Goal: Book appointment/travel/reservation

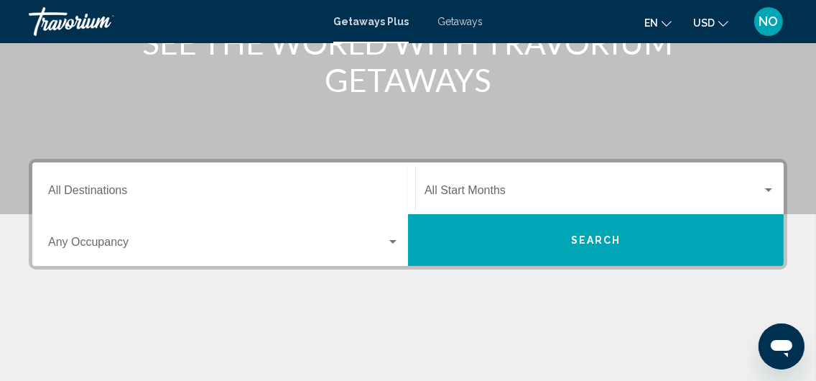
scroll to position [215, 0]
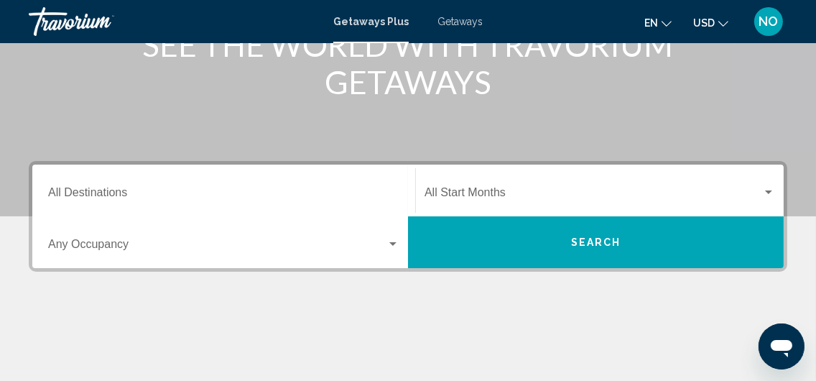
click at [447, 190] on span "Search widget" at bounding box center [592, 195] width 337 height 13
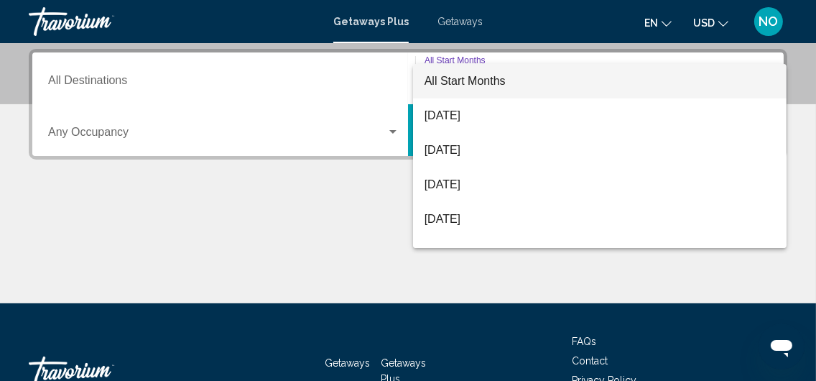
scroll to position [328, 0]
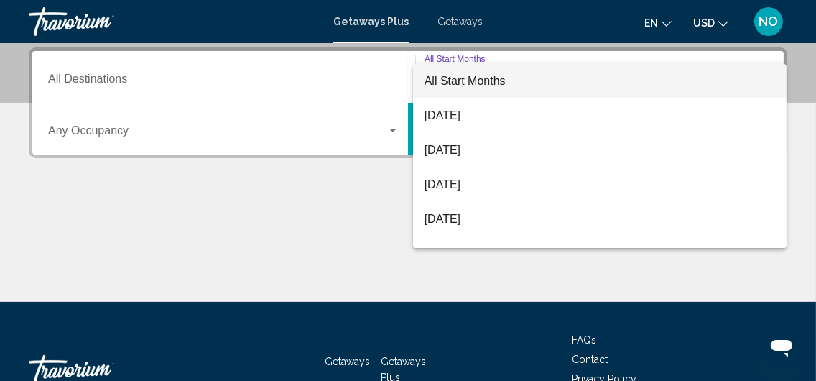
click at [311, 233] on div at bounding box center [408, 190] width 816 height 381
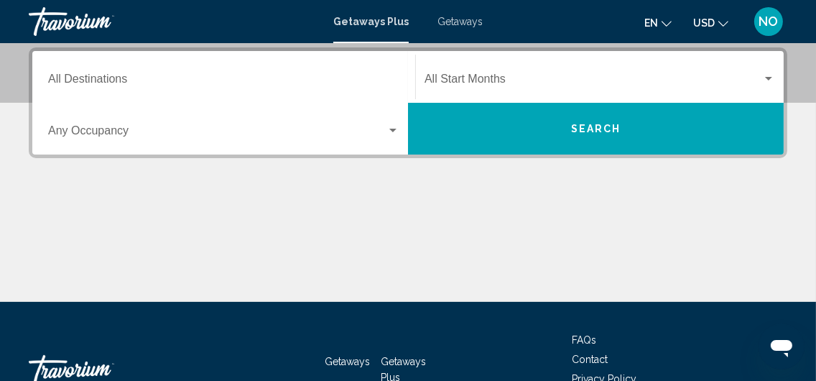
click at [95, 73] on div "Destination All Destinations" at bounding box center [223, 77] width 351 height 45
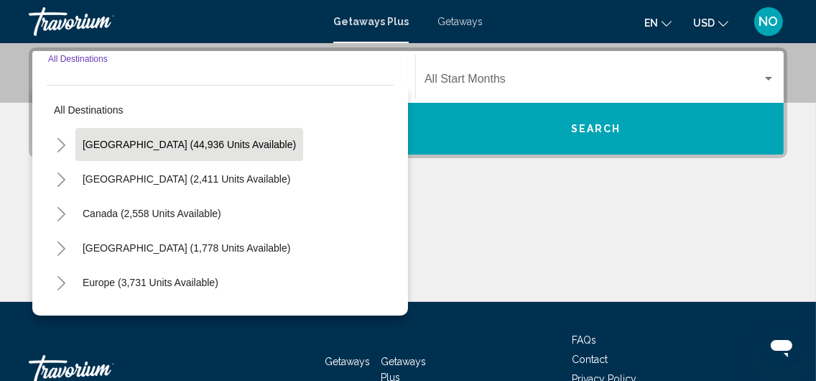
click at [116, 146] on span "[GEOGRAPHIC_DATA] (44,936 units available)" at bounding box center [189, 144] width 213 height 11
type input "**********"
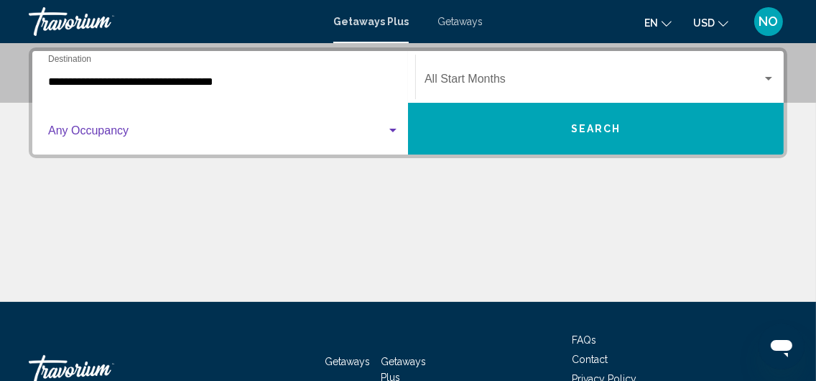
click at [209, 127] on span "Search widget" at bounding box center [217, 133] width 338 height 13
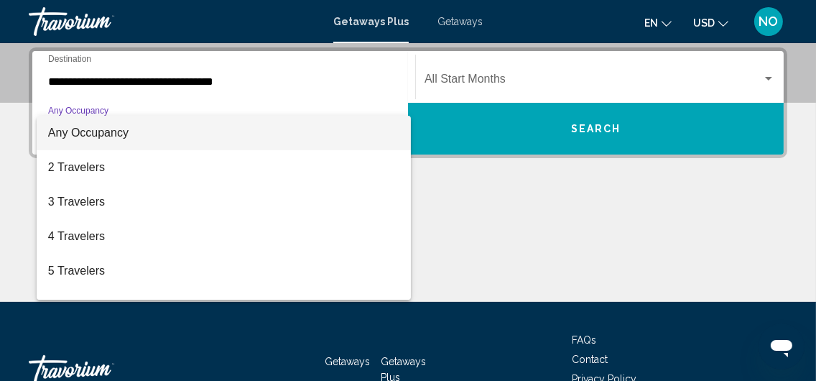
click at [468, 200] on div at bounding box center [408, 190] width 816 height 381
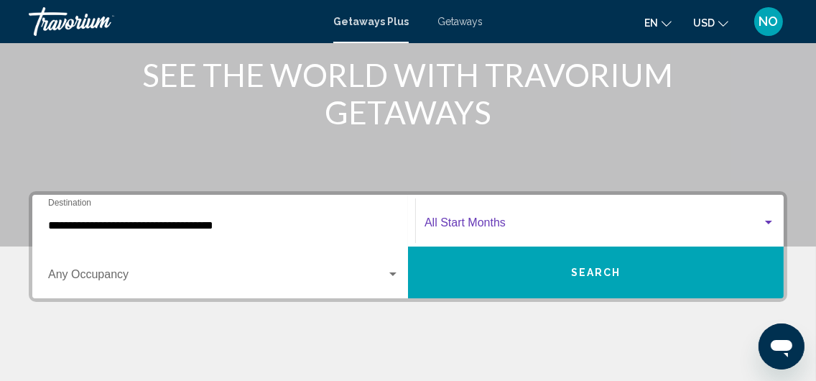
click at [513, 219] on span "Search widget" at bounding box center [592, 225] width 337 height 13
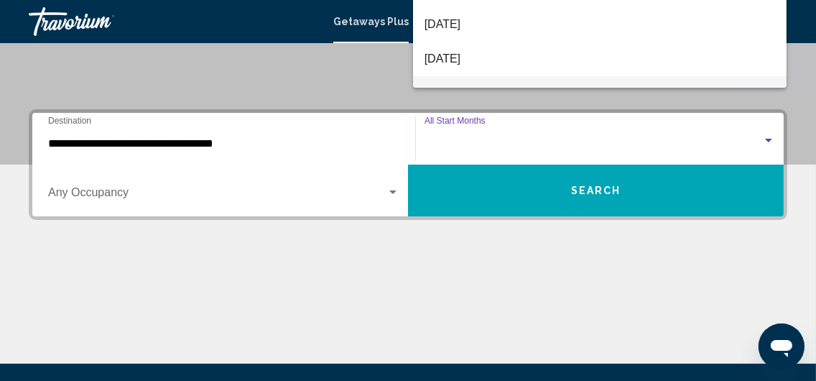
scroll to position [185, 0]
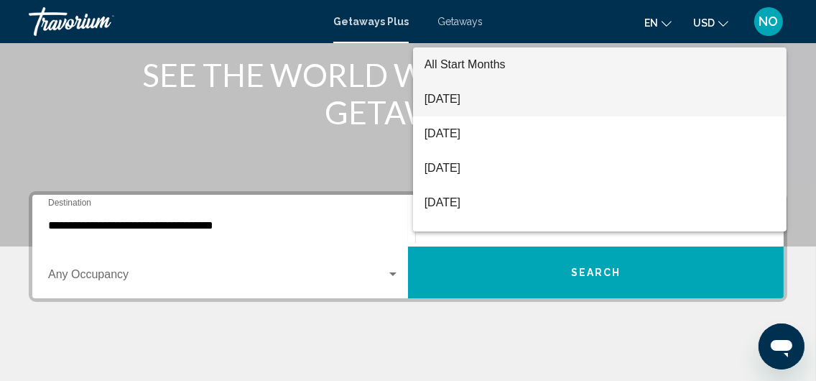
click at [439, 100] on span "[DATE]" at bounding box center [599, 99] width 351 height 34
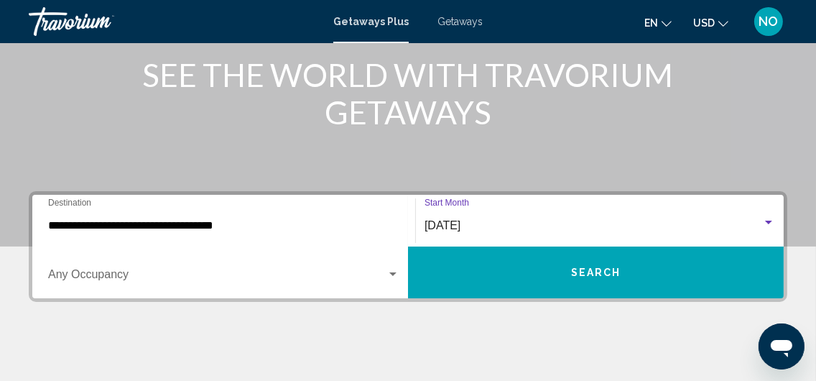
click at [570, 268] on button "Search" at bounding box center [595, 272] width 375 height 52
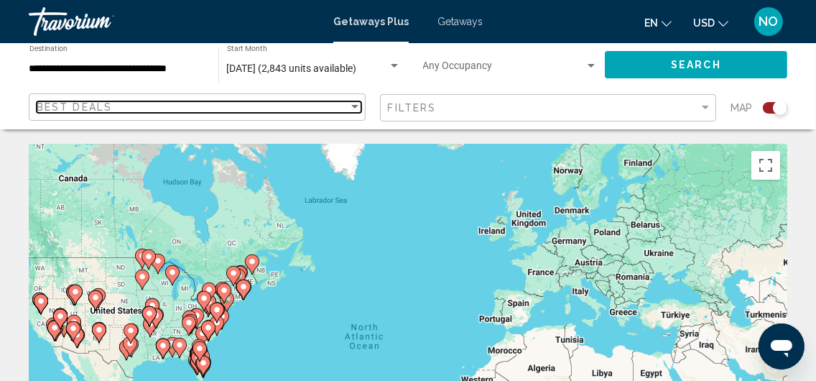
click at [351, 107] on div "Sort by" at bounding box center [354, 107] width 7 height 4
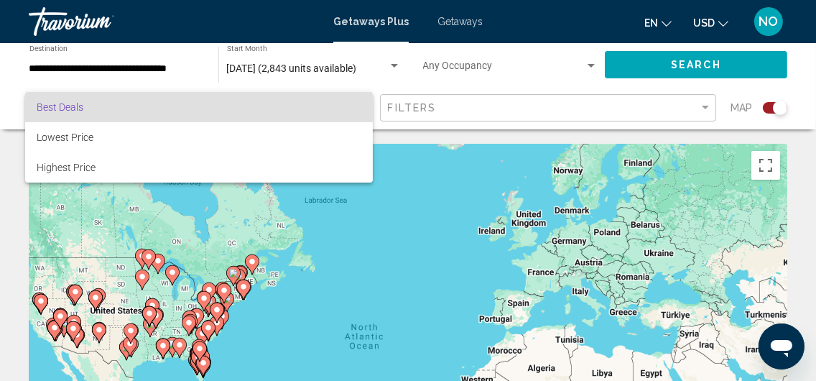
click at [403, 83] on div at bounding box center [408, 190] width 816 height 381
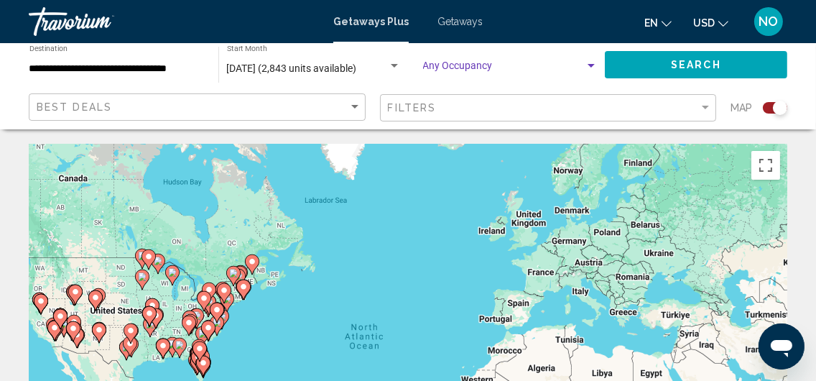
click at [592, 67] on div "Search widget" at bounding box center [590, 66] width 7 height 4
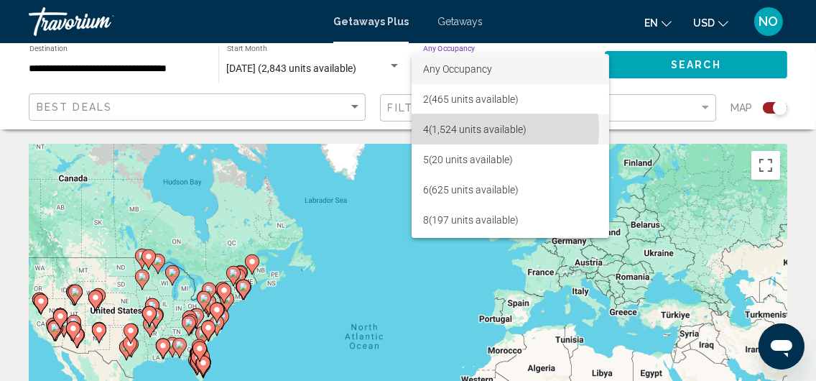
click at [460, 130] on span "4 (1,524 units available)" at bounding box center [510, 129] width 174 height 30
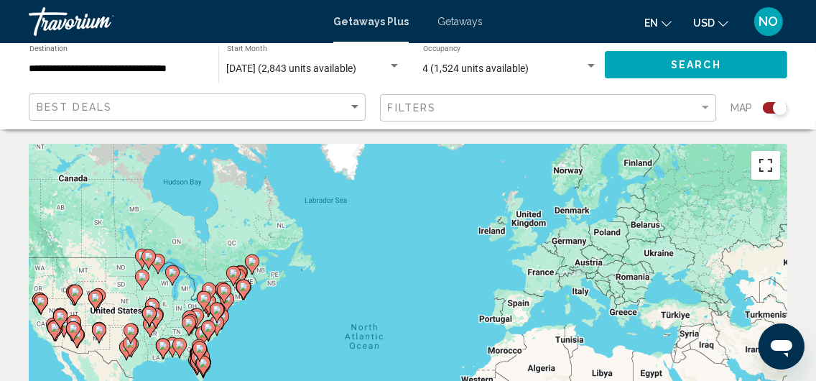
click at [765, 165] on button "Toggle fullscreen view" at bounding box center [765, 165] width 29 height 29
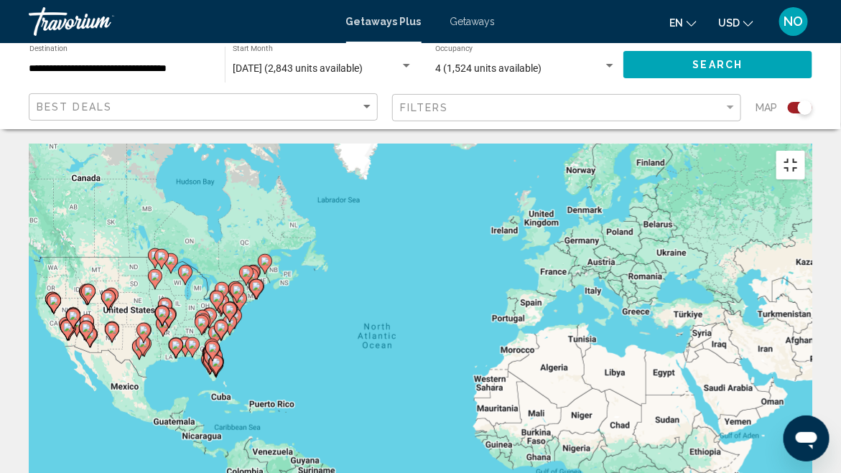
click at [805, 151] on button "Toggle fullscreen view" at bounding box center [790, 165] width 29 height 29
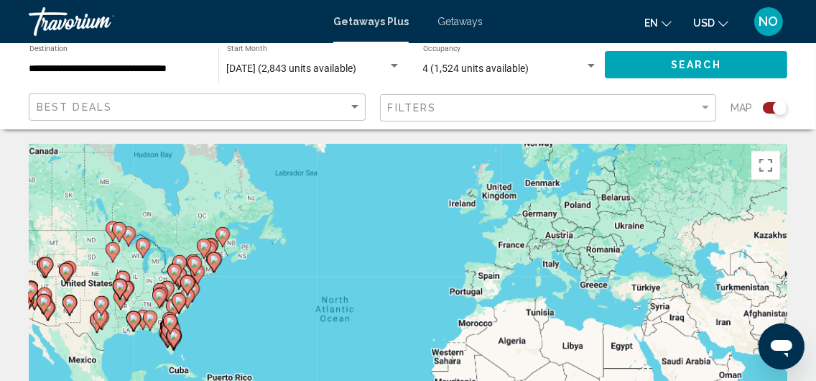
drag, startPoint x: 279, startPoint y: 258, endPoint x: 244, endPoint y: 228, distance: 45.8
click at [244, 228] on div "To activate drag with keyboard, press Alt + Enter. Once in keyboard drag state,…" at bounding box center [408, 359] width 758 height 431
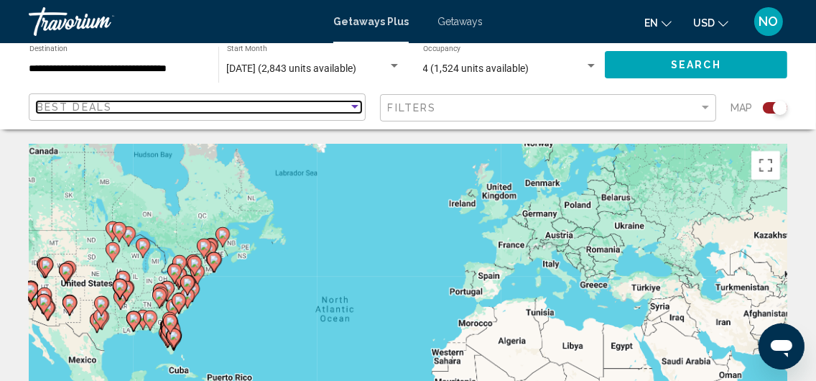
click at [352, 103] on div "Sort by" at bounding box center [354, 106] width 13 height 11
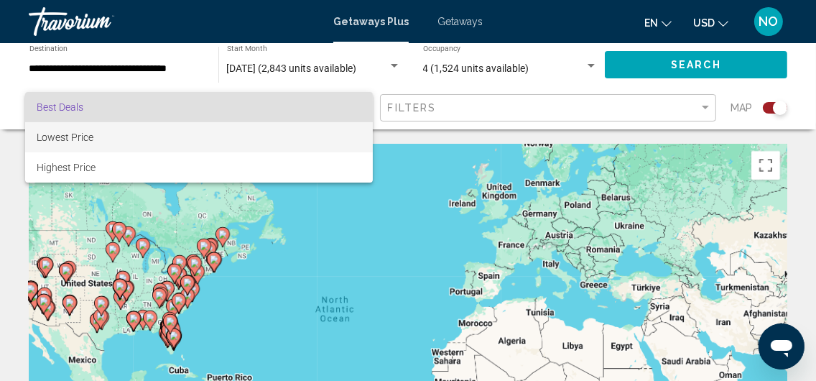
click at [195, 138] on span "Lowest Price" at bounding box center [199, 137] width 325 height 30
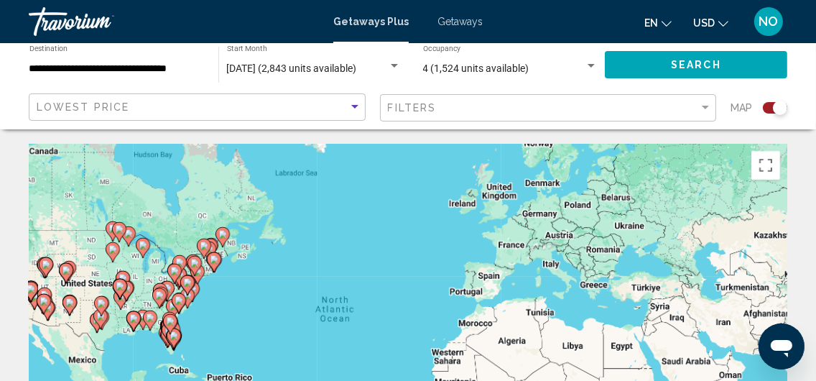
click at [222, 235] on image "Main content" at bounding box center [222, 234] width 9 height 9
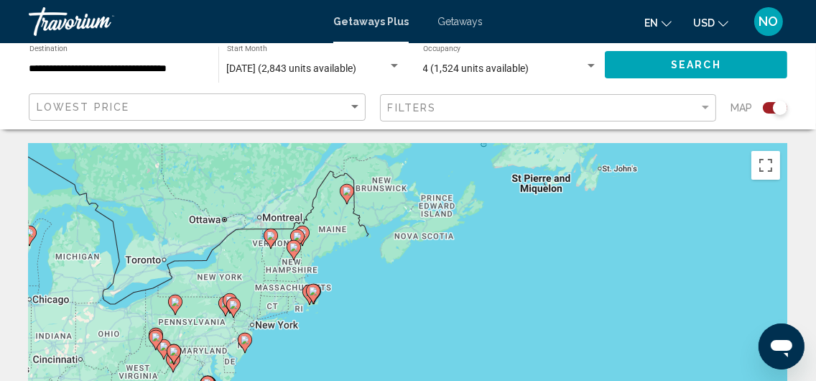
drag, startPoint x: 345, startPoint y: 279, endPoint x: 284, endPoint y: 118, distance: 172.7
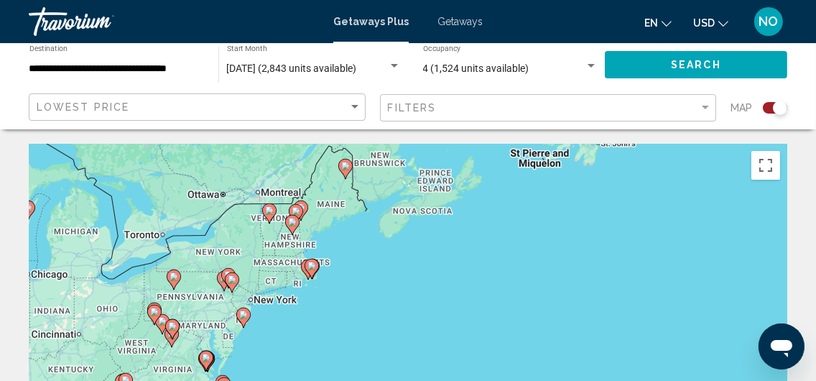
drag, startPoint x: 299, startPoint y: 217, endPoint x: 299, endPoint y: 172, distance: 44.5
click at [299, 172] on div "To activate drag with keyboard, press Alt + Enter. Once in keyboard drag state,…" at bounding box center [408, 359] width 758 height 431
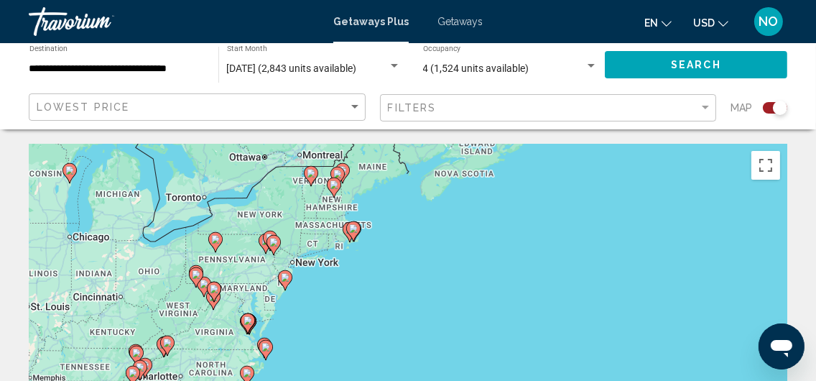
drag, startPoint x: 232, startPoint y: 255, endPoint x: 274, endPoint y: 238, distance: 45.7
click at [274, 238] on image "Main content" at bounding box center [273, 242] width 9 height 9
click at [333, 189] on icon "Main content" at bounding box center [333, 187] width 13 height 19
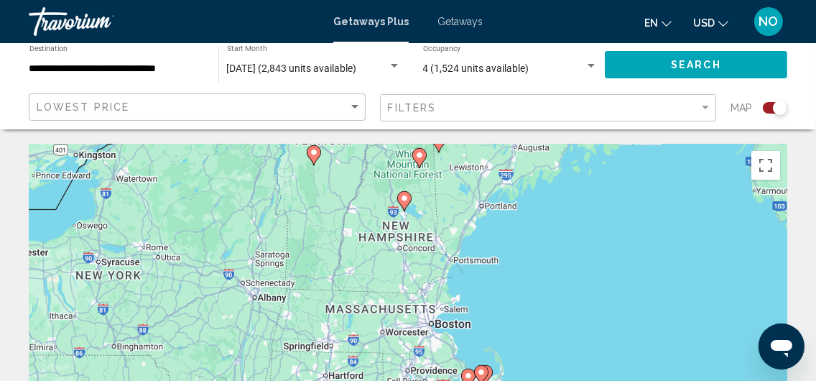
drag, startPoint x: 339, startPoint y: 274, endPoint x: 336, endPoint y: 121, distance: 152.2
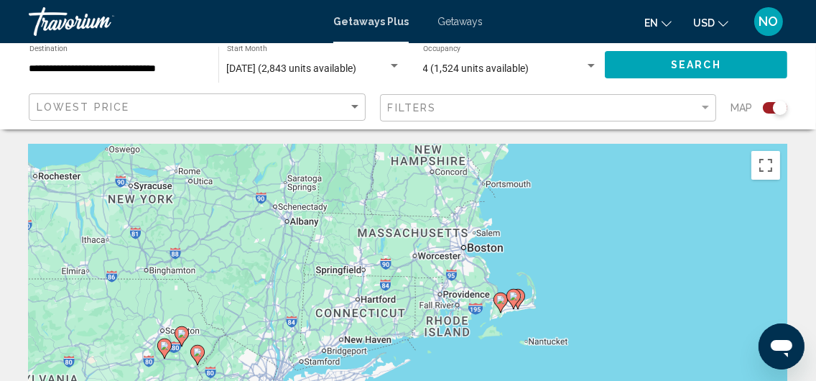
drag, startPoint x: 322, startPoint y: 245, endPoint x: 354, endPoint y: 169, distance: 82.7
click at [354, 169] on div "To navigate, press the arrow keys. To activate drag with keyboard, press Alt + …" at bounding box center [408, 359] width 758 height 431
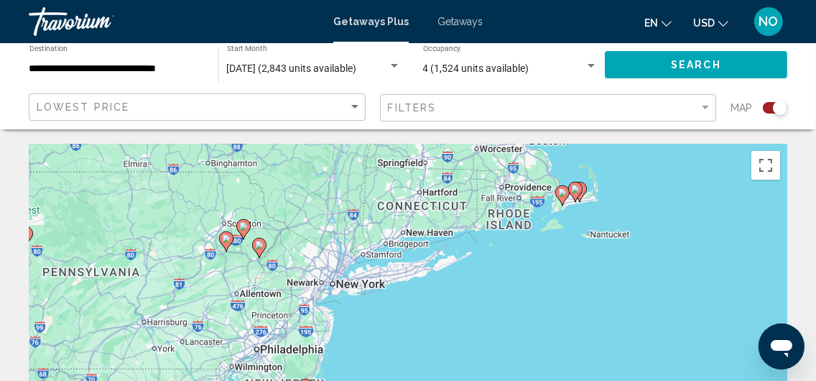
drag, startPoint x: 320, startPoint y: 241, endPoint x: 388, endPoint y: 124, distance: 135.1
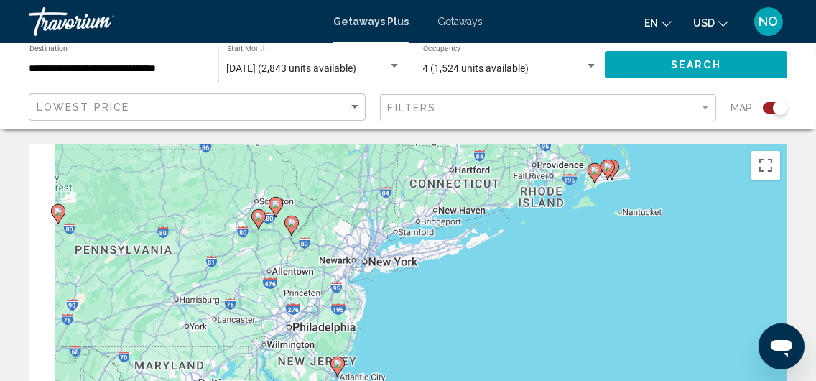
drag, startPoint x: 325, startPoint y: 230, endPoint x: 347, endPoint y: 222, distance: 23.2
click at [347, 222] on div "To navigate, press the arrow keys. To activate drag with keyboard, press Alt + …" at bounding box center [408, 359] width 758 height 431
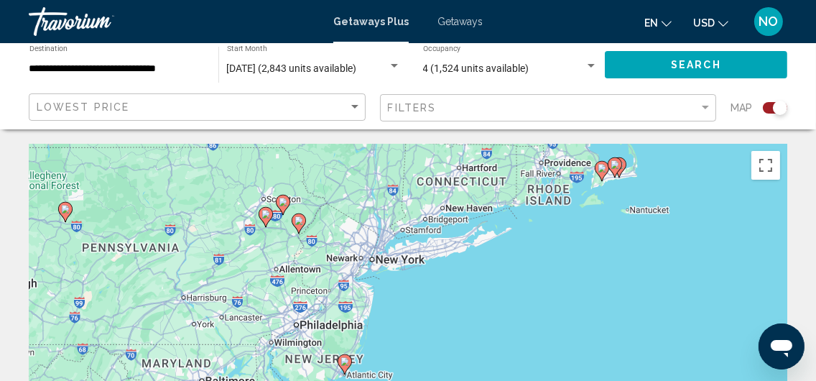
click at [297, 222] on image "Main content" at bounding box center [298, 220] width 9 height 9
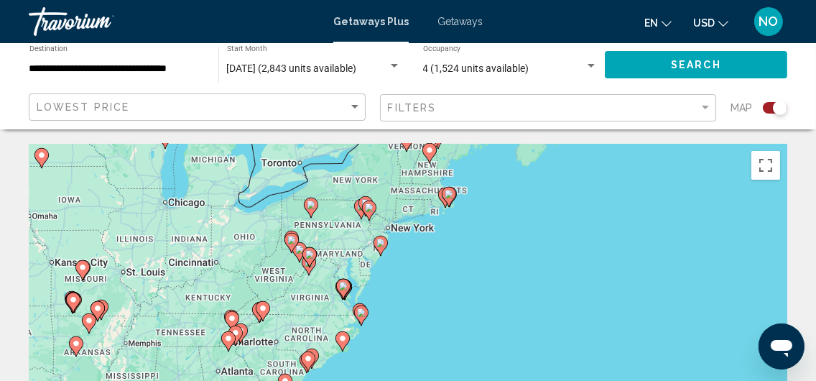
drag, startPoint x: 364, startPoint y: 263, endPoint x: 344, endPoint y: 164, distance: 100.4
click at [344, 164] on div "To activate drag with keyboard, press Alt + Enter. Once in keyboard drag state,…" at bounding box center [408, 359] width 758 height 431
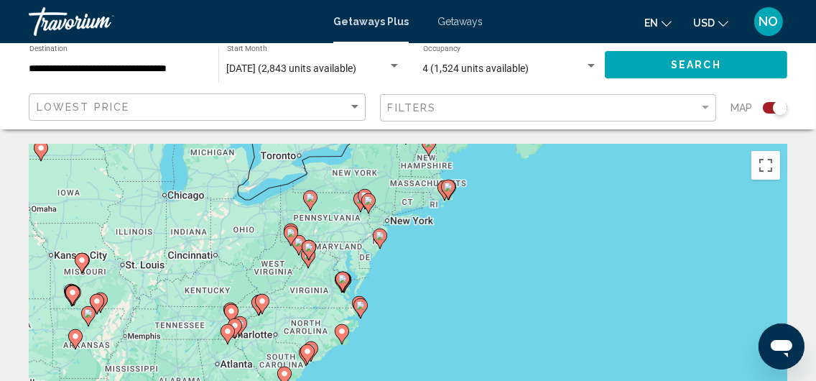
click at [368, 200] on image "Main content" at bounding box center [368, 200] width 9 height 9
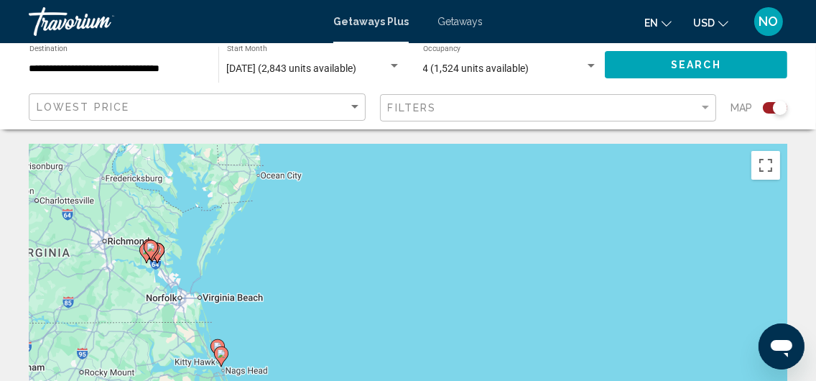
drag, startPoint x: 312, startPoint y: 190, endPoint x: 318, endPoint y: 373, distance: 183.2
click at [318, 373] on div "To activate drag with keyboard, press Alt + Enter. Once in keyboard drag state,…" at bounding box center [408, 359] width 758 height 431
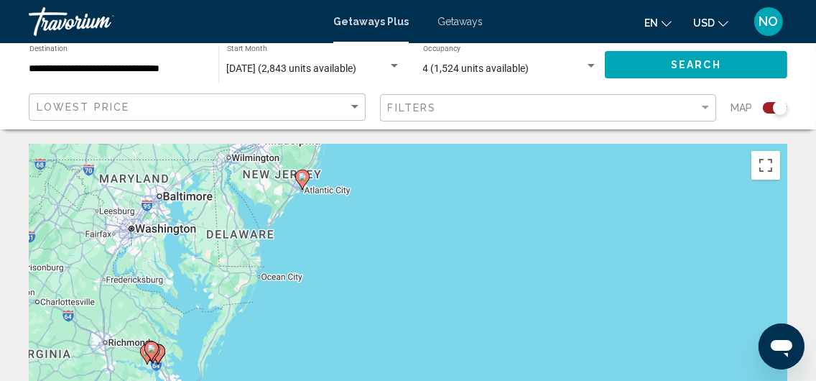
drag, startPoint x: 279, startPoint y: 228, endPoint x: 279, endPoint y: 324, distance: 95.5
click at [279, 324] on div "To activate drag with keyboard, press Alt + Enter. Once in keyboard drag state,…" at bounding box center [408, 359] width 758 height 431
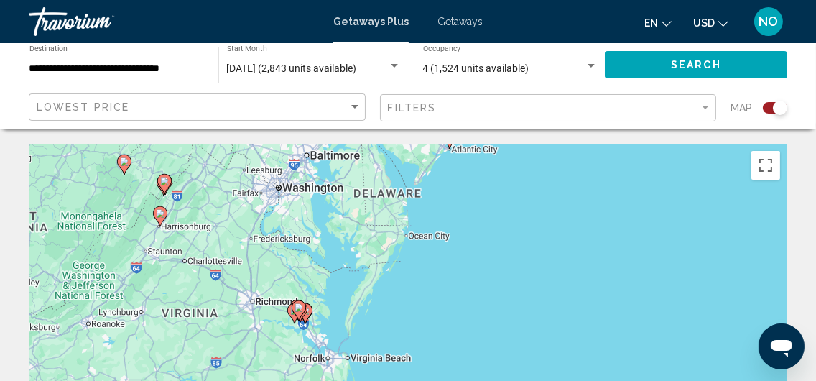
drag, startPoint x: 268, startPoint y: 230, endPoint x: 430, endPoint y: 164, distance: 174.9
click at [430, 164] on div "To activate drag with keyboard, press Alt + Enter. Once in keyboard drag state,…" at bounding box center [408, 359] width 758 height 431
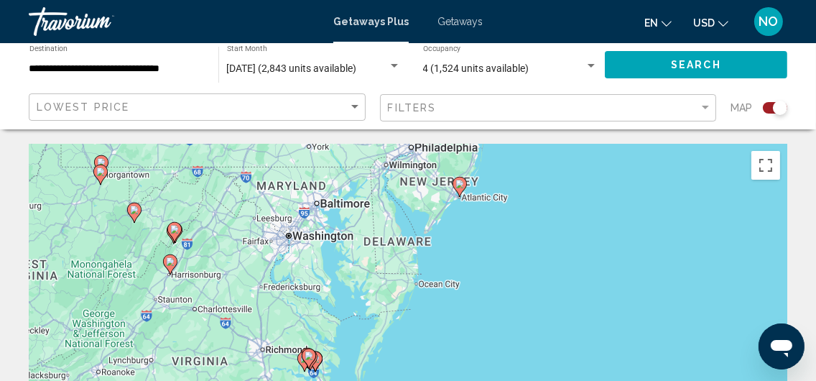
drag, startPoint x: 246, startPoint y: 206, endPoint x: 236, endPoint y: 278, distance: 72.4
click at [236, 278] on div "To activate drag with keyboard, press Alt + Enter. Once in keyboard drag state,…" at bounding box center [408, 359] width 758 height 431
click at [168, 261] on image "Main content" at bounding box center [170, 261] width 9 height 9
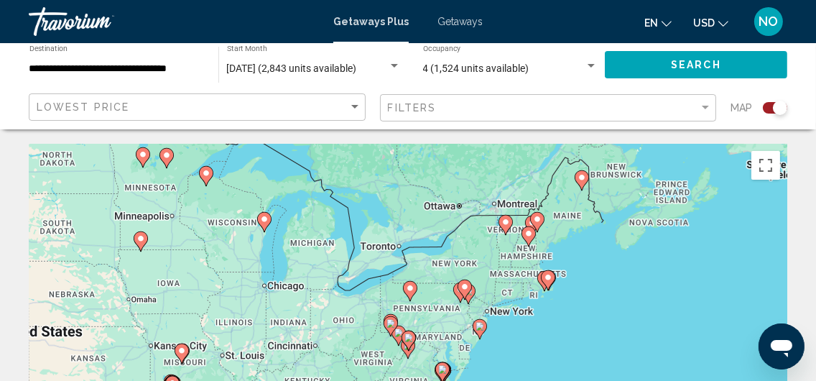
click at [406, 337] on image "Main content" at bounding box center [408, 337] width 9 height 9
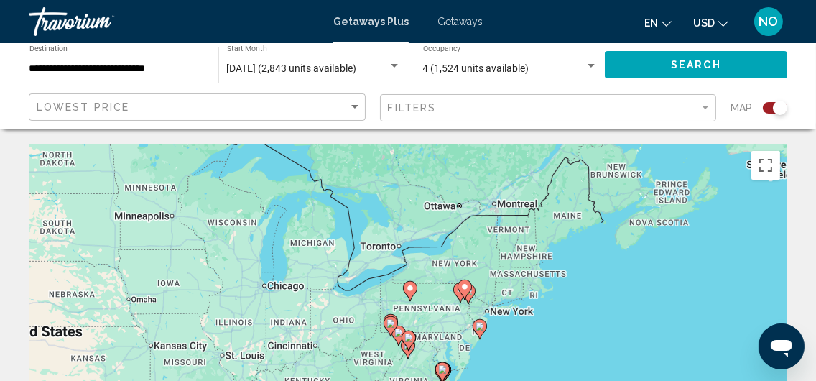
click at [406, 337] on image "Main content" at bounding box center [408, 337] width 9 height 9
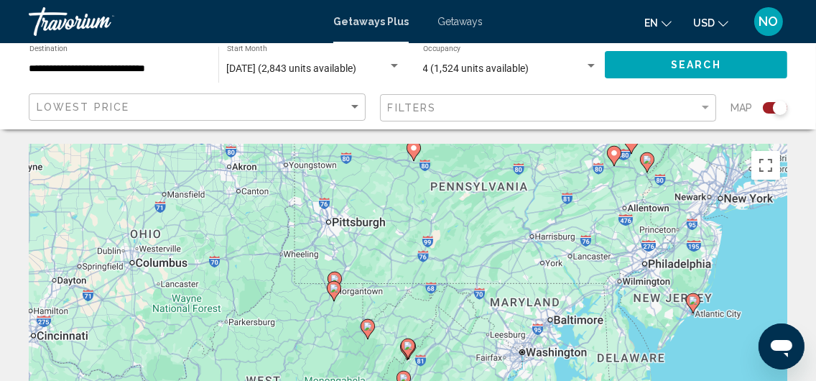
click at [407, 344] on image "Main content" at bounding box center [407, 345] width 9 height 9
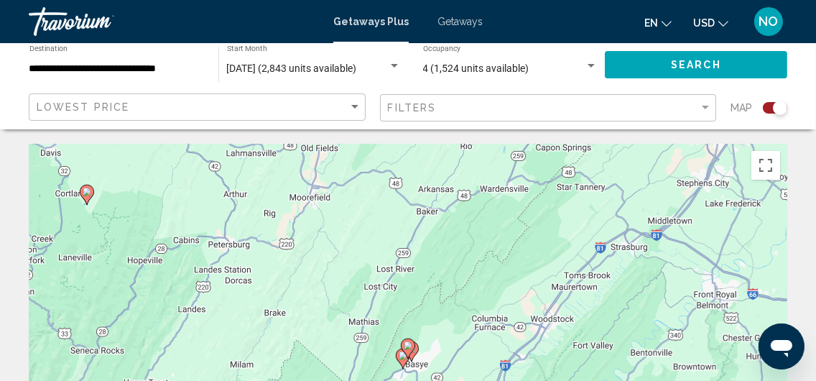
click at [408, 348] on image "Main content" at bounding box center [407, 345] width 9 height 9
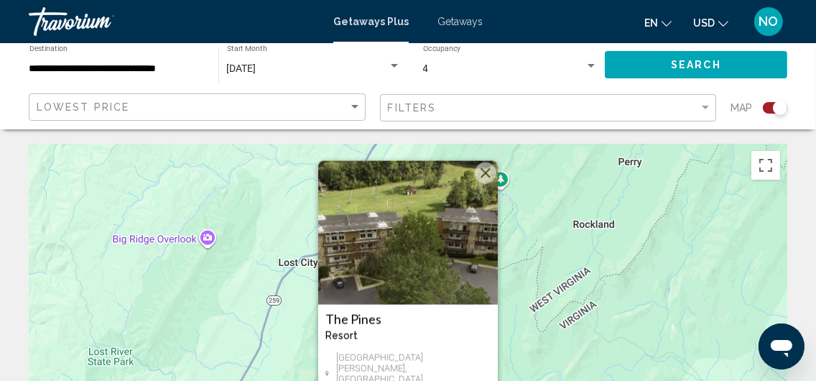
scroll to position [143, 0]
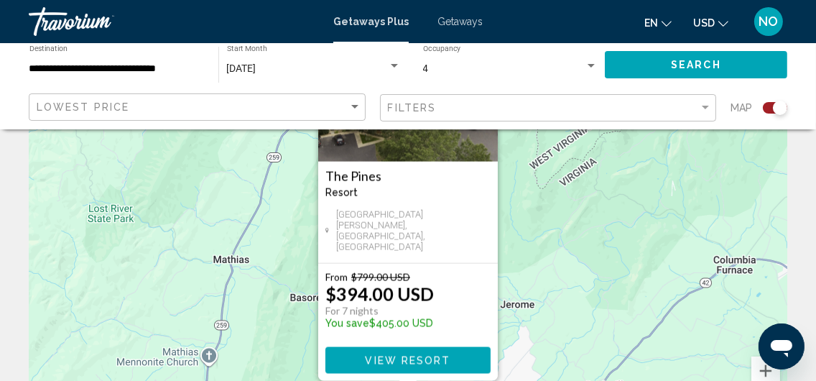
click at [549, 233] on div "To activate drag with keyboard, press Alt + Enter. Once in keyboard drag state,…" at bounding box center [408, 216] width 758 height 431
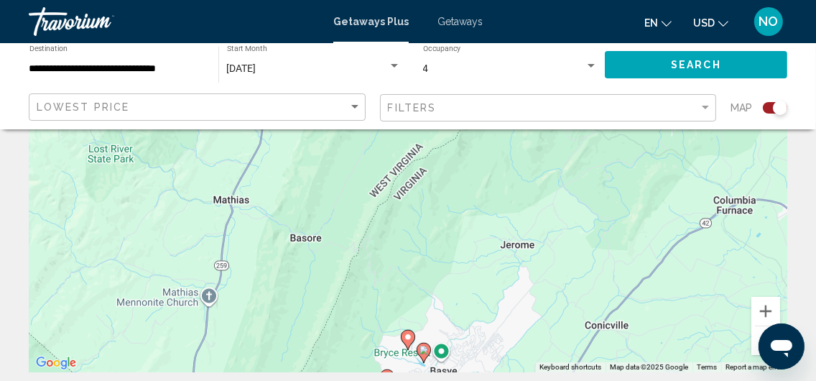
scroll to position [286, 0]
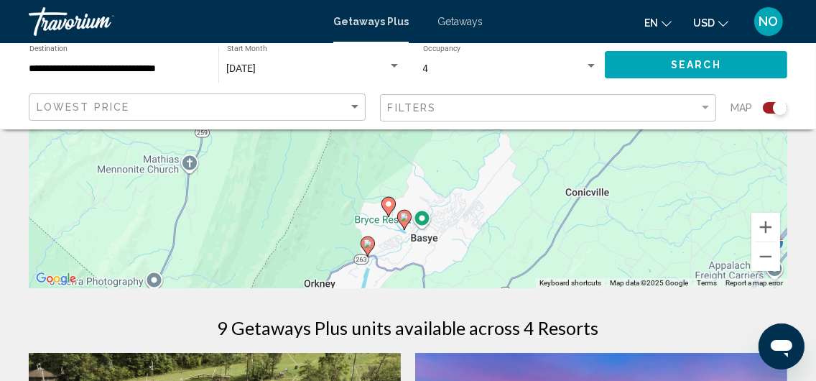
drag, startPoint x: 510, startPoint y: 226, endPoint x: 490, endPoint y: 175, distance: 54.8
click at [490, 175] on div "To activate drag with keyboard, press Alt + Enter. Once in keyboard drag state,…" at bounding box center [408, 72] width 758 height 431
click at [763, 251] on button "Zoom out" at bounding box center [765, 256] width 29 height 29
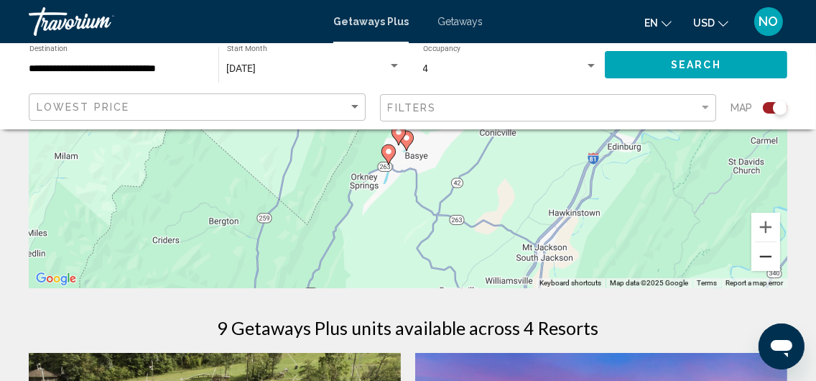
click at [763, 251] on button "Zoom out" at bounding box center [765, 256] width 29 height 29
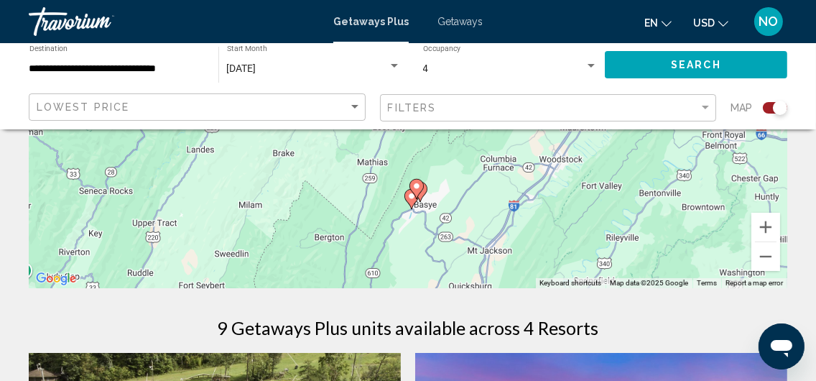
drag, startPoint x: 545, startPoint y: 198, endPoint x: 559, endPoint y: 291, distance: 93.6
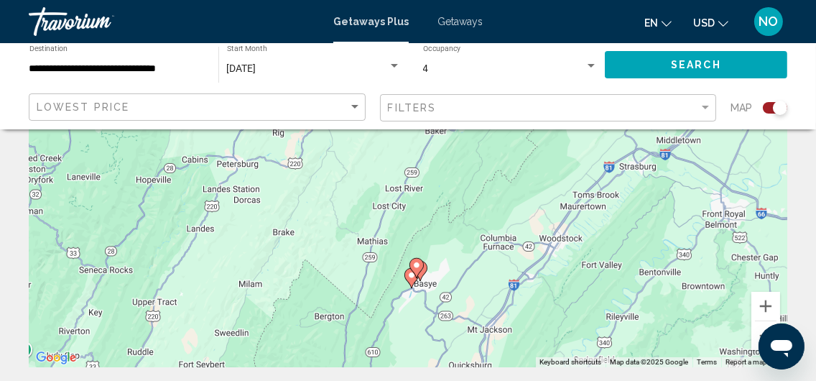
scroll to position [215, 0]
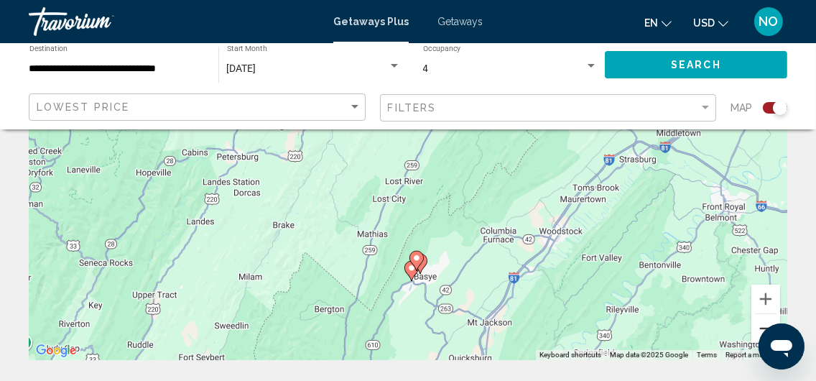
click at [762, 322] on button "Zoom out" at bounding box center [765, 328] width 29 height 29
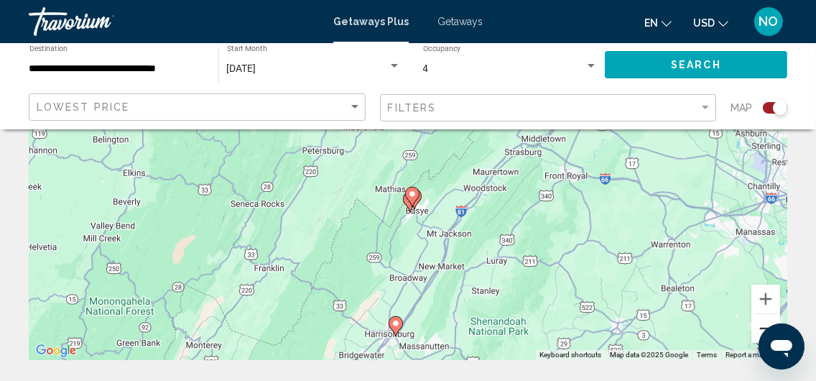
click at [762, 322] on button "Zoom out" at bounding box center [765, 328] width 29 height 29
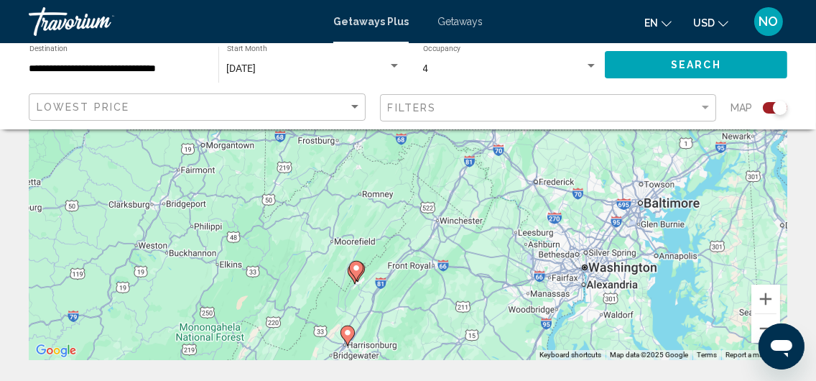
drag, startPoint x: 605, startPoint y: 234, endPoint x: 549, endPoint y: 340, distance: 120.1
click at [549, 340] on div "To activate drag with keyboard, press Alt + Enter. Once in keyboard drag state,…" at bounding box center [408, 144] width 758 height 431
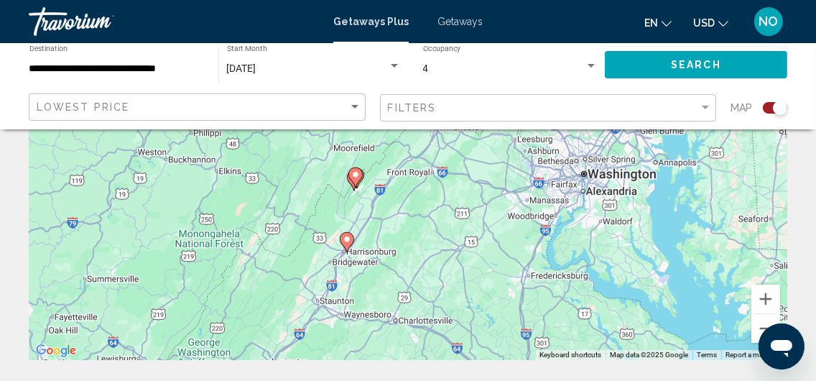
drag, startPoint x: 564, startPoint y: 248, endPoint x: 564, endPoint y: 147, distance: 101.2
click at [564, 147] on div "To activate drag with keyboard, press Alt + Enter. Once in keyboard drag state,…" at bounding box center [408, 144] width 758 height 431
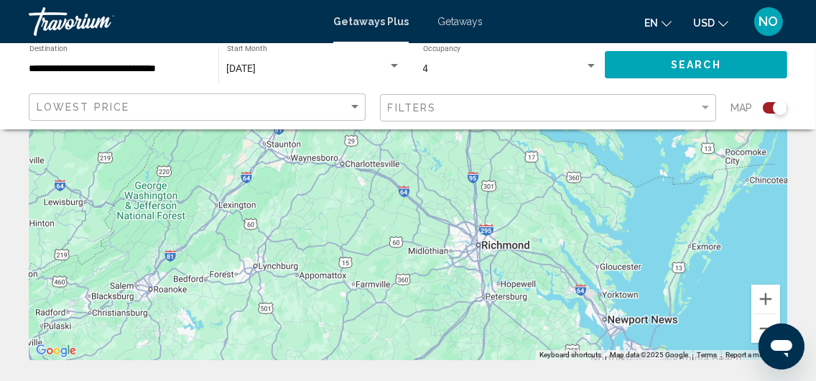
drag, startPoint x: 531, startPoint y: 243, endPoint x: 475, endPoint y: 83, distance: 169.6
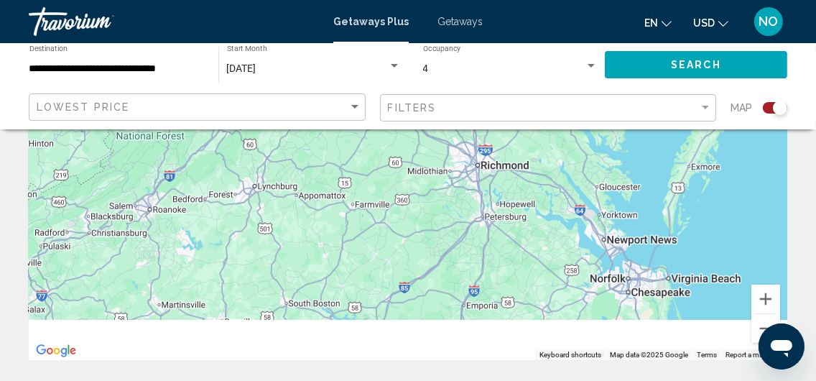
drag, startPoint x: 505, startPoint y: 185, endPoint x: 508, endPoint y: 95, distance: 89.8
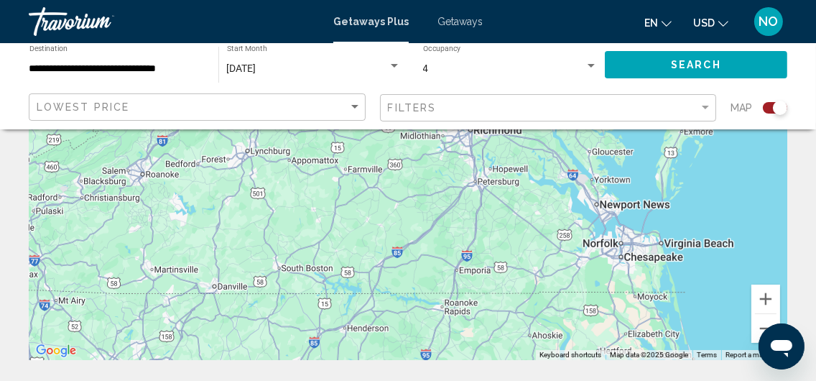
drag, startPoint x: 526, startPoint y: 217, endPoint x: 499, endPoint y: 111, distance: 109.0
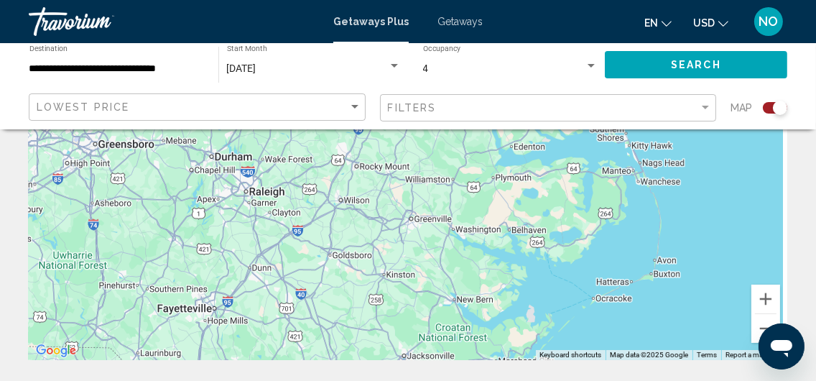
drag, startPoint x: 632, startPoint y: 225, endPoint x: 620, endPoint y: 139, distance: 87.1
click at [620, 143] on div "Main content" at bounding box center [408, 144] width 758 height 431
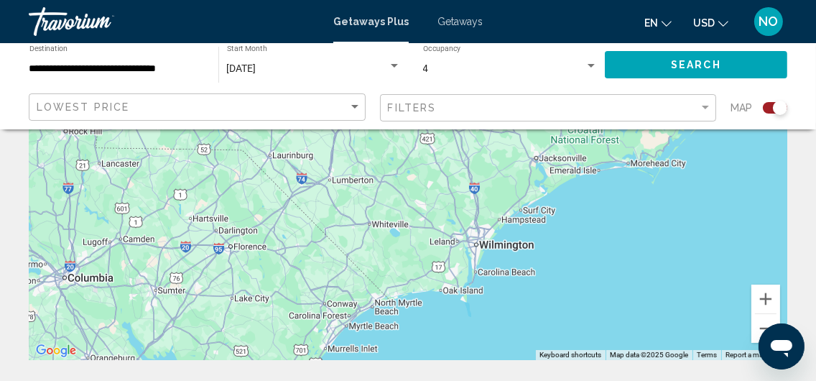
drag, startPoint x: 498, startPoint y: 213, endPoint x: 655, endPoint y: 166, distance: 164.9
click at [655, 166] on div "Main content" at bounding box center [408, 144] width 758 height 431
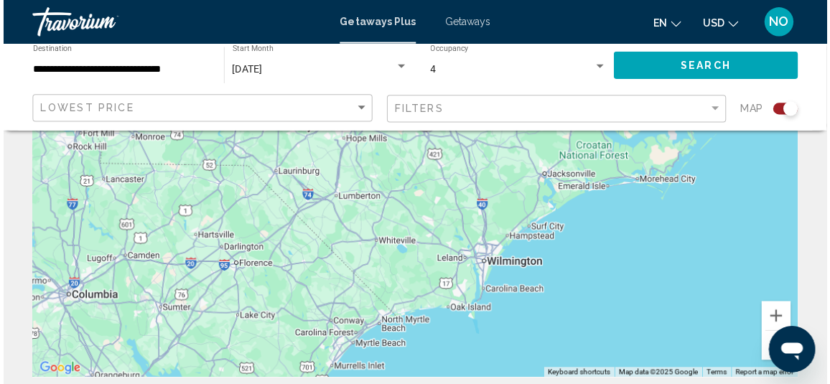
scroll to position [0, 0]
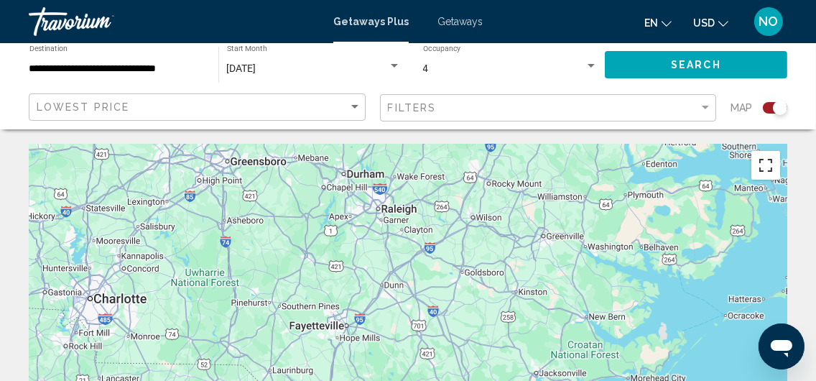
click at [760, 163] on button "Toggle fullscreen view" at bounding box center [765, 165] width 29 height 29
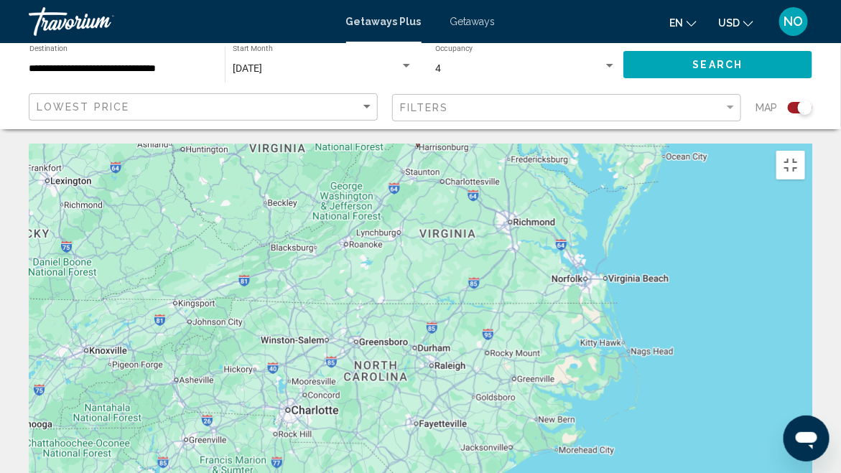
drag, startPoint x: 628, startPoint y: 342, endPoint x: 637, endPoint y: 427, distance: 85.2
click at [648, 380] on div "To activate drag with keyboard, press Alt + Enter. Once in keyboard drag state,…" at bounding box center [420, 359] width 783 height 431
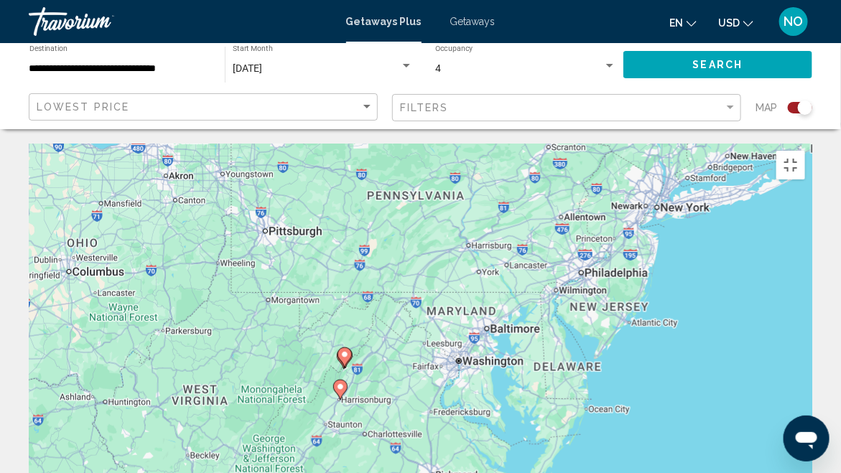
drag, startPoint x: 635, startPoint y: 250, endPoint x: 594, endPoint y: 411, distance: 165.9
click at [594, 380] on div "To activate drag with keyboard, press Alt + Enter. Once in keyboard drag state,…" at bounding box center [420, 359] width 783 height 431
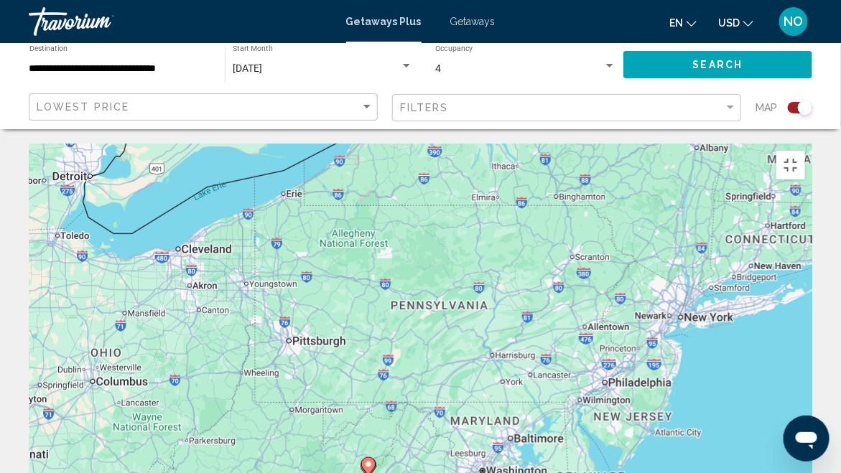
drag, startPoint x: 498, startPoint y: 276, endPoint x: 526, endPoint y: 369, distance: 97.0
click at [526, 369] on div "To activate drag with keyboard, press Alt + Enter. Once in keyboard drag state,…" at bounding box center [420, 359] width 783 height 431
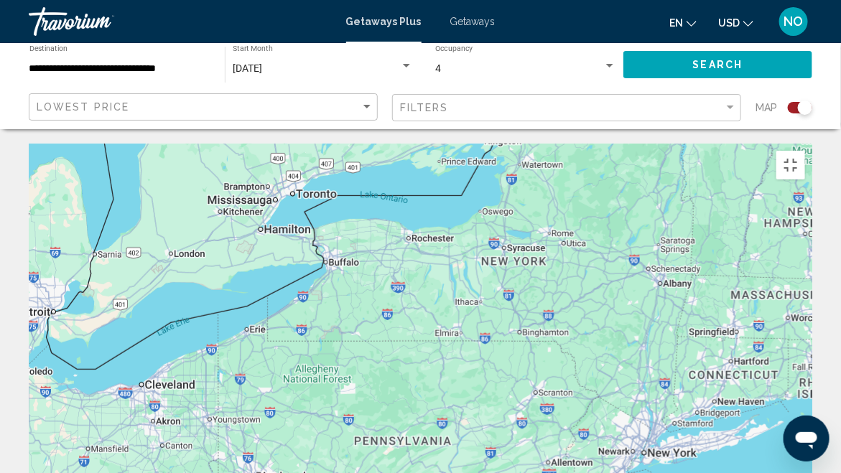
drag, startPoint x: 660, startPoint y: 228, endPoint x: 622, endPoint y: 366, distance: 143.7
click at [622, 366] on div "To activate drag with keyboard, press Alt + Enter. Once in keyboard drag state,…" at bounding box center [420, 359] width 783 height 431
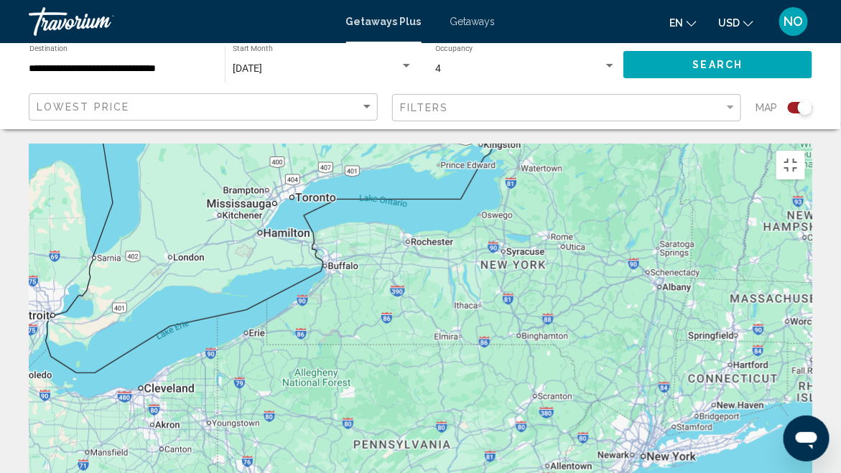
click at [457, 297] on div "To activate drag with keyboard, press Alt + Enter. Once in keyboard drag state,…" at bounding box center [420, 359] width 783 height 431
click at [447, 279] on div "To activate drag with keyboard, press Alt + Enter. Once in keyboard drag state,…" at bounding box center [420, 359] width 783 height 431
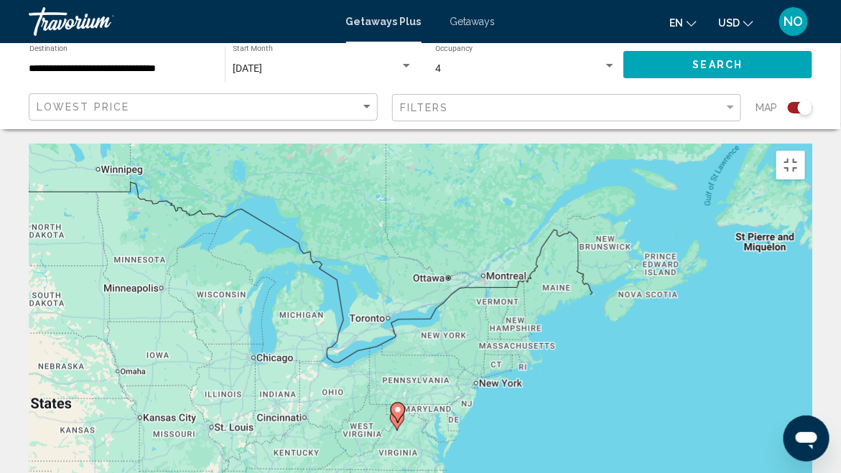
click at [402, 262] on div "To activate drag with keyboard, press Alt + Enter. Once in keyboard drag state,…" at bounding box center [420, 359] width 783 height 431
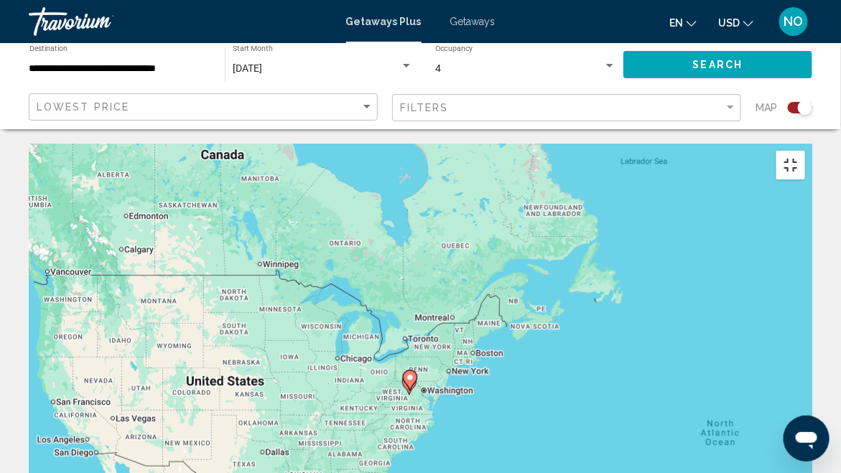
click at [805, 151] on button "Toggle fullscreen view" at bounding box center [790, 165] width 29 height 29
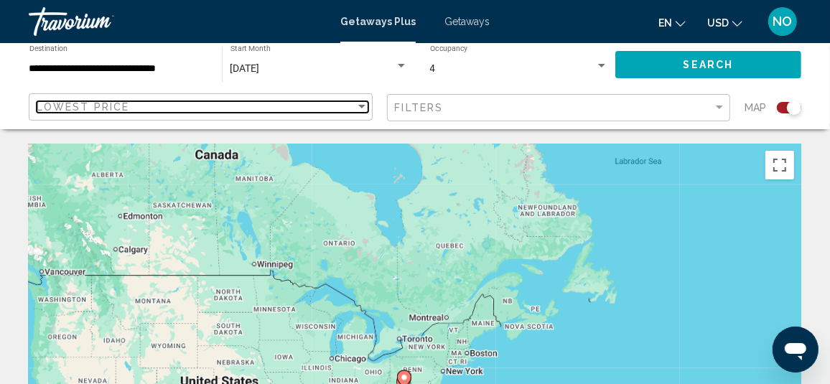
click at [363, 102] on div "Sort by" at bounding box center [361, 106] width 13 height 11
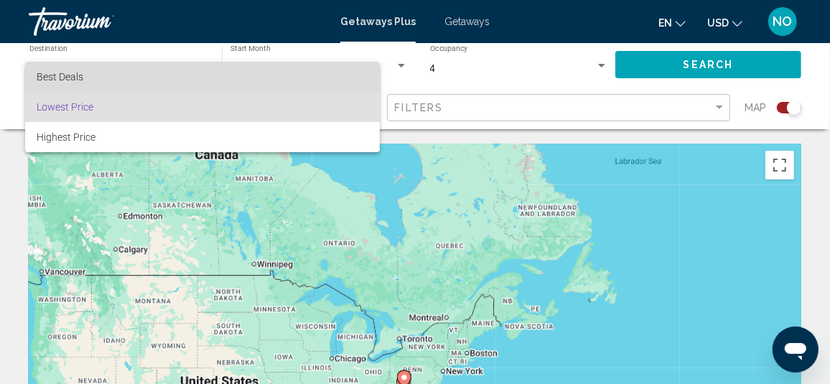
click at [262, 75] on span "Best Deals" at bounding box center [203, 77] width 332 height 30
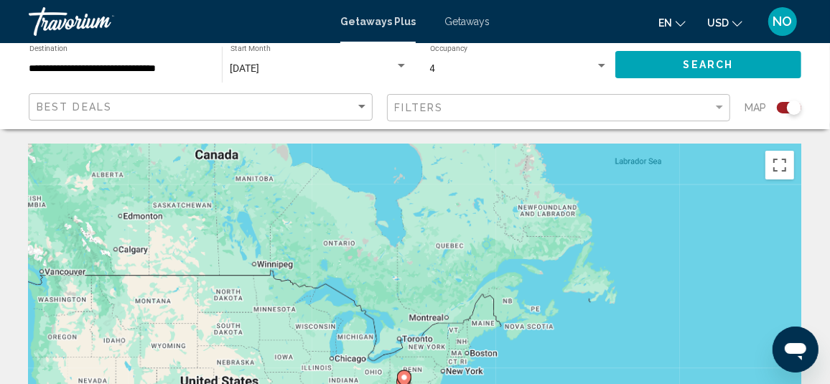
click at [77, 69] on input "**********" at bounding box center [118, 68] width 178 height 11
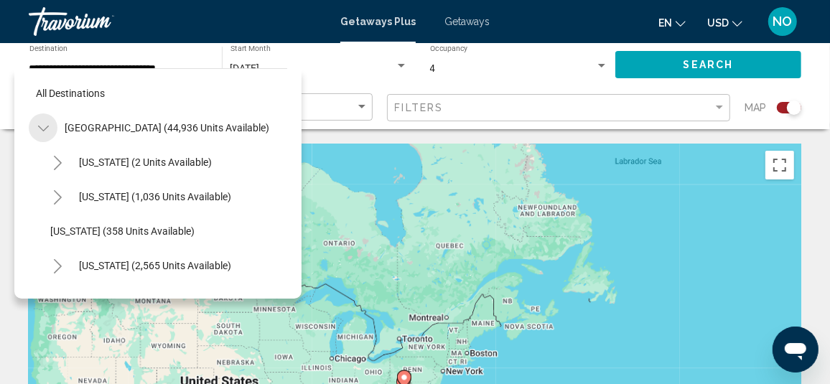
click at [41, 124] on icon "Toggle United States (44,936 units available)" at bounding box center [43, 128] width 11 height 14
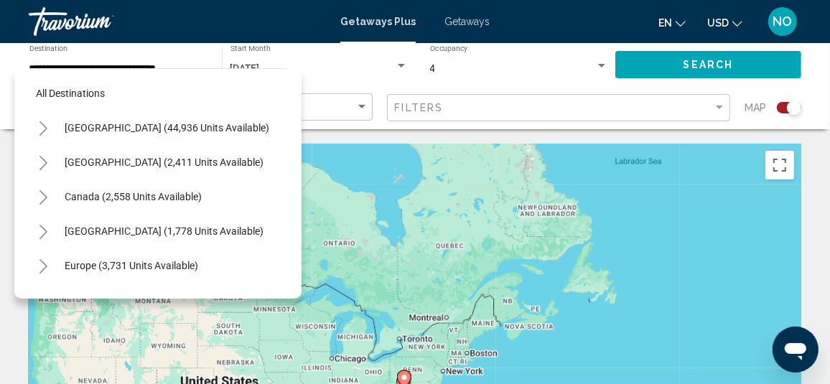
click at [46, 125] on icon "Toggle United States (44,936 units available)" at bounding box center [43, 128] width 11 height 14
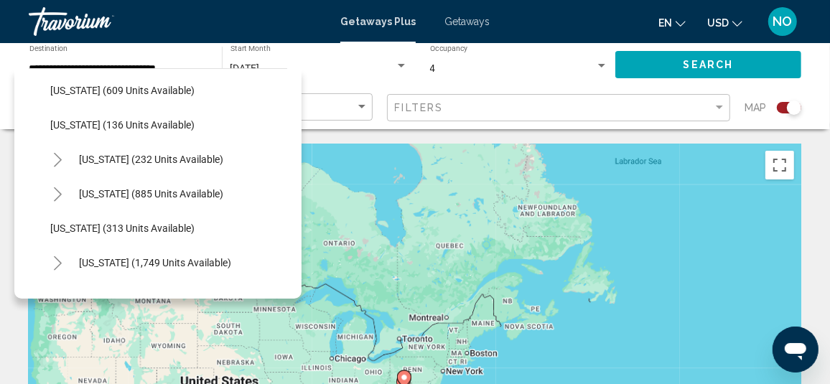
scroll to position [1005, 0]
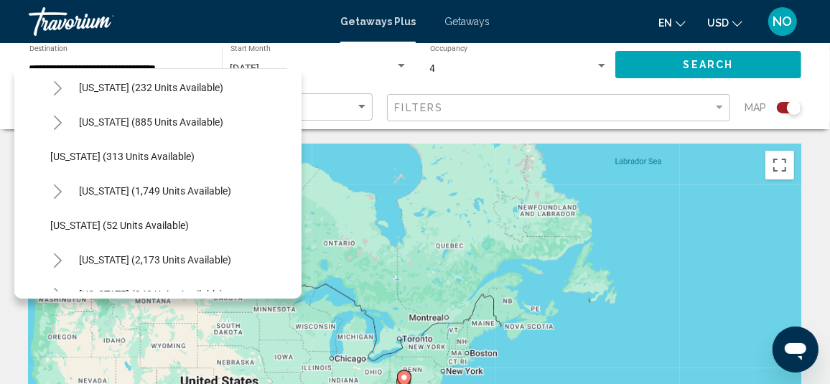
click at [61, 190] on icon "Toggle Pennsylvania (1,749 units available)" at bounding box center [57, 192] width 11 height 14
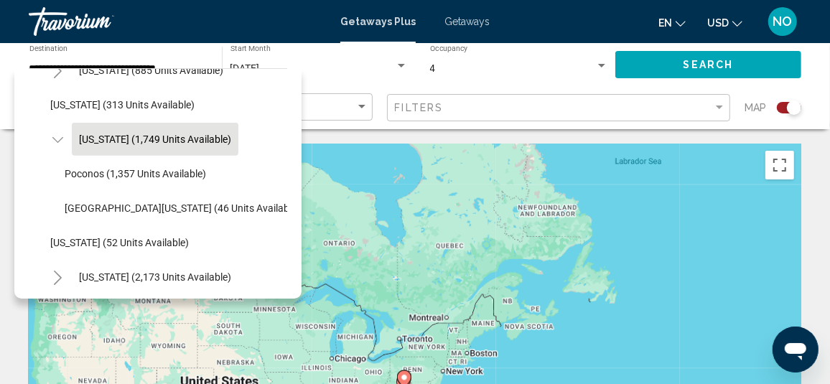
scroll to position [1077, 0]
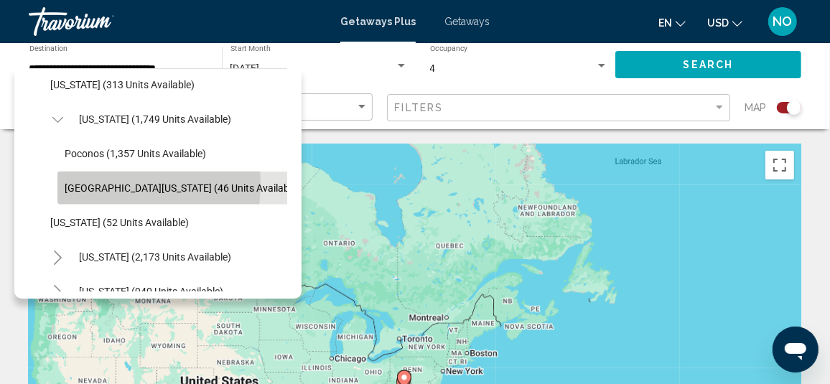
click at [101, 184] on span "[GEOGRAPHIC_DATA][US_STATE] (46 units available)" at bounding box center [182, 187] width 235 height 11
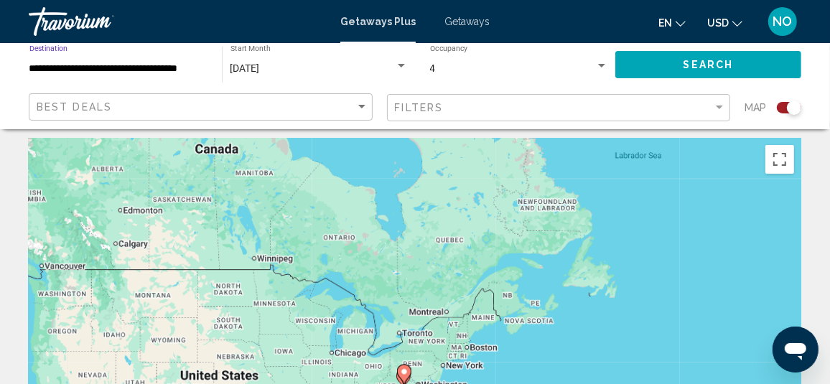
scroll to position [0, 0]
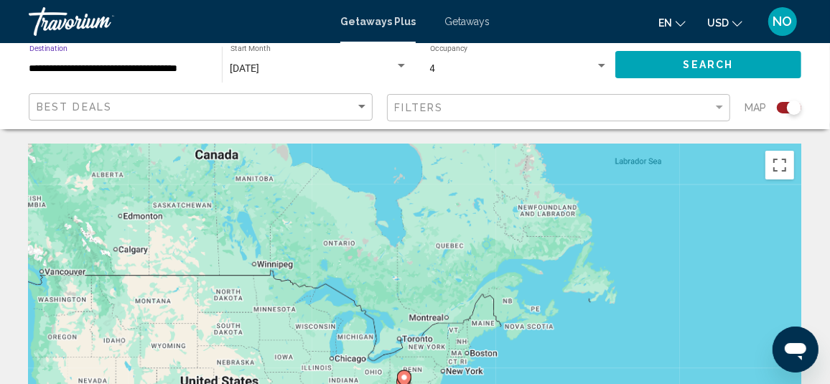
click at [22, 82] on div "**********" at bounding box center [118, 64] width 193 height 39
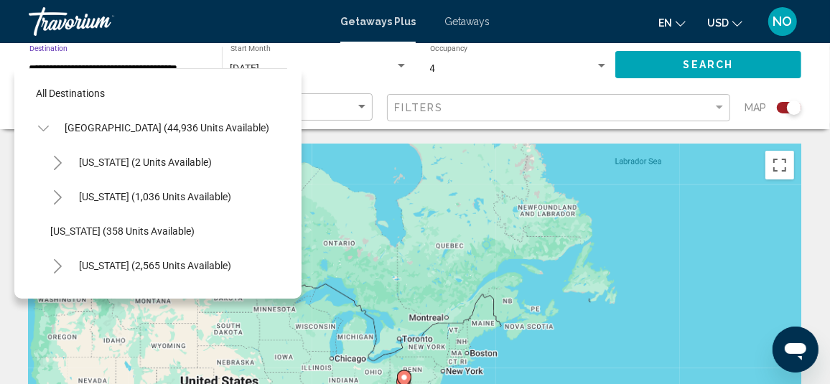
scroll to position [1090, 0]
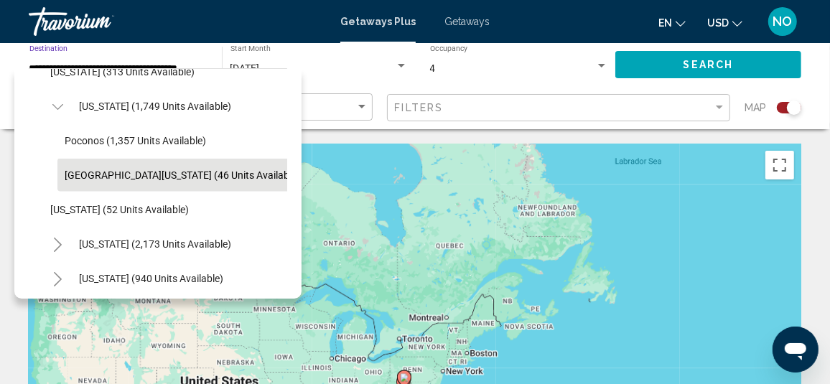
click at [644, 62] on button "Search" at bounding box center [708, 64] width 186 height 27
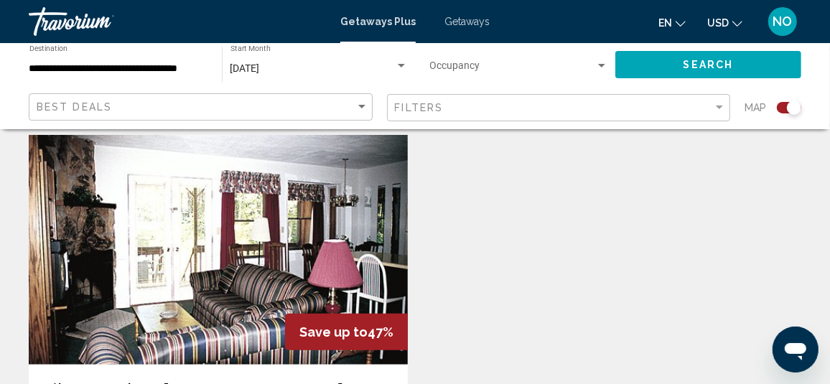
scroll to position [502, 0]
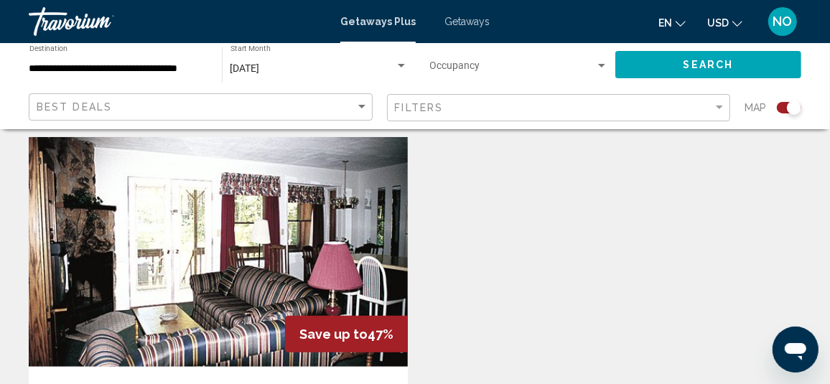
click at [310, 83] on div "[DATE] Start Month All Start Months" at bounding box center [318, 64] width 177 height 39
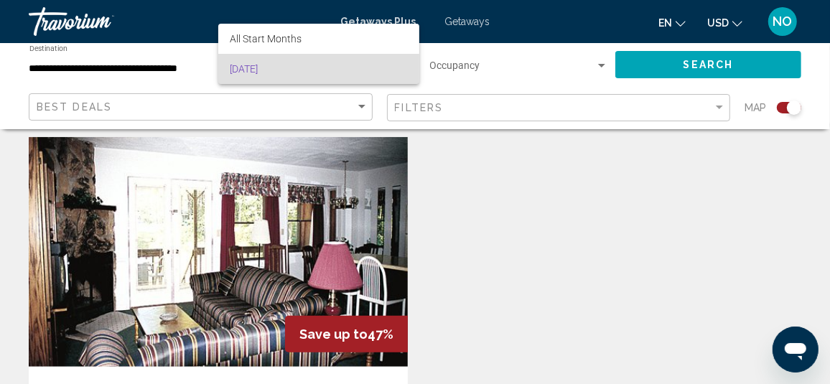
click at [8, 98] on div at bounding box center [415, 192] width 830 height 384
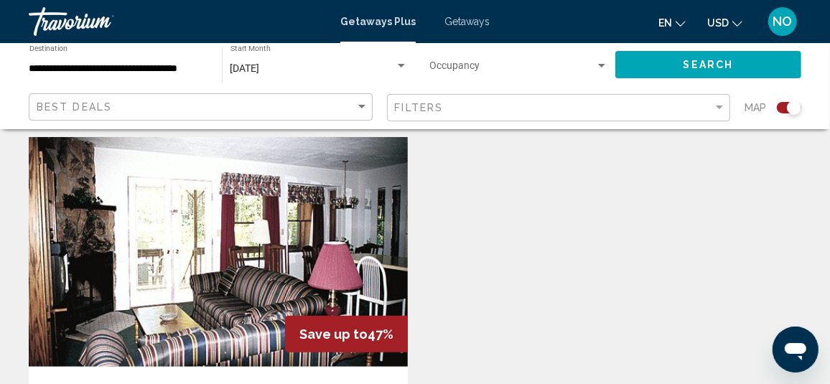
scroll to position [358, 0]
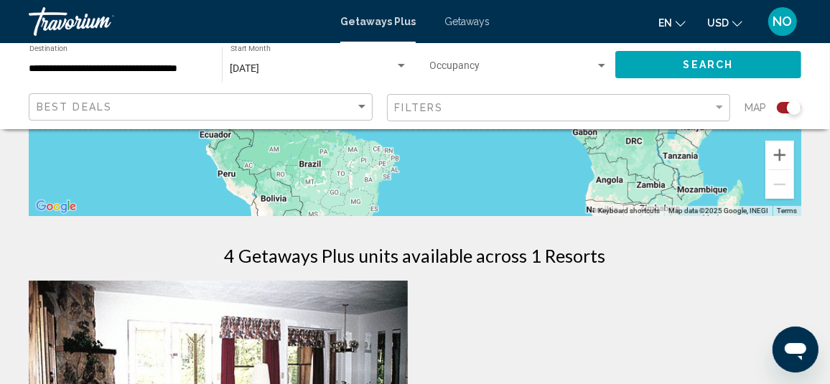
click at [182, 69] on input "**********" at bounding box center [118, 68] width 178 height 11
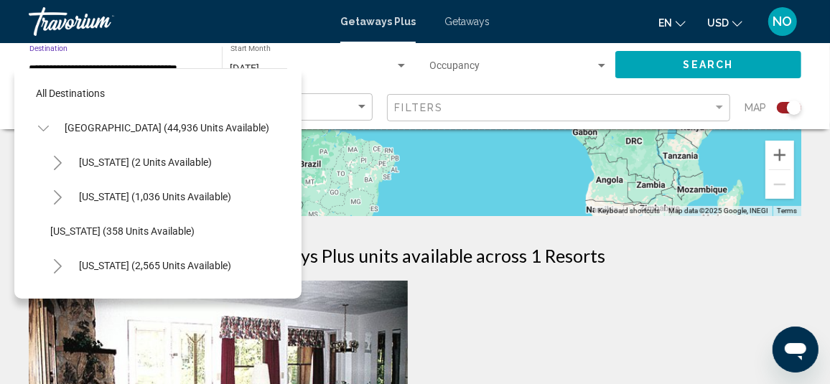
scroll to position [1090, 0]
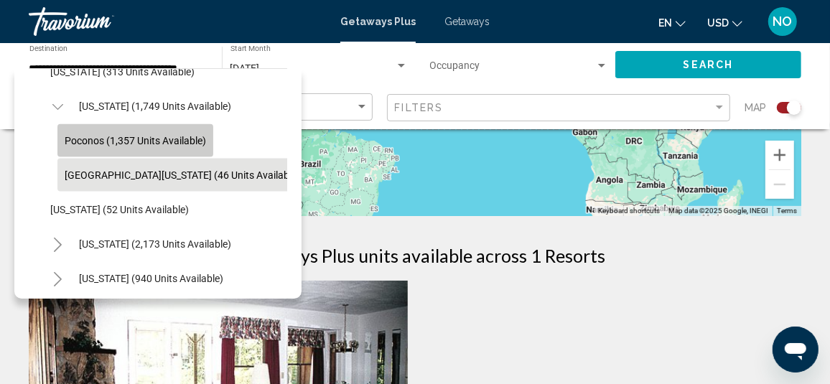
click at [70, 143] on span "Poconos (1,357 units available)" at bounding box center [135, 140] width 141 height 11
type input "**********"
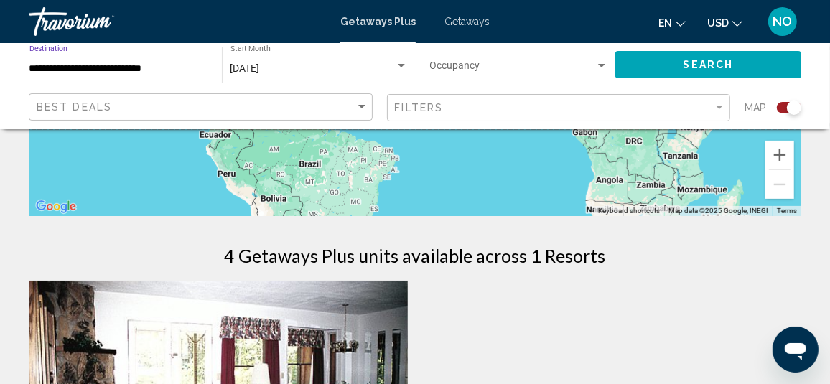
click at [634, 68] on button "Search" at bounding box center [708, 64] width 186 height 27
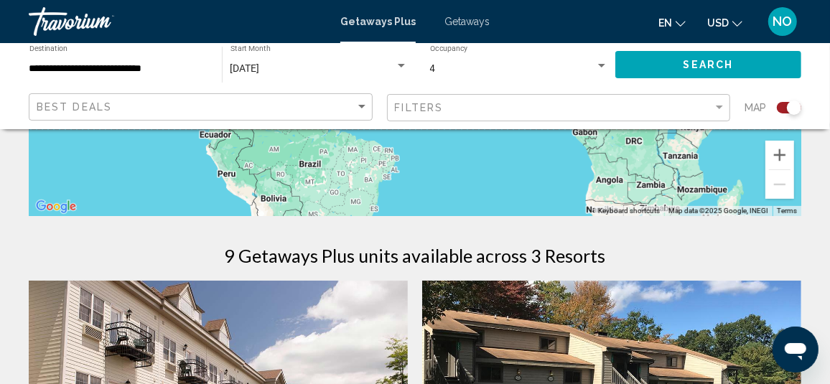
scroll to position [646, 0]
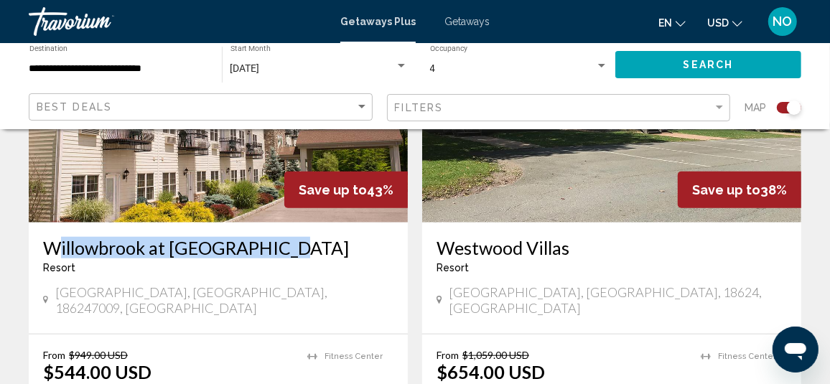
drag, startPoint x: 40, startPoint y: 245, endPoint x: 283, endPoint y: 252, distance: 242.8
click at [283, 252] on div "[GEOGRAPHIC_DATA] at [GEOGRAPHIC_DATA] - This is an adults only resort [GEOGRAP…" at bounding box center [218, 278] width 379 height 111
copy h3 "Willowbrook at [GEOGRAPHIC_DATA]"
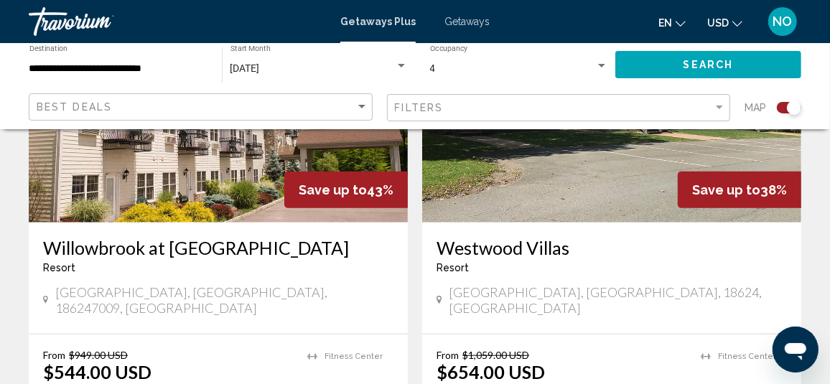
click at [176, 294] on span "[GEOGRAPHIC_DATA], [GEOGRAPHIC_DATA], 186247009, [GEOGRAPHIC_DATA]" at bounding box center [224, 300] width 338 height 32
click at [63, 291] on span "[GEOGRAPHIC_DATA], [GEOGRAPHIC_DATA], 186247009, [GEOGRAPHIC_DATA]" at bounding box center [224, 300] width 338 height 32
click at [44, 297] on icon "Main content" at bounding box center [45, 301] width 5 height 8
click at [46, 297] on icon "Main content" at bounding box center [45, 301] width 5 height 8
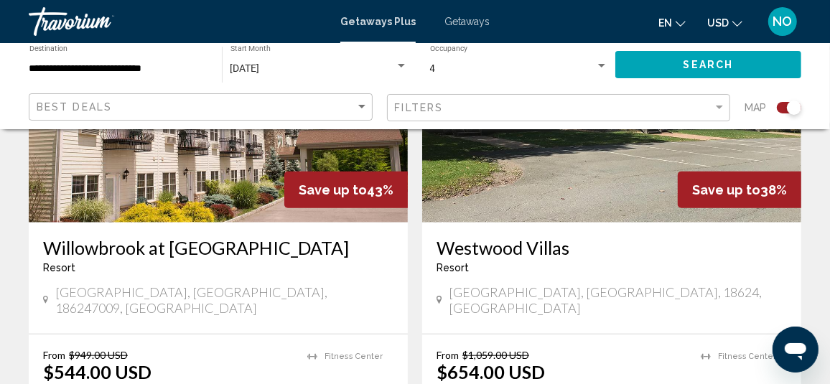
click at [46, 297] on icon "Main content" at bounding box center [45, 301] width 5 height 8
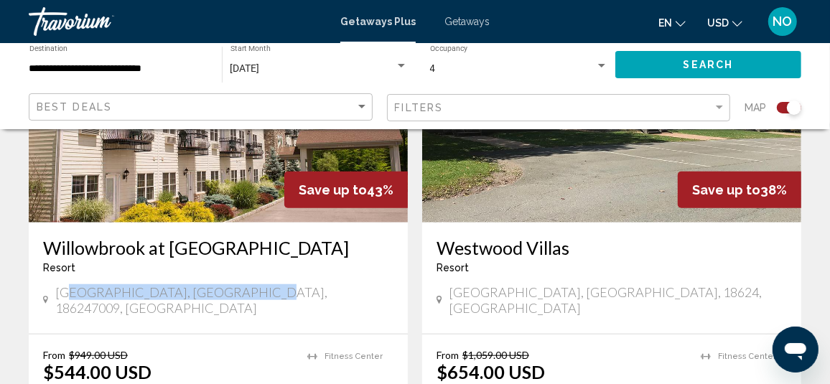
drag, startPoint x: 69, startPoint y: 294, endPoint x: 260, endPoint y: 302, distance: 191.1
click at [260, 302] on div "[GEOGRAPHIC_DATA], [GEOGRAPHIC_DATA], 186247009, [GEOGRAPHIC_DATA]" at bounding box center [218, 301] width 350 height 35
click at [266, 300] on div "[GEOGRAPHIC_DATA], [GEOGRAPHIC_DATA], 186247009, [GEOGRAPHIC_DATA]" at bounding box center [218, 301] width 350 height 35
drag, startPoint x: 264, startPoint y: 297, endPoint x: 55, endPoint y: 296, distance: 209.6
click at [55, 296] on div "[GEOGRAPHIC_DATA], [GEOGRAPHIC_DATA], 186247009, [GEOGRAPHIC_DATA]" at bounding box center [218, 300] width 350 height 32
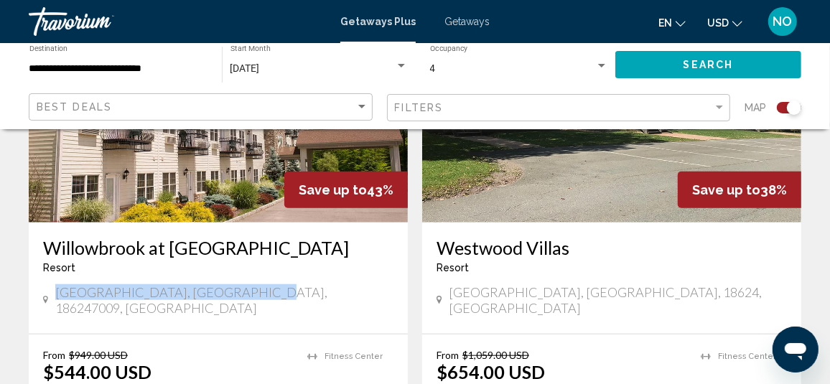
copy span "[GEOGRAPHIC_DATA], [GEOGRAPHIC_DATA], 186247009, [GEOGRAPHIC_DATA]"
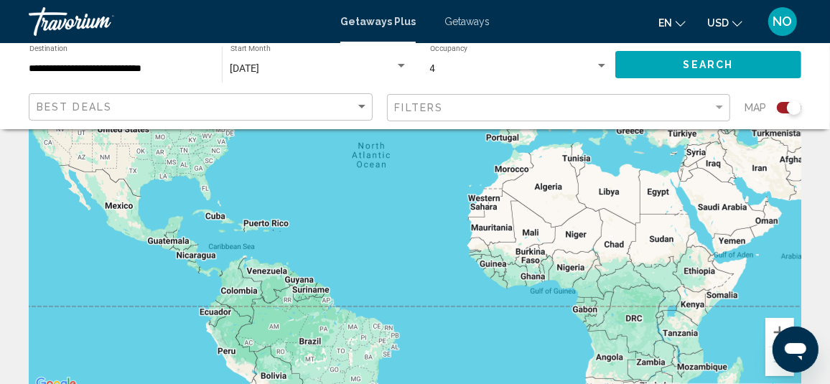
scroll to position [215, 0]
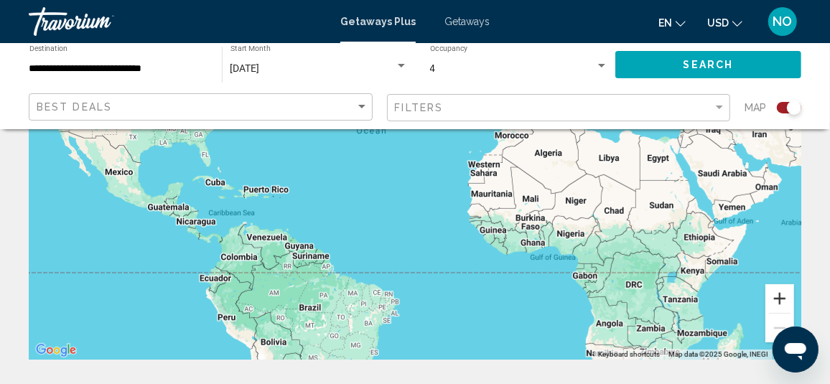
click at [777, 296] on button "Zoom in" at bounding box center [779, 298] width 29 height 29
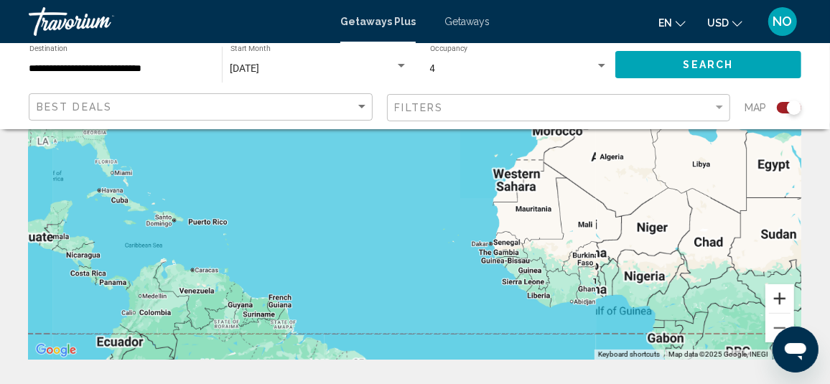
click at [777, 296] on button "Zoom in" at bounding box center [779, 298] width 29 height 29
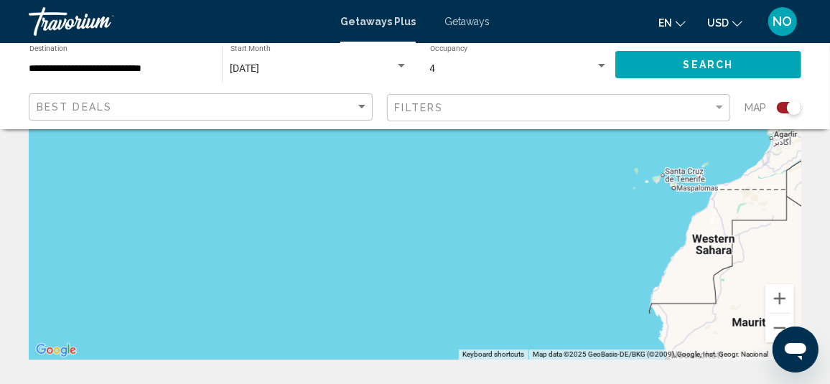
drag, startPoint x: 431, startPoint y: 261, endPoint x: 676, endPoint y: 266, distance: 244.1
click at [663, 266] on div "Main content" at bounding box center [415, 144] width 772 height 431
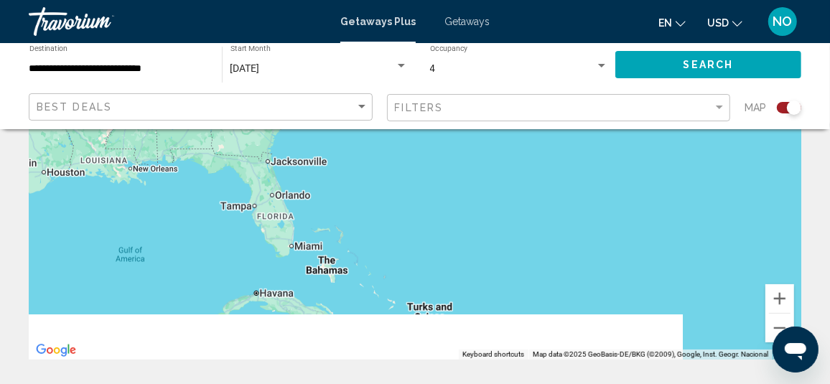
drag, startPoint x: 438, startPoint y: 243, endPoint x: 640, endPoint y: 271, distance: 203.6
click at [639, 271] on div "To activate drag with keyboard, press Alt + Enter. Once in keyboard drag state,…" at bounding box center [415, 144] width 772 height 431
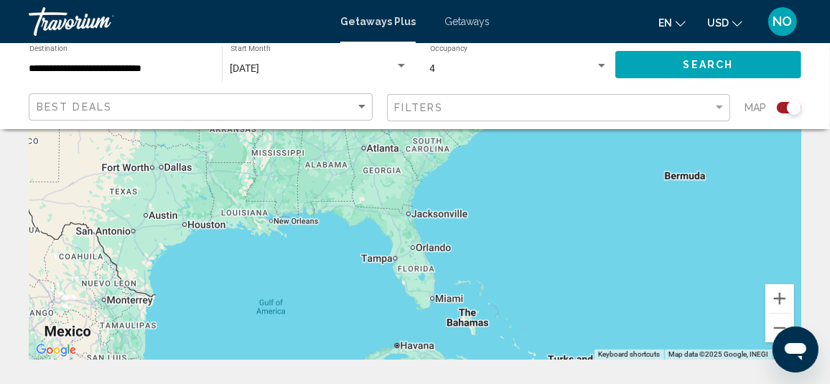
drag, startPoint x: 475, startPoint y: 237, endPoint x: 512, endPoint y: 310, distance: 82.2
click at [512, 310] on div "To activate drag with keyboard, press Alt + Enter. Once in keyboard drag state,…" at bounding box center [415, 144] width 772 height 431
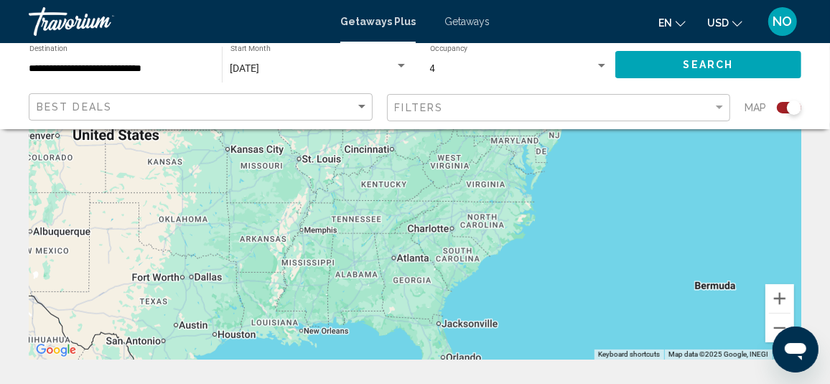
drag, startPoint x: 492, startPoint y: 238, endPoint x: 477, endPoint y: 346, distance: 108.8
click at [477, 346] on div "To activate drag with keyboard, press Alt + Enter. Once in keyboard drag state,…" at bounding box center [415, 144] width 772 height 431
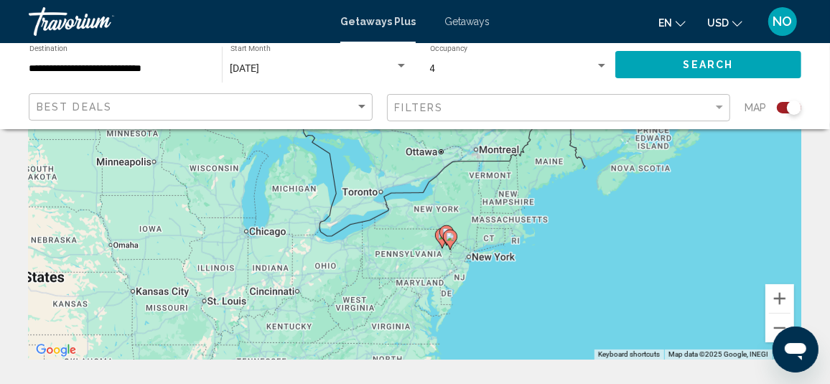
drag, startPoint x: 480, startPoint y: 281, endPoint x: 403, endPoint y: 296, distance: 78.1
click at [404, 302] on div "To activate drag with keyboard, press Alt + Enter. Once in keyboard drag state,…" at bounding box center [415, 144] width 772 height 431
click at [448, 234] on image "Main content" at bounding box center [450, 237] width 9 height 9
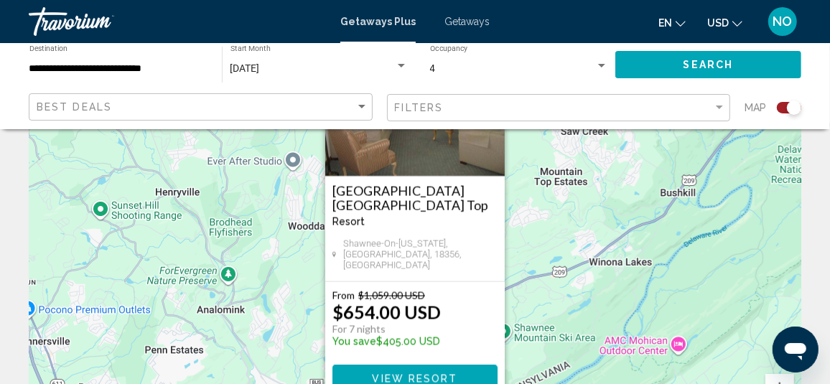
scroll to position [143, 0]
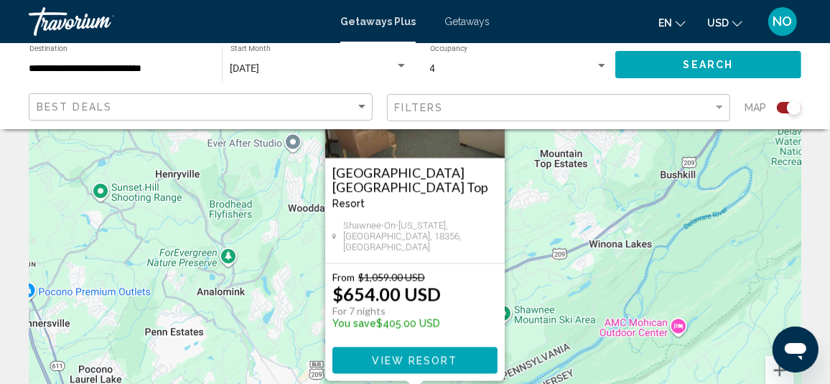
click at [544, 304] on div "To activate drag with keyboard, press Alt + Enter. Once in keyboard drag state,…" at bounding box center [415, 216] width 772 height 431
click at [548, 272] on div "To activate drag with keyboard, press Alt + Enter. Once in keyboard drag state,…" at bounding box center [415, 216] width 772 height 431
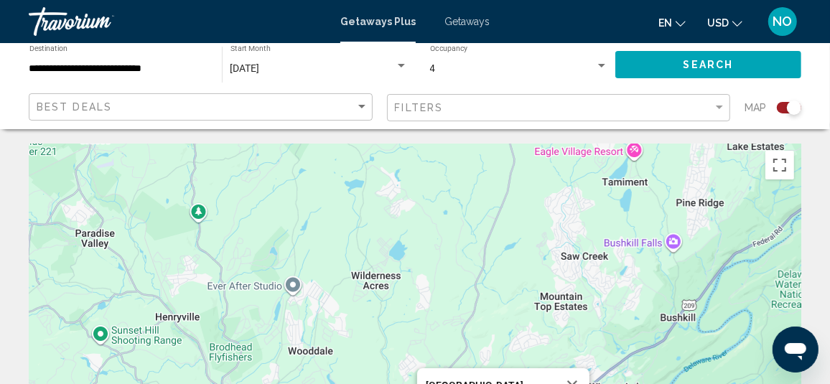
scroll to position [0, 0]
click at [780, 174] on button "Toggle fullscreen view" at bounding box center [779, 165] width 29 height 29
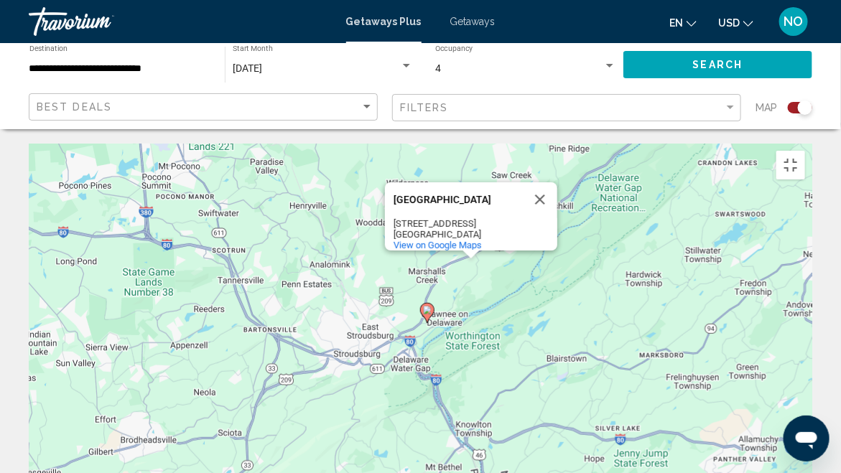
drag, startPoint x: 622, startPoint y: 391, endPoint x: 625, endPoint y: 258, distance: 133.6
click at [625, 258] on div "To activate drag with keyboard, press Alt + Enter. Once in keyboard drag state,…" at bounding box center [420, 359] width 783 height 431
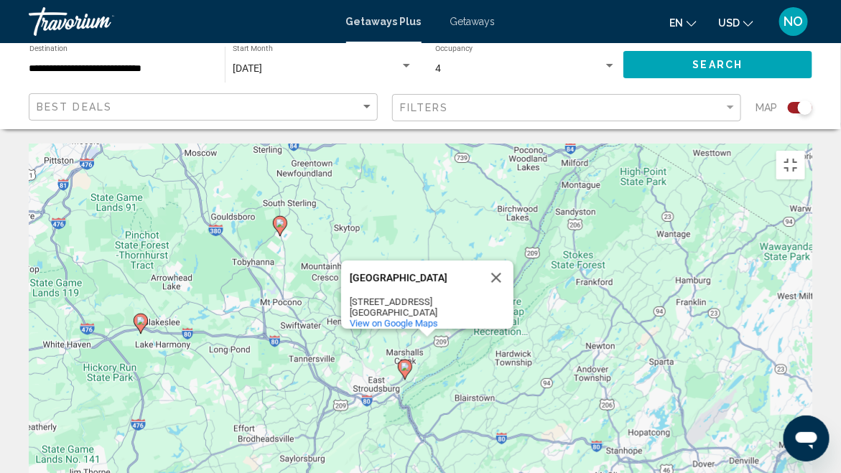
drag, startPoint x: 568, startPoint y: 330, endPoint x: 551, endPoint y: 370, distance: 43.7
click at [551, 370] on div "To activate drag with keyboard, press Alt + Enter. Once in keyboard drag state,…" at bounding box center [420, 359] width 783 height 431
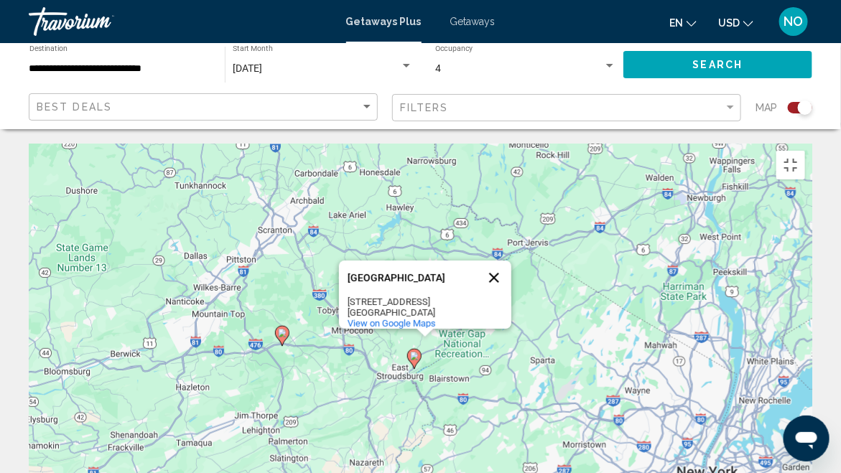
click at [490, 261] on button "Close" at bounding box center [494, 278] width 34 height 34
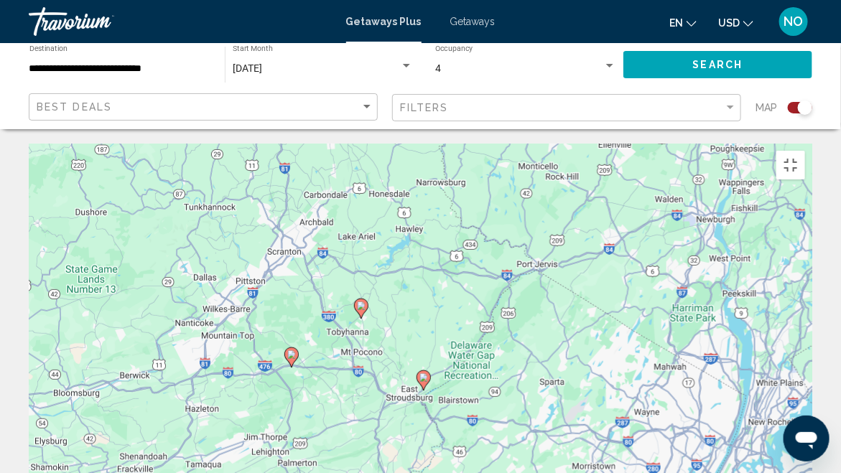
drag, startPoint x: 429, startPoint y: 248, endPoint x: 440, endPoint y: 270, distance: 24.1
click at [440, 270] on div "To activate drag with keyboard, press Alt + Enter. Once in keyboard drag state,…" at bounding box center [420, 359] width 783 height 431
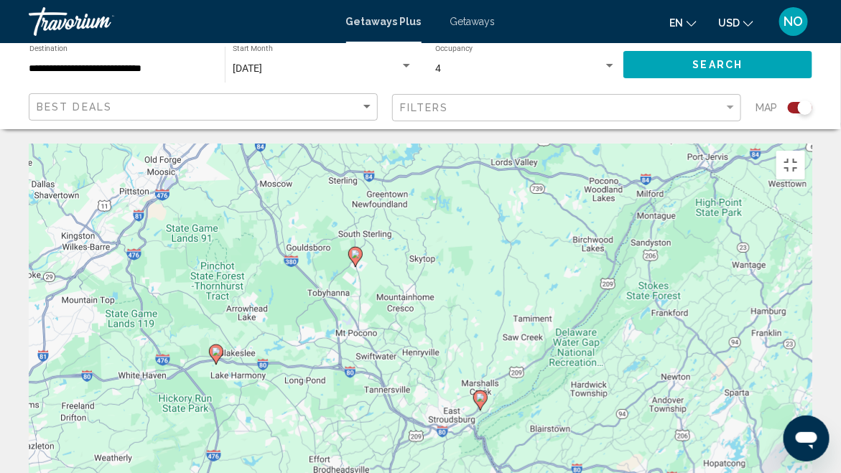
drag, startPoint x: 554, startPoint y: 335, endPoint x: 608, endPoint y: 317, distance: 57.0
click at [608, 317] on div "To activate drag with keyboard, press Alt + Enter. Once in keyboard drag state,…" at bounding box center [420, 359] width 783 height 431
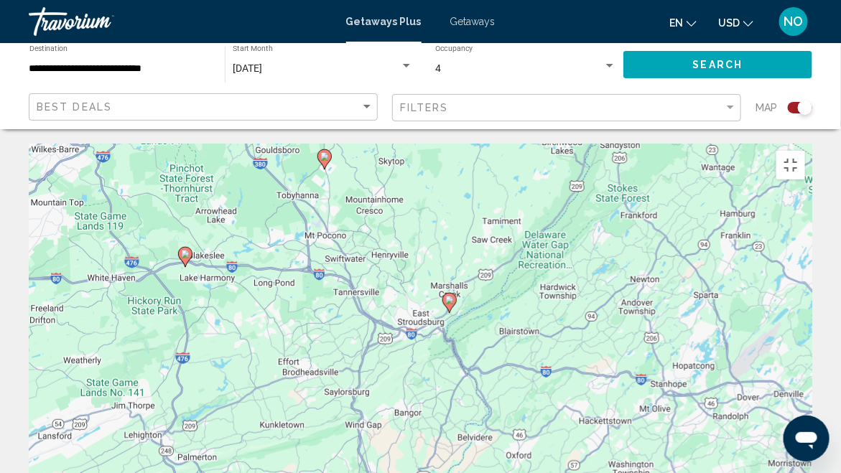
drag, startPoint x: 355, startPoint y: 273, endPoint x: 319, endPoint y: 205, distance: 76.4
click at [319, 205] on div "To activate drag with keyboard, press Alt + Enter. Once in keyboard drag state,…" at bounding box center [420, 359] width 783 height 431
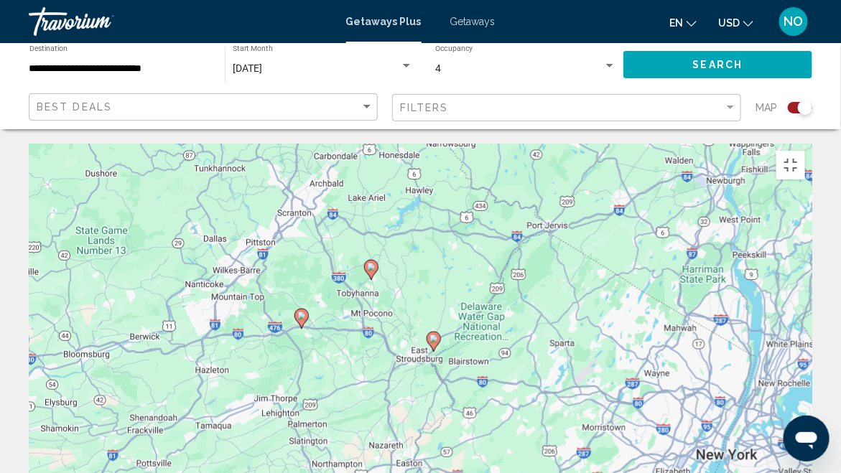
click at [431, 332] on icon "Main content" at bounding box center [432, 341] width 13 height 19
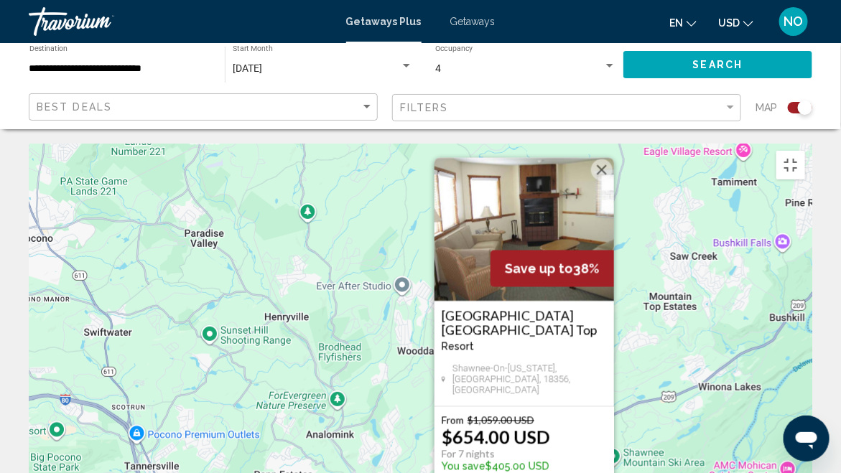
click at [531, 251] on div "Save up to 38%" at bounding box center [551, 269] width 123 height 37
click at [805, 151] on button "Toggle fullscreen view" at bounding box center [790, 165] width 29 height 29
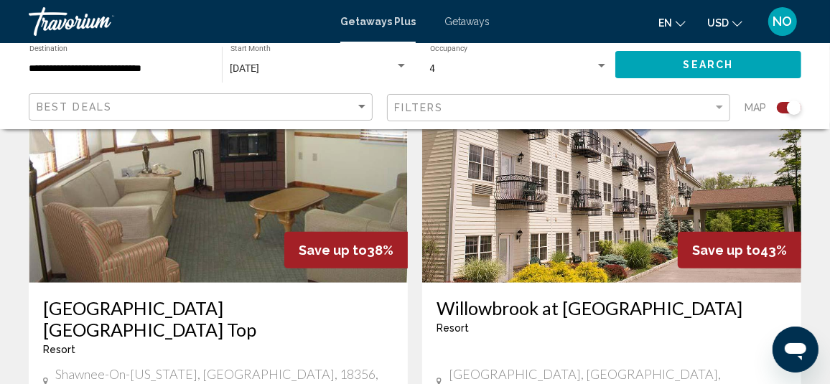
scroll to position [574, 0]
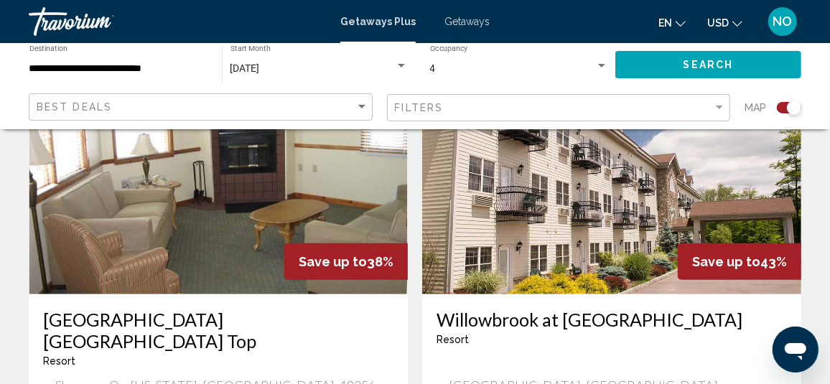
click at [220, 224] on img "Main content" at bounding box center [218, 180] width 379 height 230
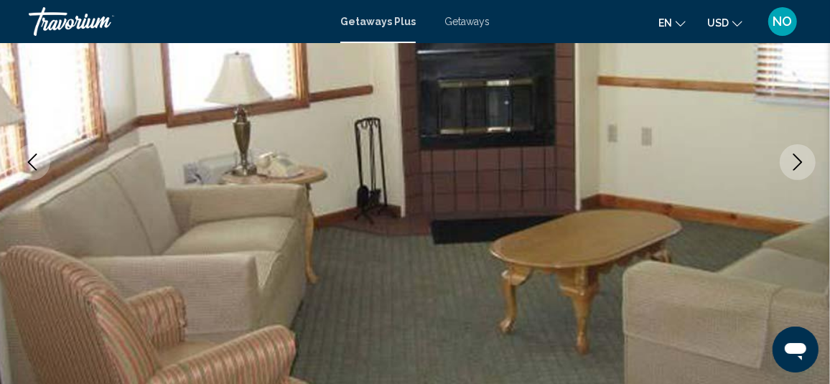
scroll to position [192, 0]
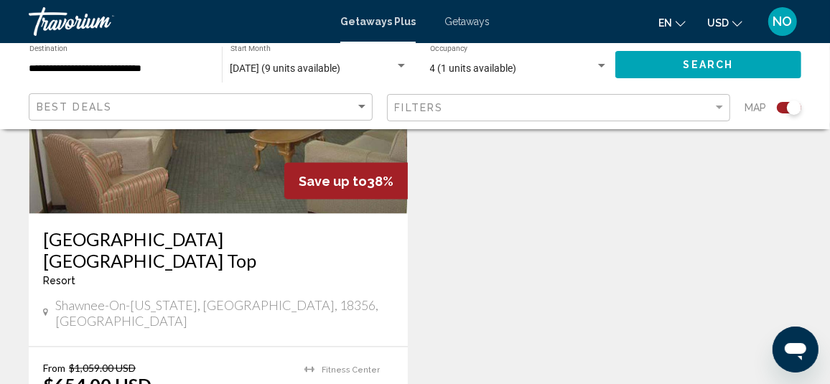
scroll to position [1088, 0]
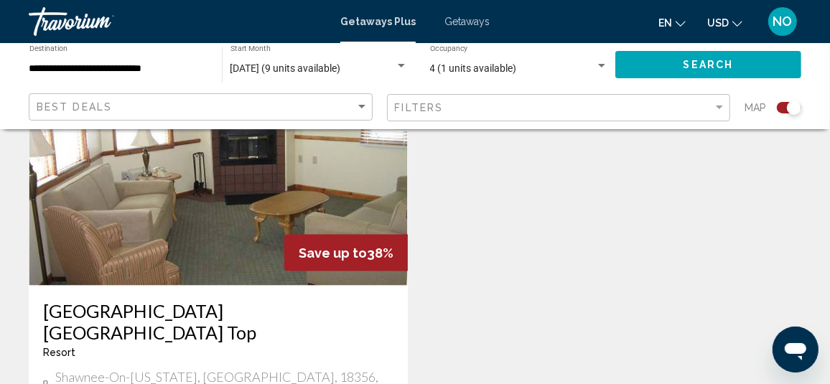
click at [264, 185] on img "Main content" at bounding box center [218, 171] width 379 height 230
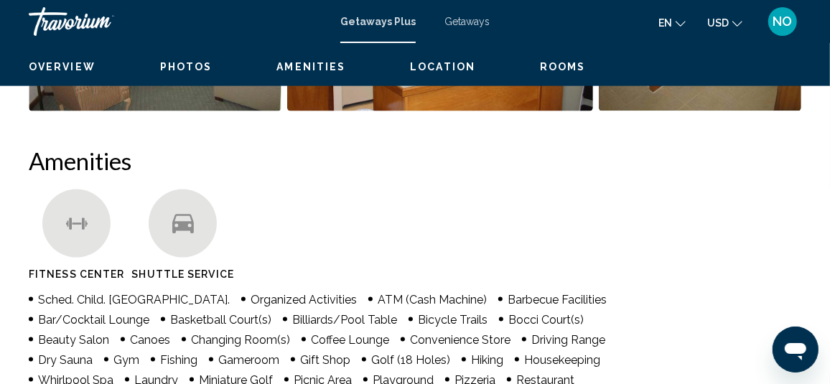
scroll to position [192, 0]
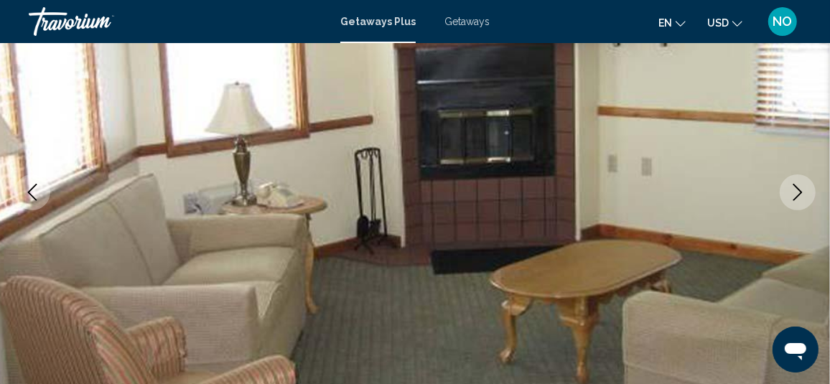
click at [803, 195] on icon "Next image" at bounding box center [797, 192] width 17 height 17
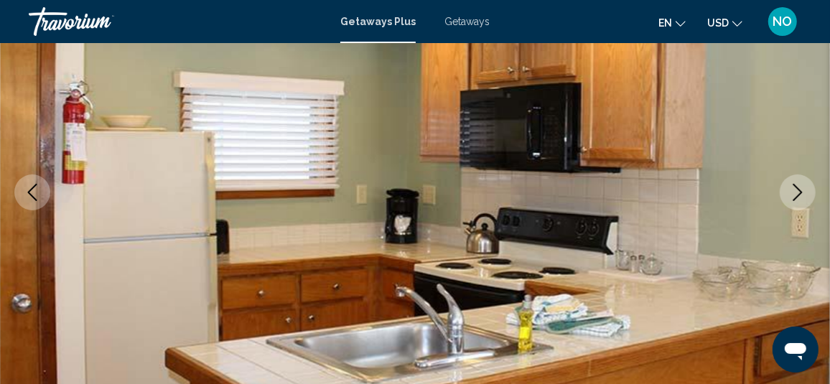
click at [803, 195] on icon "Next image" at bounding box center [797, 192] width 17 height 17
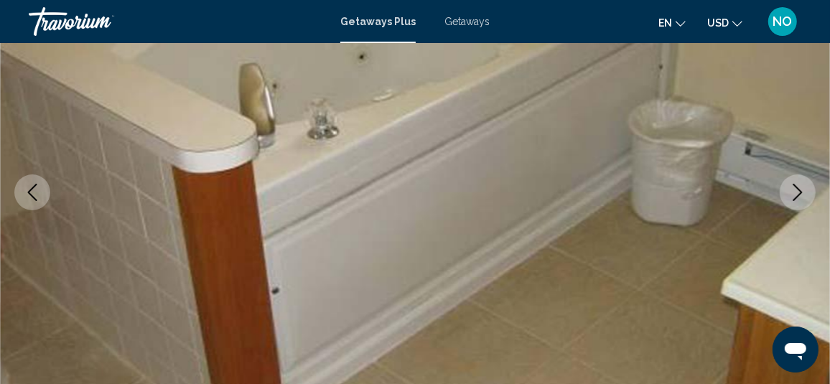
click at [803, 197] on icon "Next image" at bounding box center [797, 192] width 17 height 17
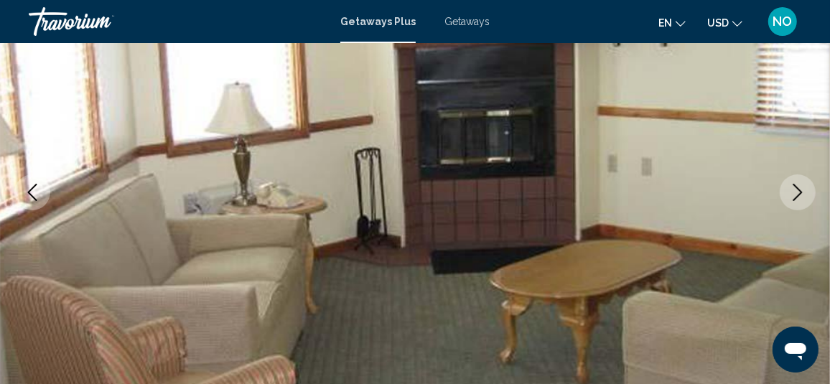
click at [803, 197] on icon "Next image" at bounding box center [797, 192] width 17 height 17
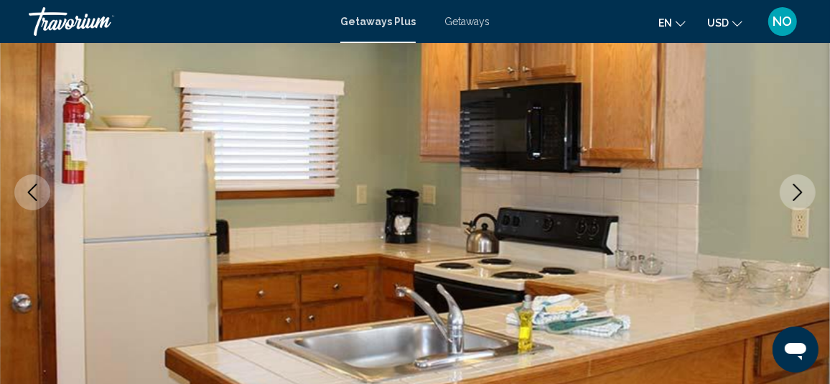
click at [803, 188] on icon "Next image" at bounding box center [797, 192] width 17 height 17
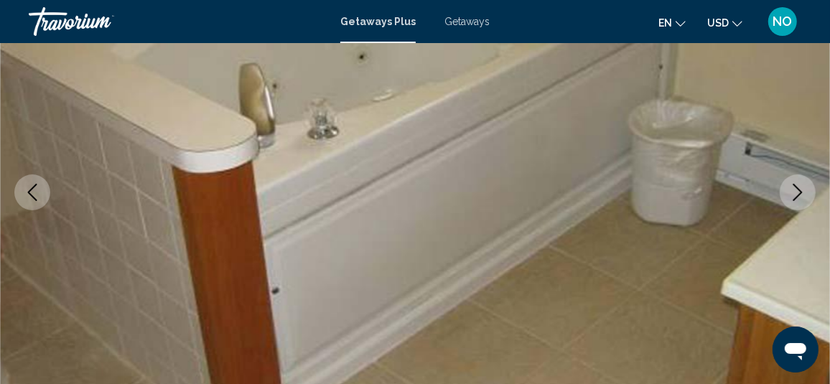
click at [801, 194] on icon "Next image" at bounding box center [797, 192] width 17 height 17
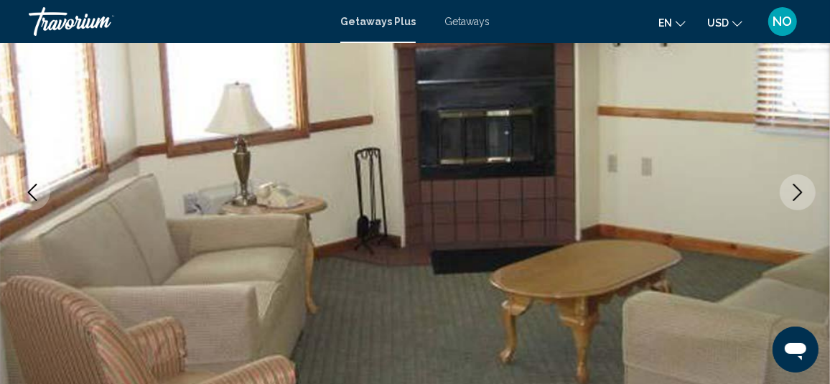
click at [800, 188] on icon "Next image" at bounding box center [797, 192] width 17 height 17
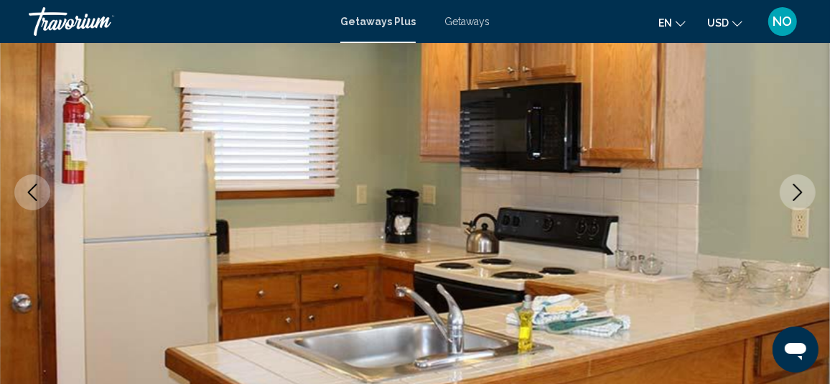
click at [800, 188] on icon "Next image" at bounding box center [797, 192] width 17 height 17
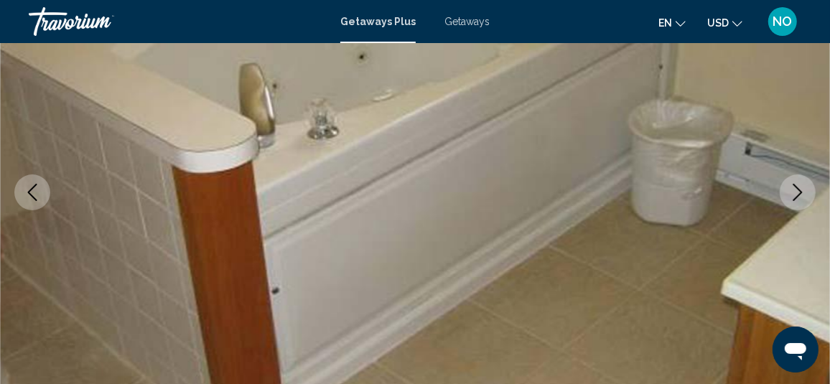
click at [800, 188] on icon "Next image" at bounding box center [797, 192] width 17 height 17
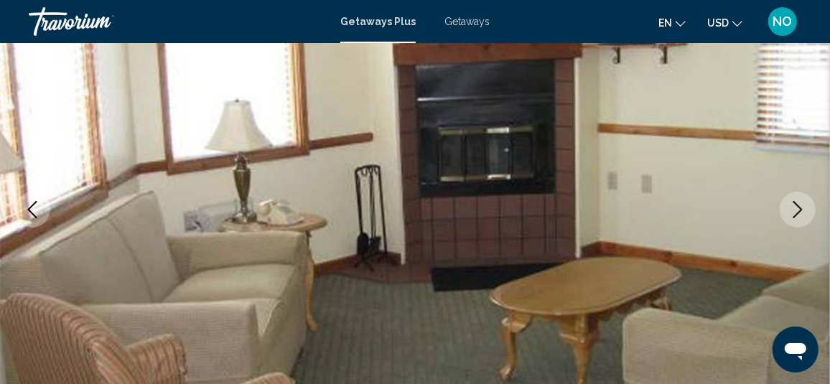
scroll to position [120, 0]
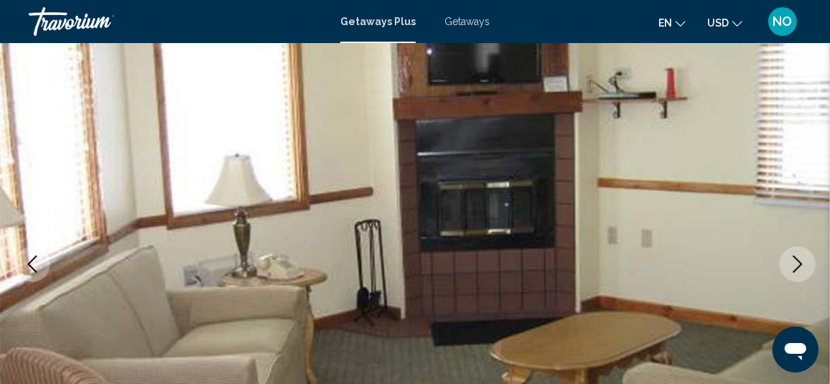
click at [801, 259] on icon "Next image" at bounding box center [797, 264] width 17 height 17
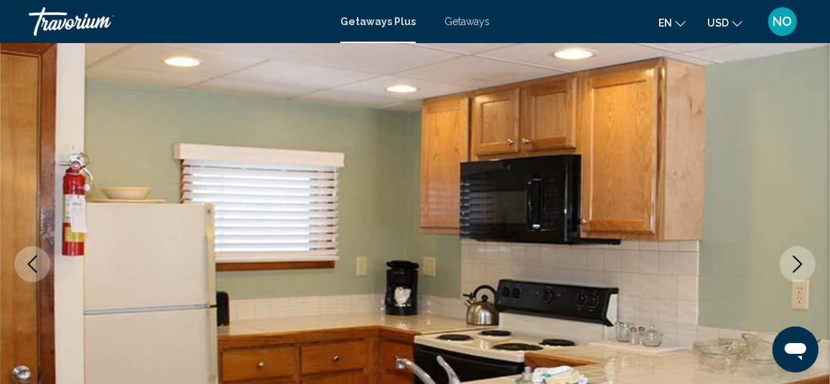
click at [798, 261] on icon "Next image" at bounding box center [797, 264] width 17 height 17
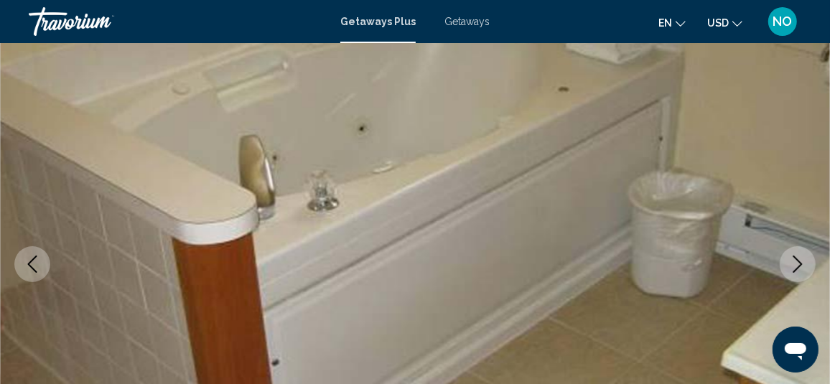
click at [798, 261] on icon "Next image" at bounding box center [797, 264] width 17 height 17
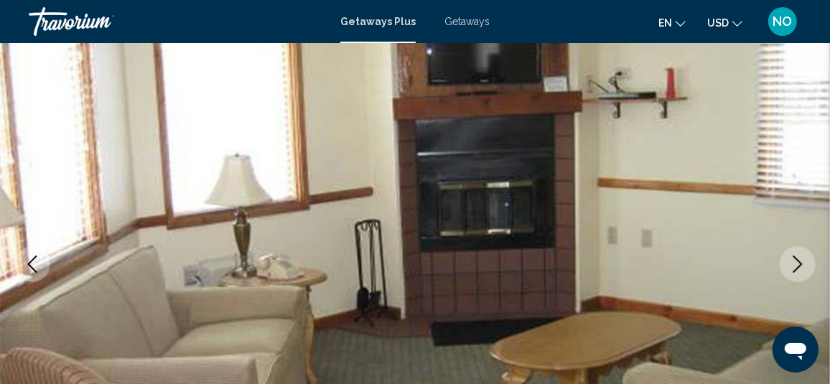
click at [798, 261] on icon "Next image" at bounding box center [797, 264] width 17 height 17
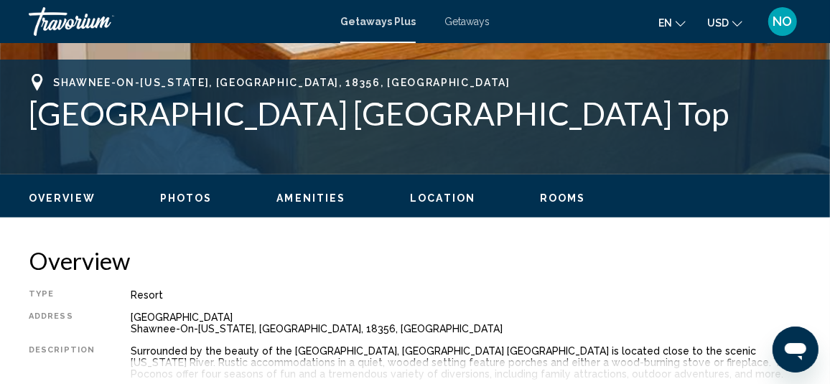
scroll to position [622, 0]
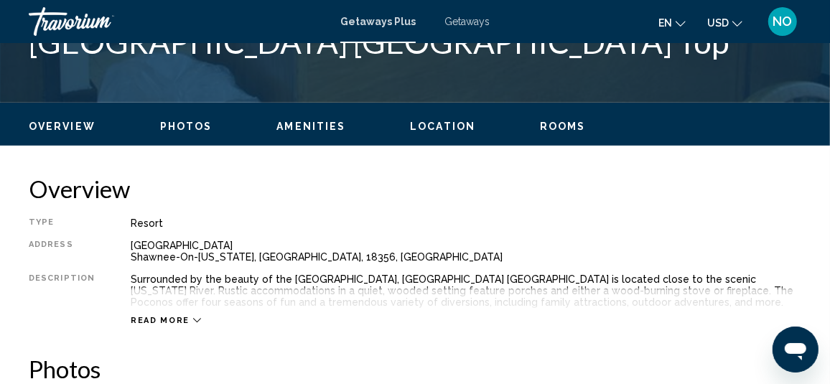
click at [179, 124] on span "Photos" at bounding box center [186, 126] width 52 height 11
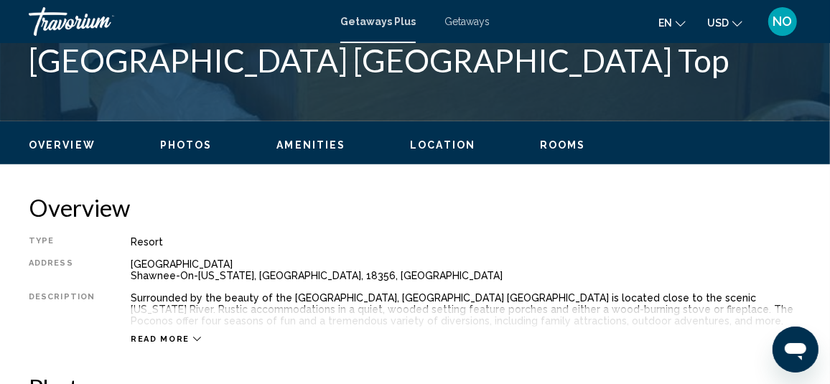
scroll to position [532, 0]
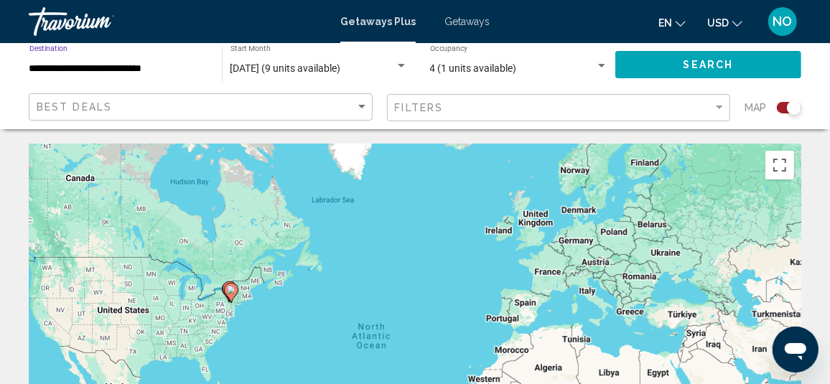
click at [124, 67] on input "**********" at bounding box center [118, 68] width 178 height 11
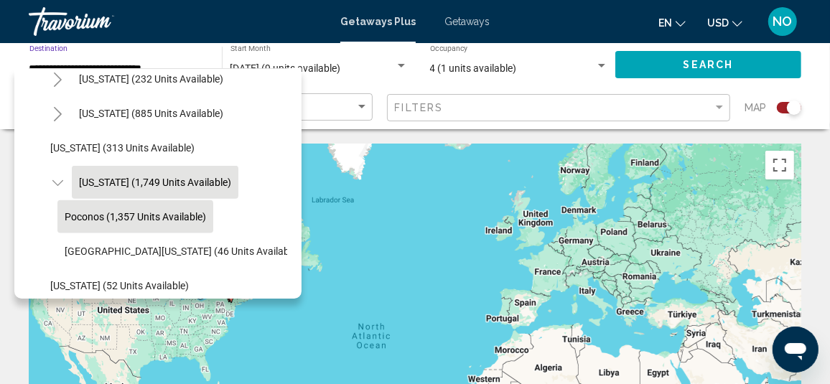
scroll to position [984, 0]
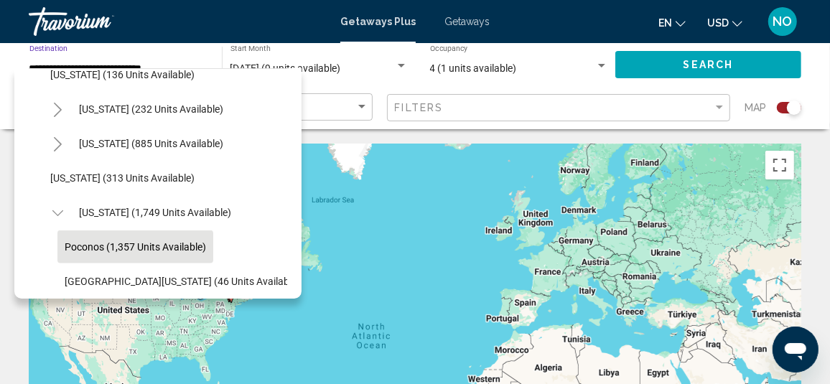
click at [58, 109] on icon "Toggle New York (232 units available)" at bounding box center [57, 110] width 11 height 14
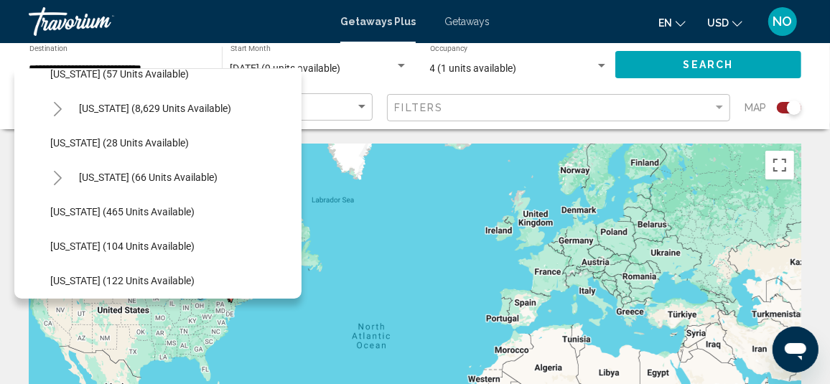
scroll to position [286, 0]
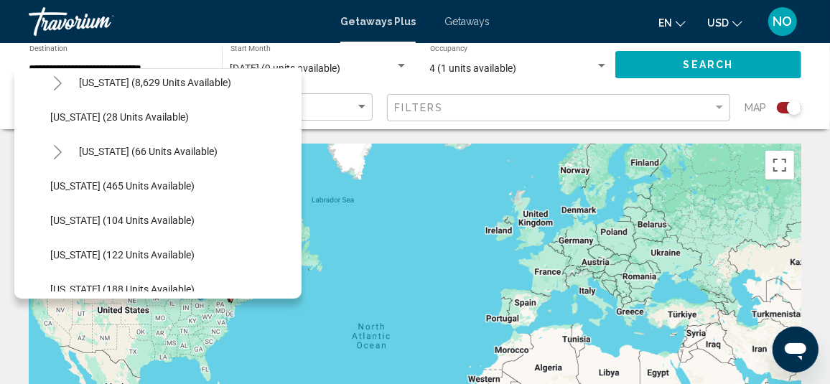
click at [56, 151] on icon "Toggle Hawaii (66 units available)" at bounding box center [57, 152] width 11 height 14
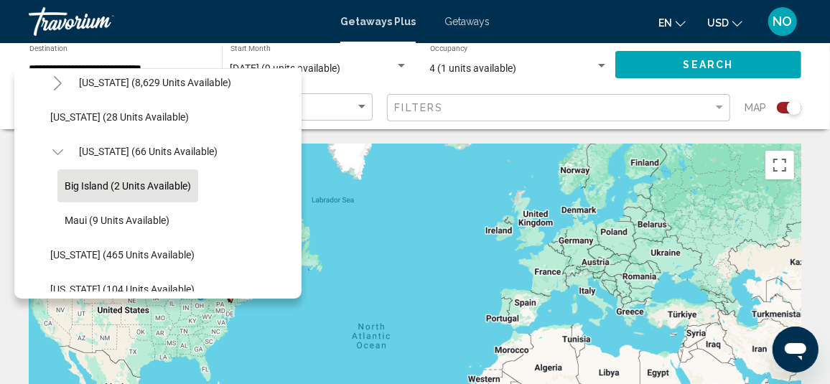
click at [75, 181] on span "Big Island (2 units available)" at bounding box center [128, 185] width 126 height 11
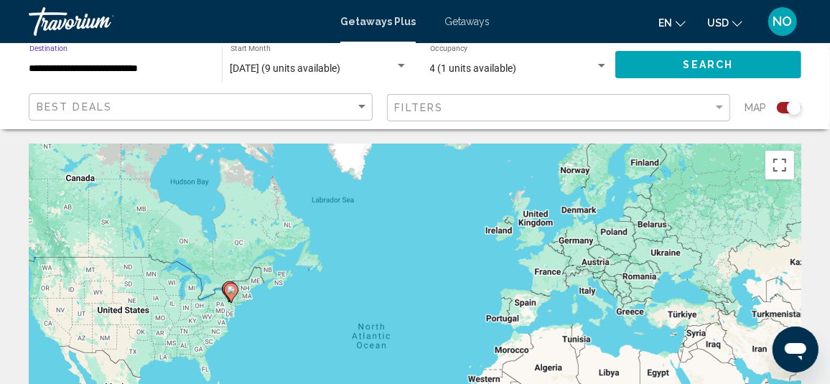
click at [708, 65] on span "Search" at bounding box center [708, 65] width 50 height 11
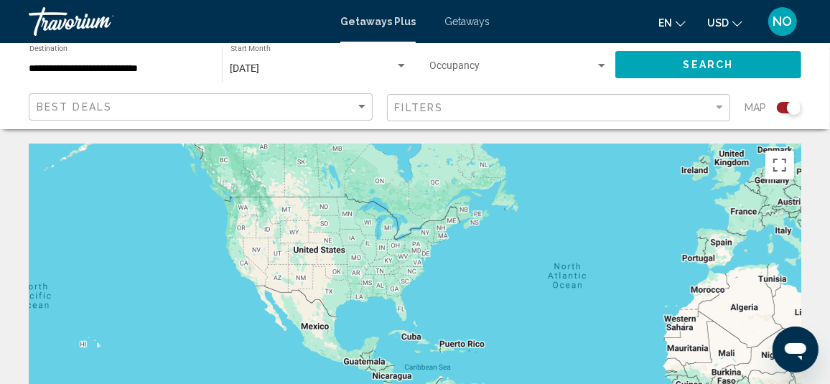
drag, startPoint x: 118, startPoint y: 263, endPoint x: 401, endPoint y: 168, distance: 299.0
click at [401, 168] on div "Main content" at bounding box center [415, 359] width 772 height 431
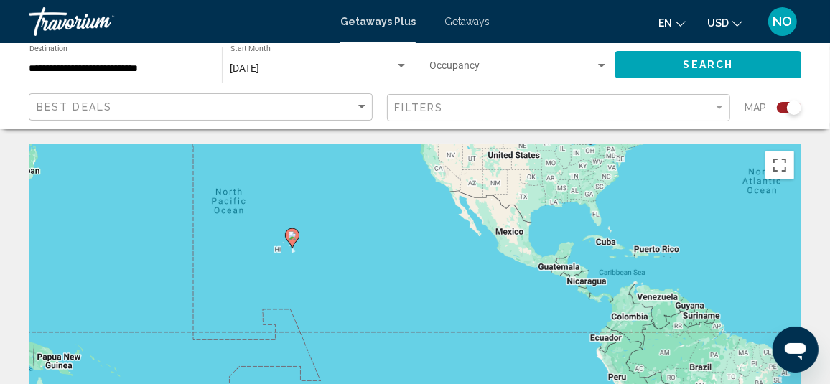
drag, startPoint x: 306, startPoint y: 261, endPoint x: 385, endPoint y: 206, distance: 96.4
click at [385, 206] on div "To activate drag with keyboard, press Alt + Enter. Once in keyboard drag state,…" at bounding box center [415, 359] width 772 height 431
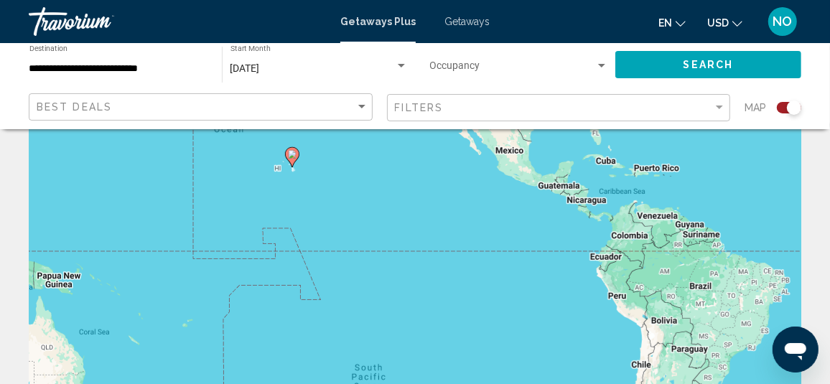
scroll to position [71, 0]
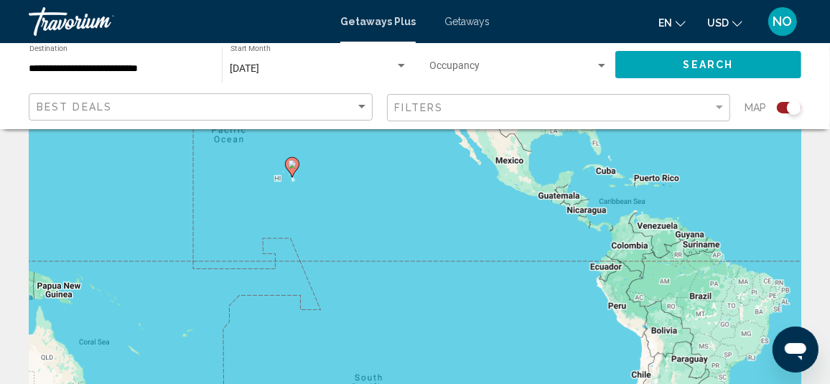
click at [718, 257] on div "To activate drag with keyboard, press Alt + Enter. Once in keyboard drag state,…" at bounding box center [415, 288] width 772 height 431
click at [289, 162] on image "Main content" at bounding box center [292, 164] width 9 height 9
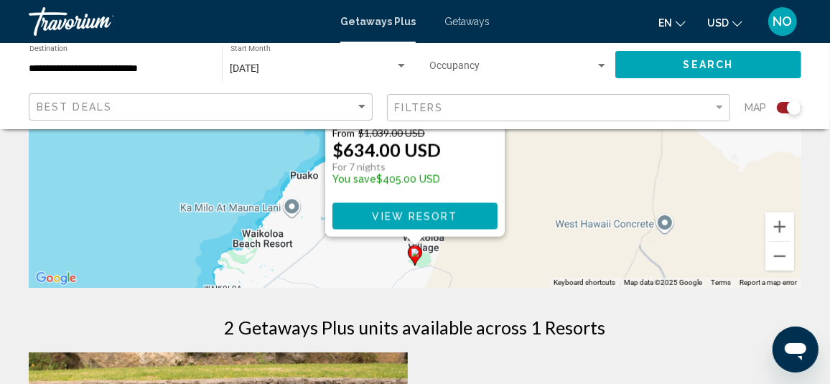
scroll to position [215, 0]
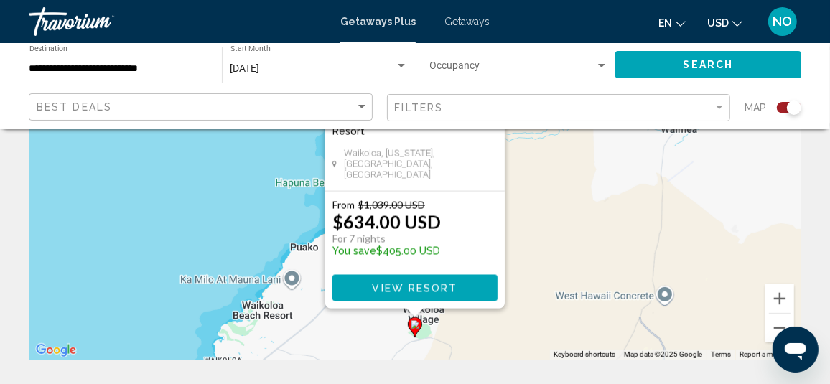
click at [5, 113] on div "**********" at bounding box center [415, 86] width 830 height 86
click at [19, 73] on app-map-destination-select "**********" at bounding box center [114, 64] width 200 height 43
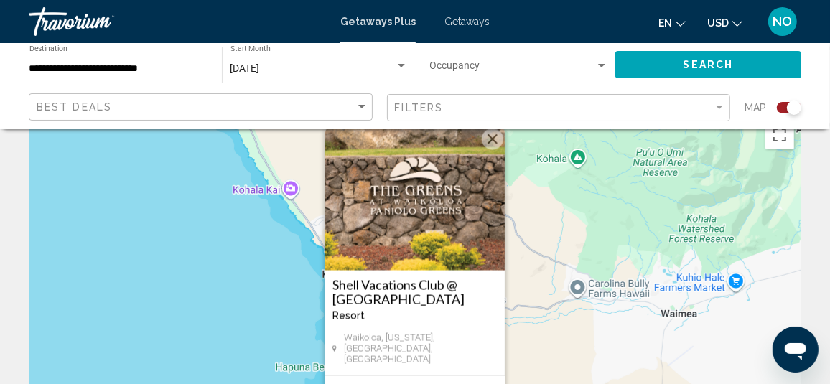
scroll to position [0, 0]
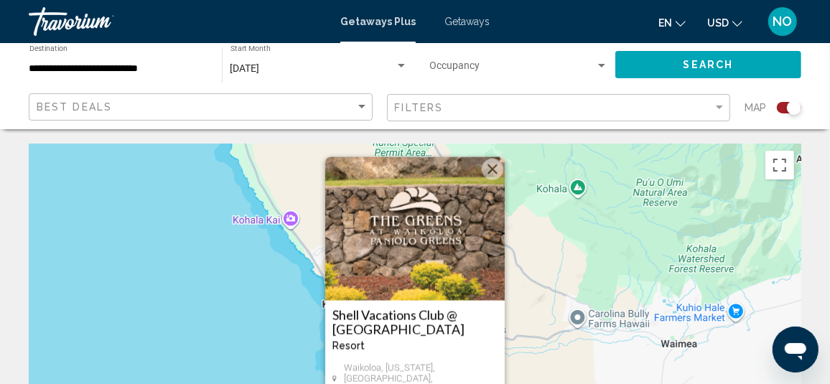
click at [87, 70] on input "**********" at bounding box center [118, 68] width 178 height 11
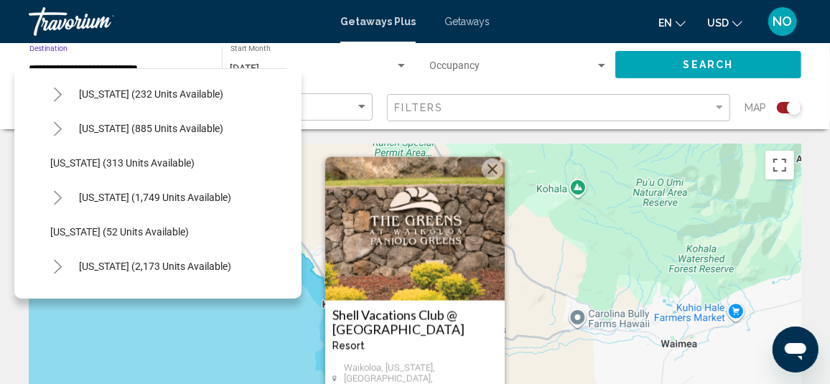
scroll to position [1087, 0]
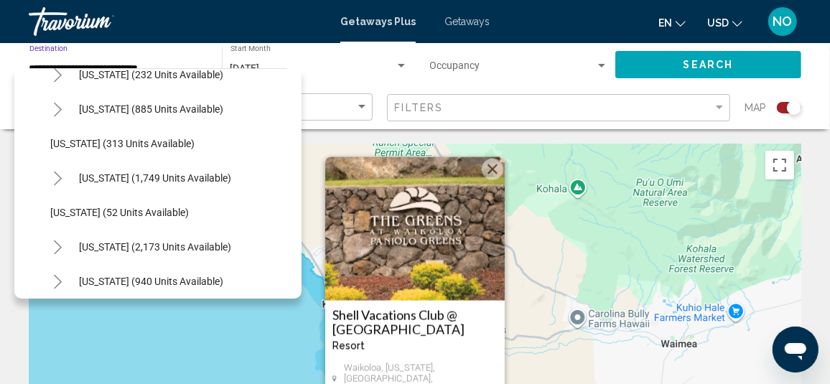
click at [56, 179] on icon "Toggle Pennsylvania (1,749 units available)" at bounding box center [57, 179] width 11 height 14
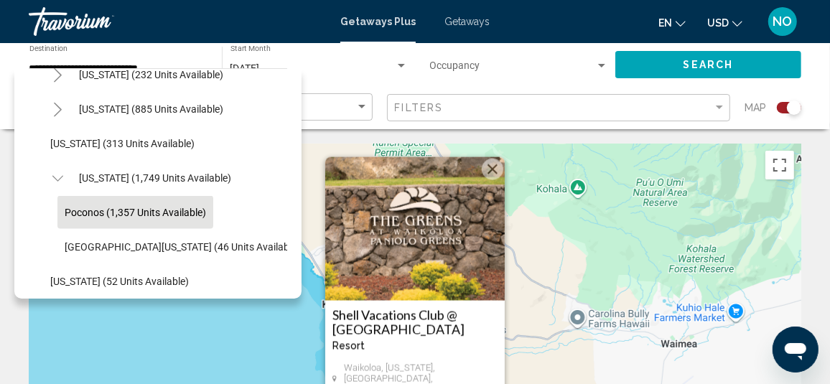
click at [87, 208] on span "Poconos (1,357 units available)" at bounding box center [135, 212] width 141 height 11
type input "**********"
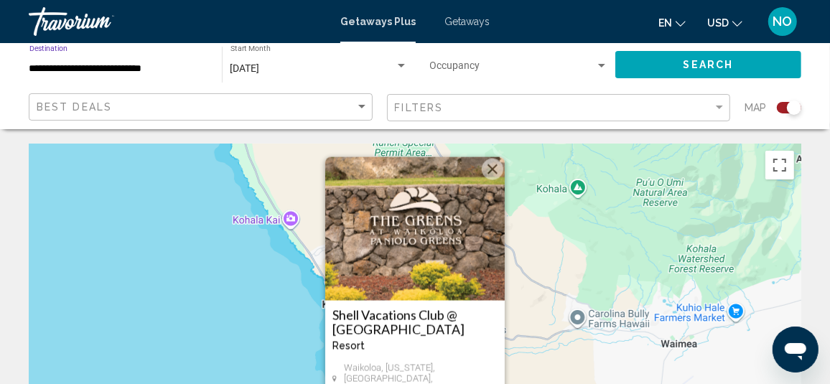
click at [75, 68] on input "**********" at bounding box center [118, 68] width 178 height 11
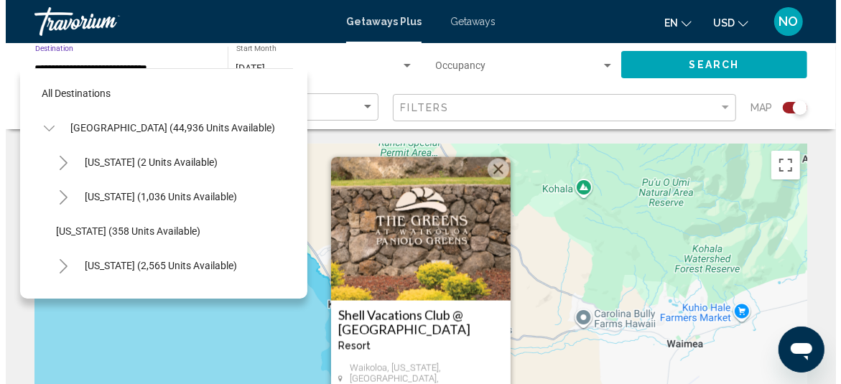
scroll to position [1124, 0]
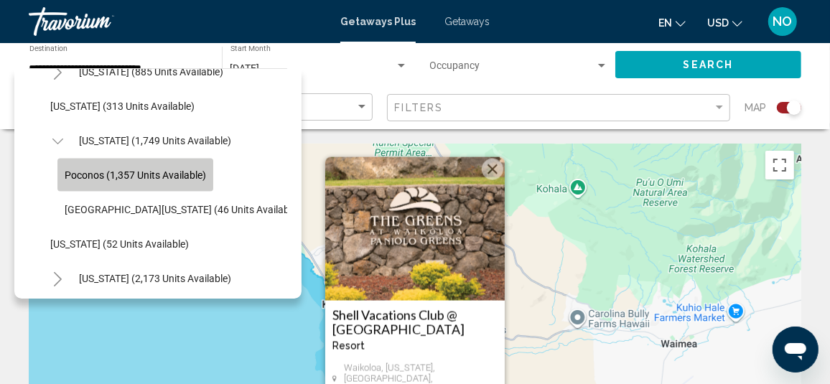
click at [131, 176] on span "Poconos (1,357 units available)" at bounding box center [135, 174] width 141 height 11
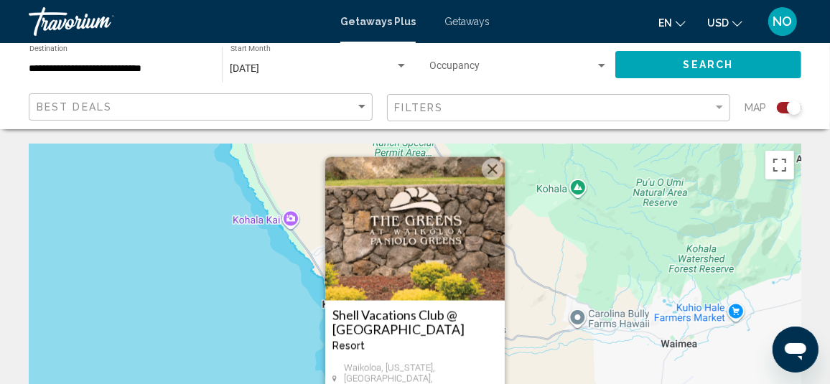
click at [215, 84] on div "[DATE] Start Month All Start Months" at bounding box center [315, 64] width 200 height 43
click at [600, 65] on div "Search widget" at bounding box center [601, 66] width 7 height 4
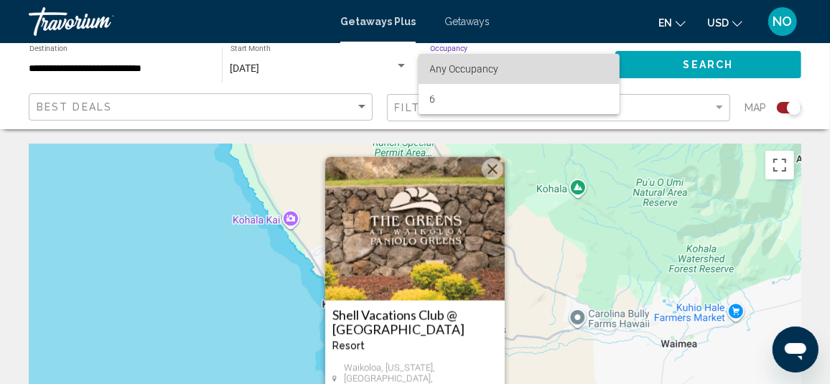
click at [472, 65] on span "Any Occupancy" at bounding box center [464, 68] width 69 height 11
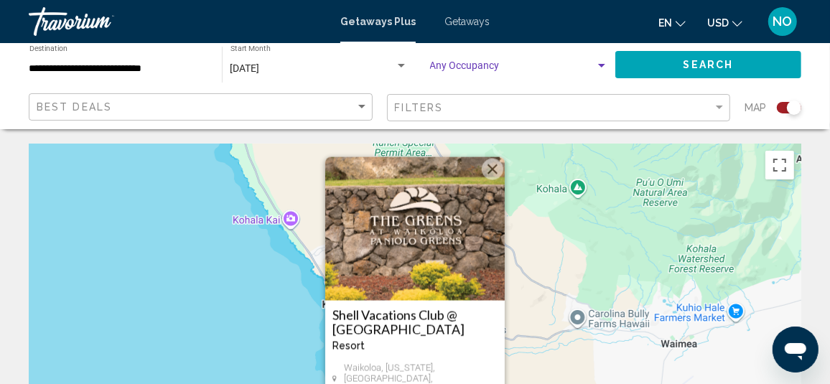
click at [598, 65] on div "Search widget" at bounding box center [601, 66] width 7 height 4
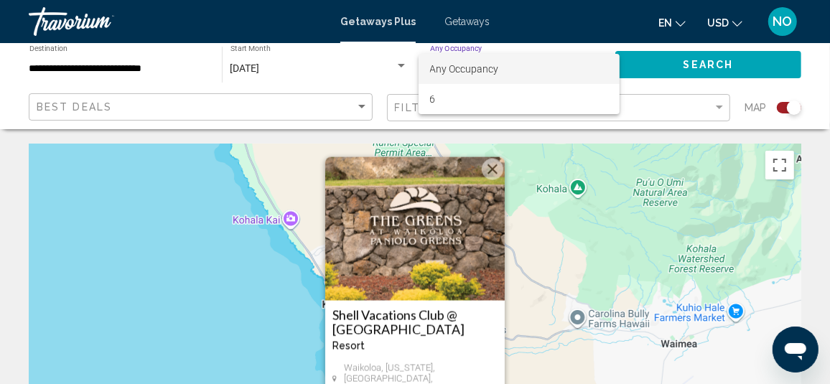
click at [599, 65] on span "Any Occupancy" at bounding box center [519, 69] width 178 height 30
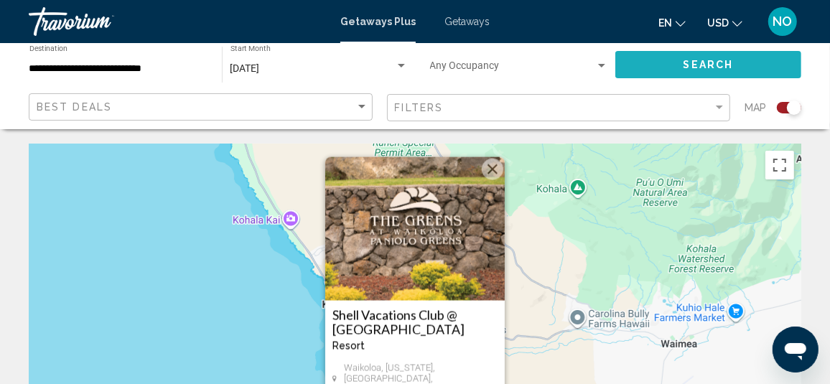
click at [640, 64] on button "Search" at bounding box center [708, 64] width 186 height 27
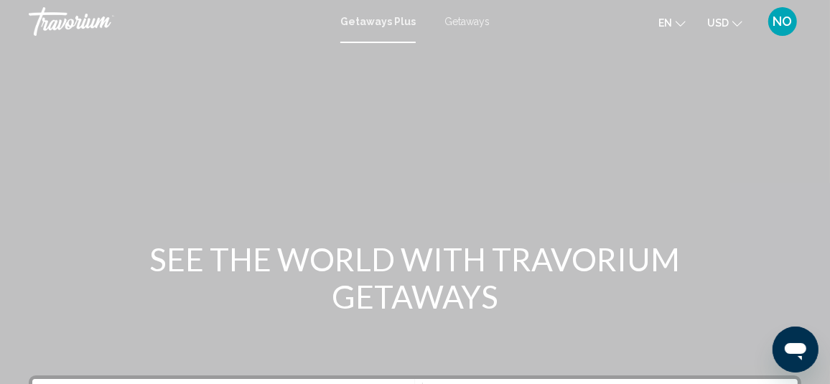
click at [457, 20] on span "Getaways" at bounding box center [466, 21] width 45 height 11
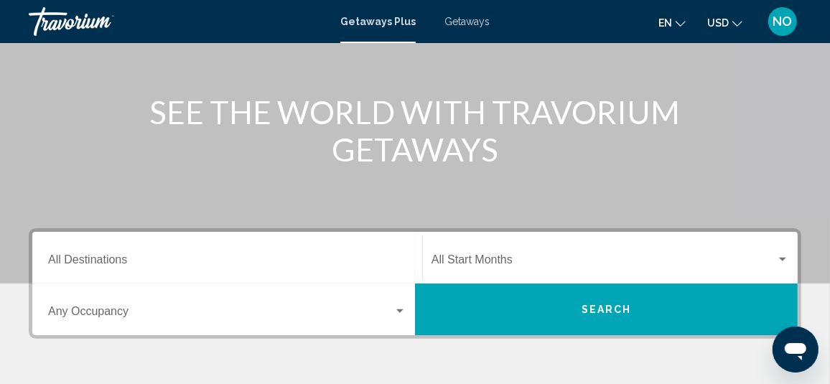
scroll to position [143, 0]
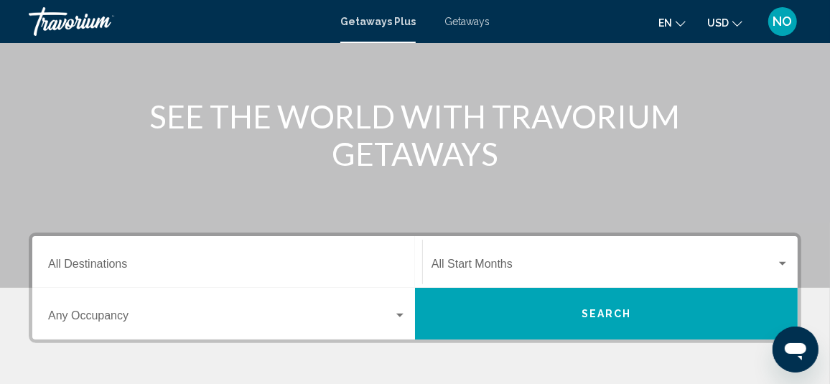
click at [467, 20] on span "Getaways" at bounding box center [466, 21] width 45 height 11
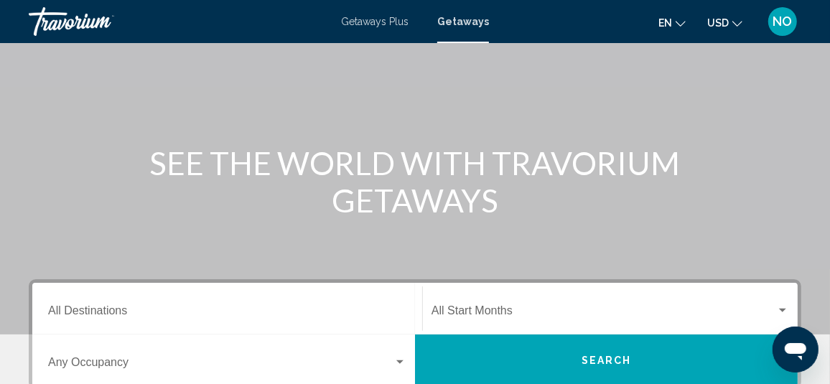
scroll to position [215, 0]
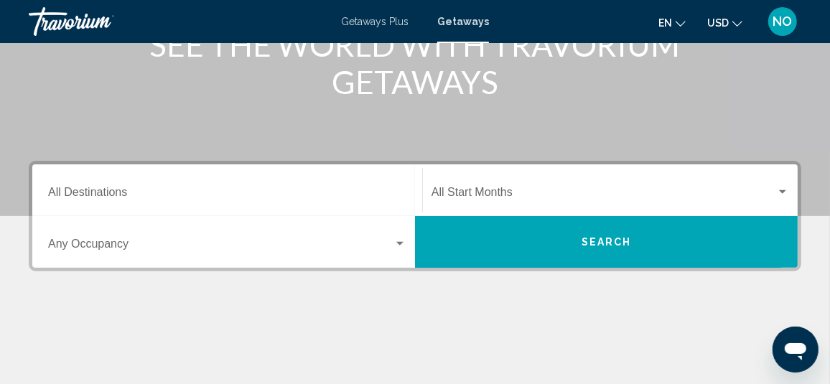
click at [97, 192] on input "Destination All Destinations" at bounding box center [227, 195] width 358 height 13
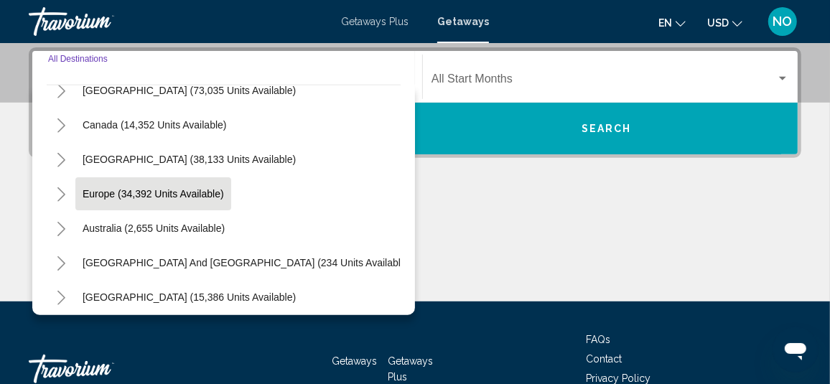
scroll to position [0, 0]
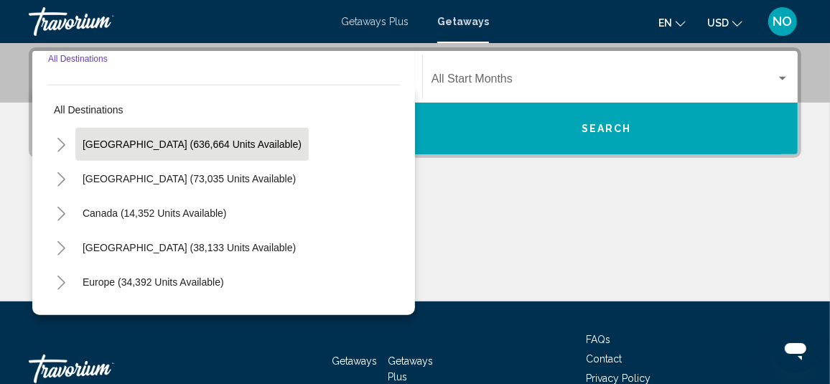
click at [118, 145] on span "United States (636,664 units available)" at bounding box center [192, 144] width 219 height 11
type input "**********"
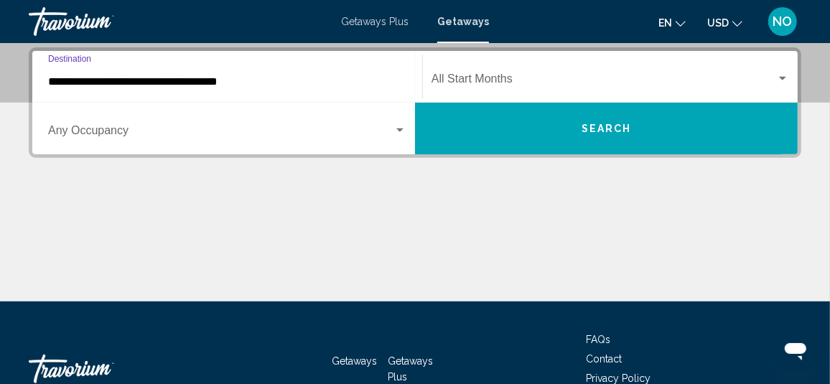
click at [448, 80] on span "Search widget" at bounding box center [603, 81] width 345 height 13
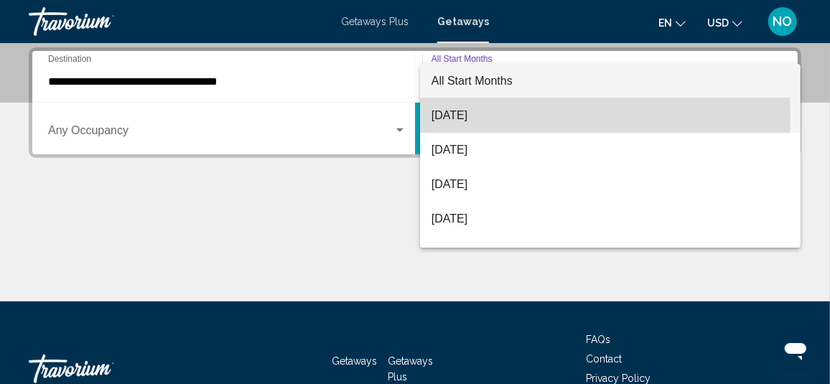
click at [452, 114] on span "[DATE]" at bounding box center [610, 115] width 358 height 34
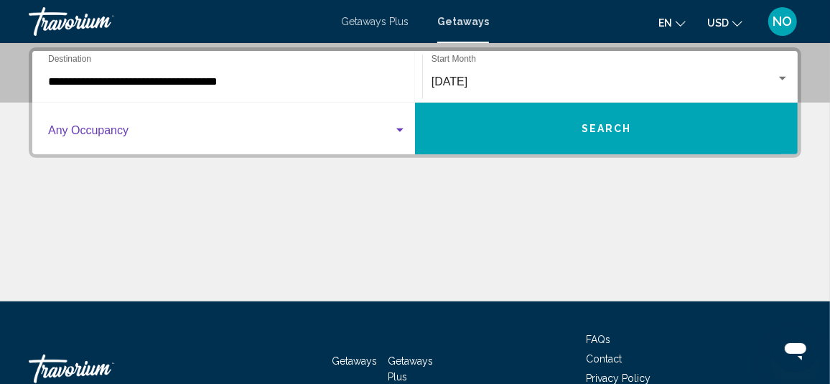
click at [165, 130] on span "Search widget" at bounding box center [220, 133] width 345 height 13
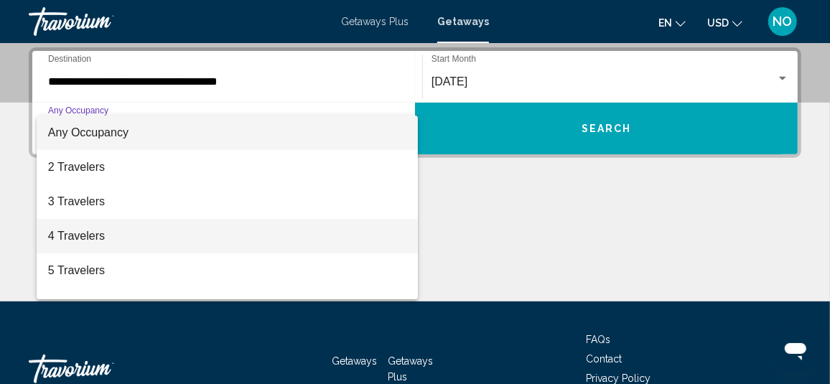
click at [109, 233] on span "4 Travelers" at bounding box center [227, 236] width 358 height 34
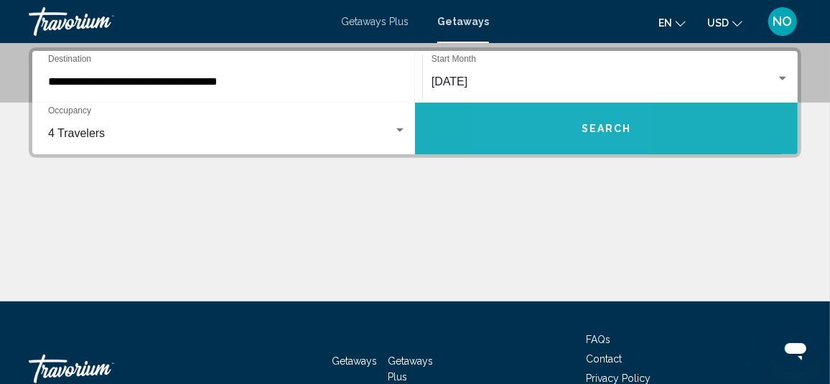
click at [543, 134] on button "Search" at bounding box center [606, 129] width 383 height 52
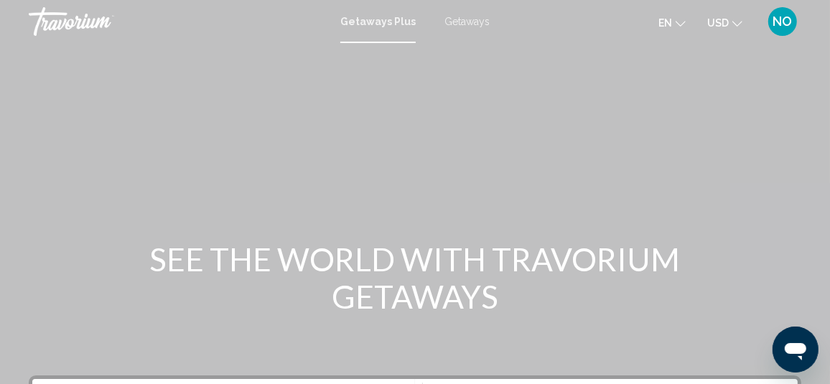
click at [467, 21] on span "Getaways" at bounding box center [466, 21] width 45 height 11
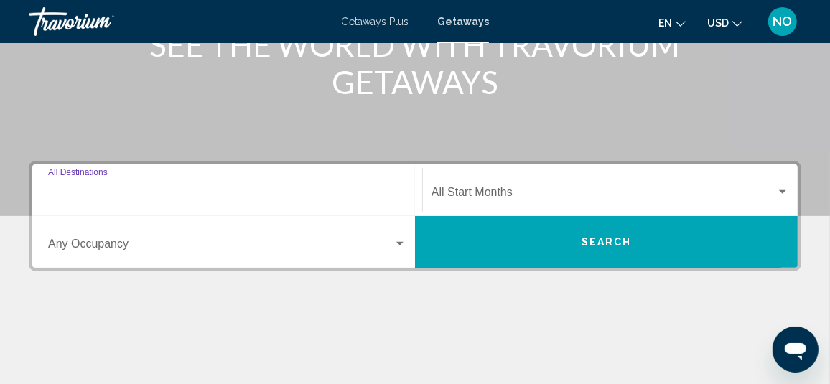
click at [125, 200] on input "Destination All Destinations" at bounding box center [227, 195] width 358 height 13
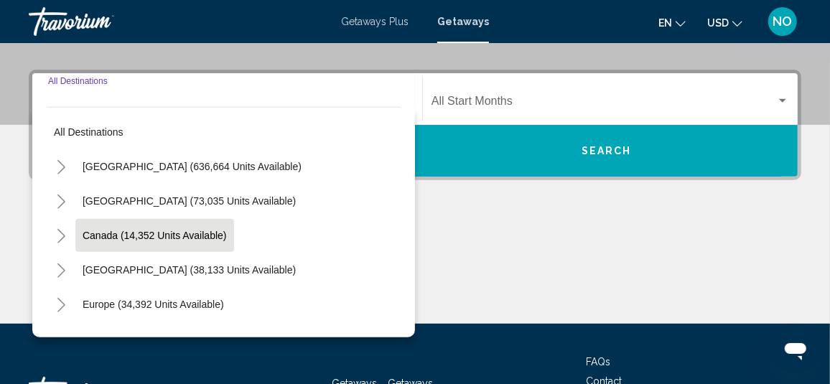
scroll to position [328, 0]
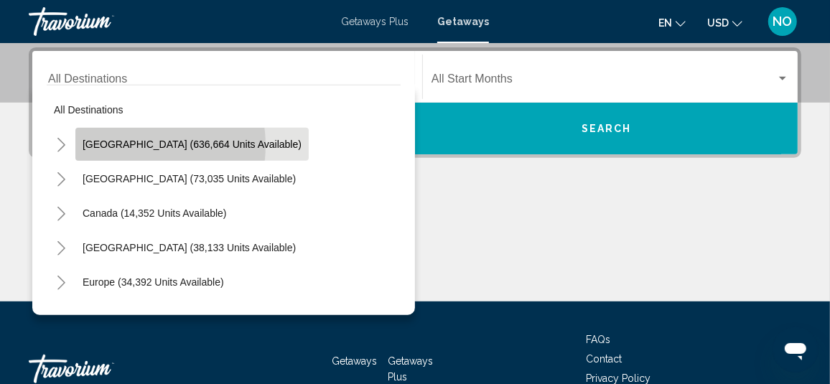
click at [127, 144] on span "United States (636,664 units available)" at bounding box center [192, 144] width 219 height 11
type input "**********"
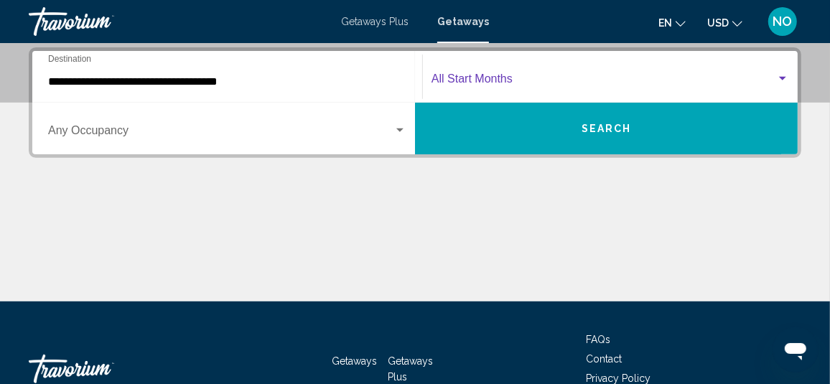
click at [440, 80] on span "Search widget" at bounding box center [603, 81] width 345 height 13
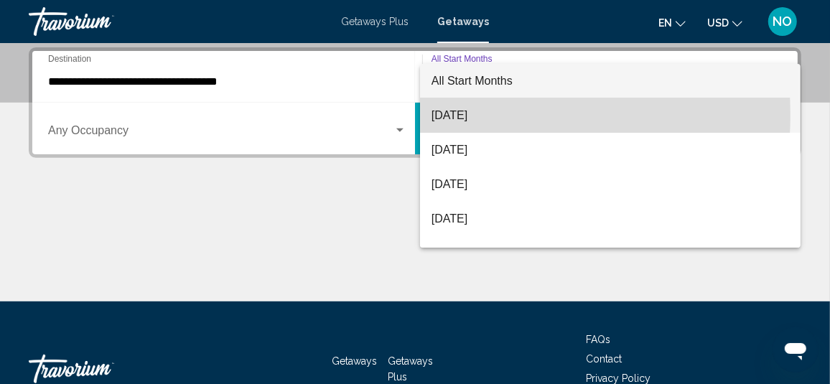
click at [444, 114] on span "[DATE]" at bounding box center [610, 115] width 358 height 34
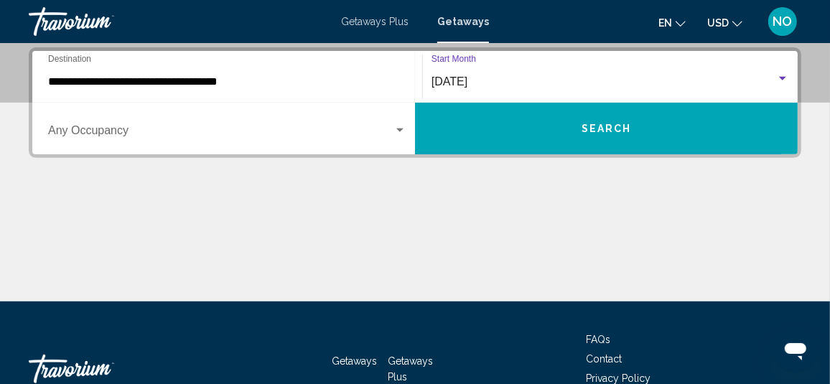
click at [204, 136] on span "Search widget" at bounding box center [220, 133] width 345 height 13
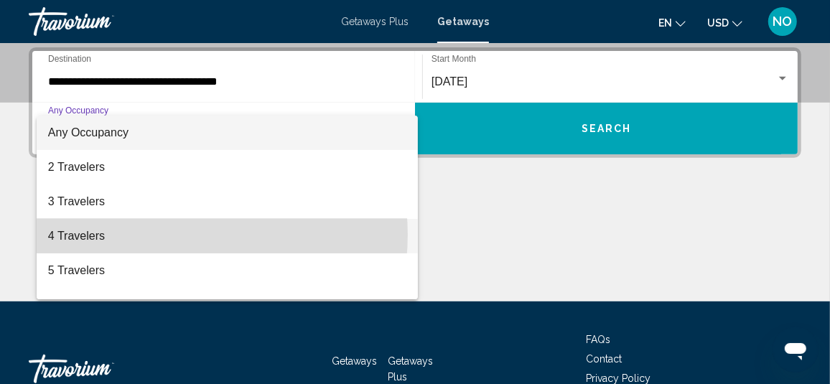
click at [159, 235] on span "4 Travelers" at bounding box center [227, 236] width 358 height 34
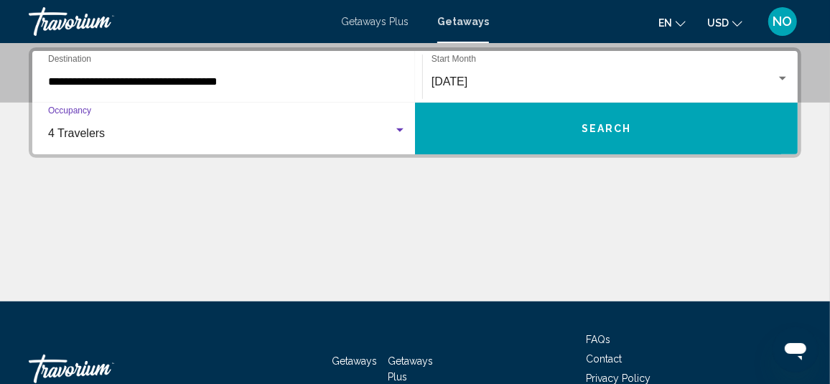
click at [525, 131] on button "Search" at bounding box center [606, 129] width 383 height 52
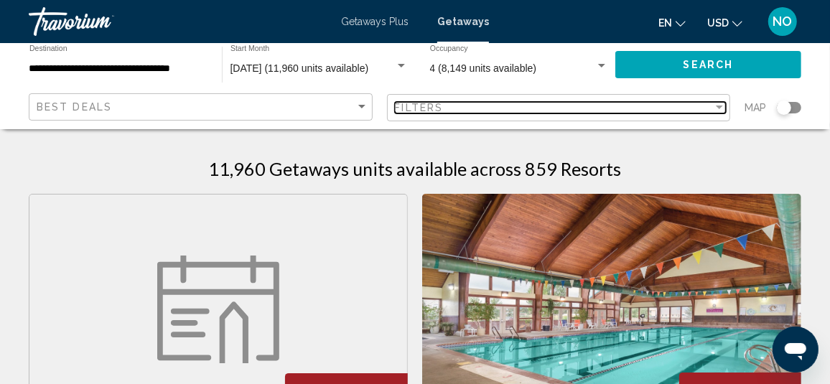
click at [450, 110] on div "Filters" at bounding box center [554, 107] width 319 height 11
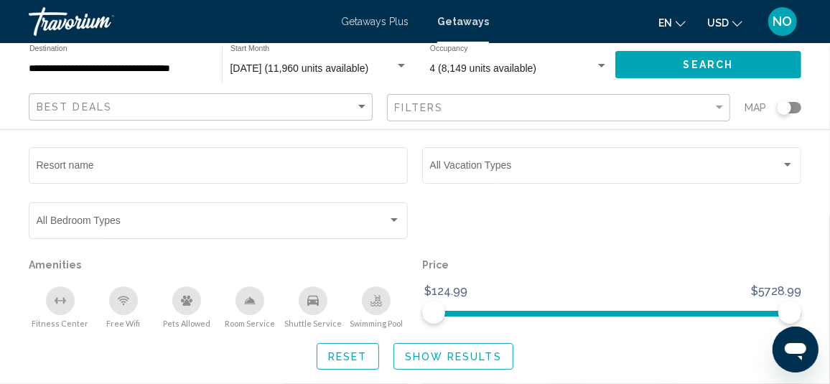
click at [4, 88] on div "**********" at bounding box center [415, 86] width 830 height 86
click at [111, 68] on input "**********" at bounding box center [118, 68] width 178 height 11
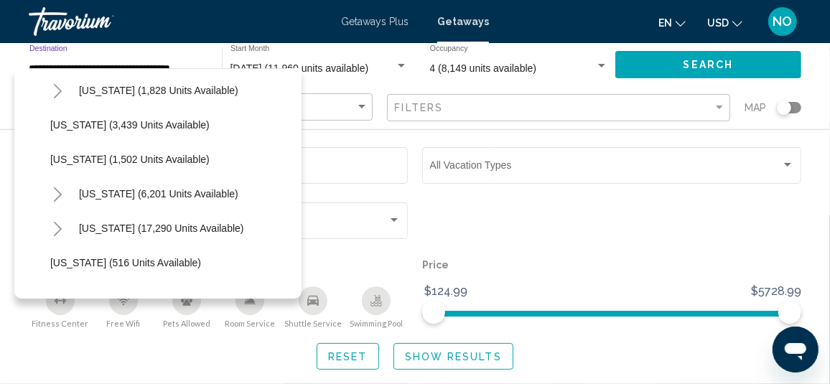
scroll to position [1005, 0]
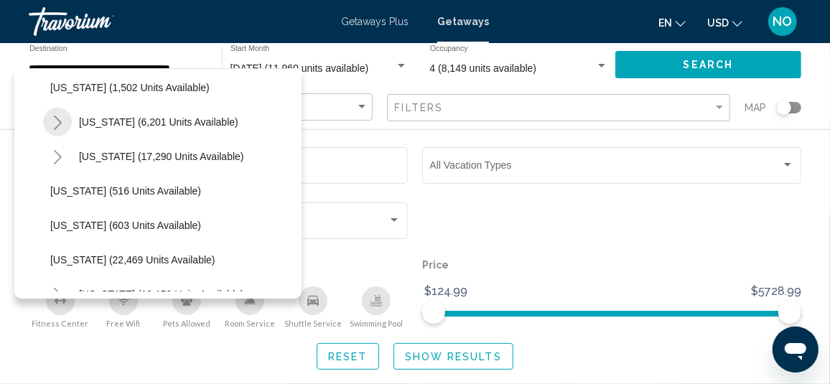
click at [58, 123] on icon "Toggle New York (6,201 units available)" at bounding box center [57, 123] width 11 height 14
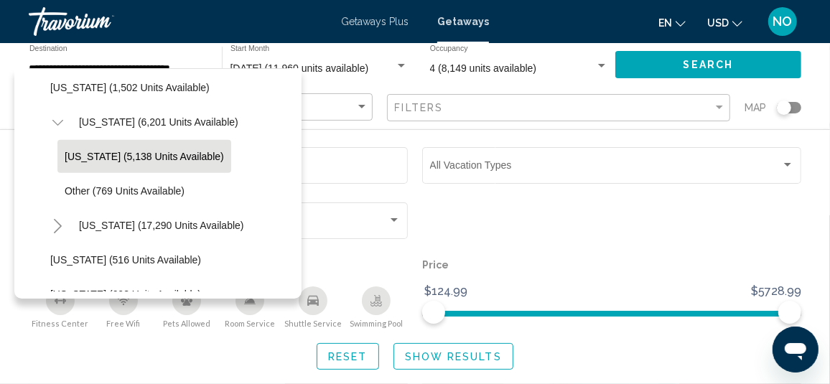
click at [81, 157] on span "New York (5,138 units available)" at bounding box center [144, 156] width 159 height 11
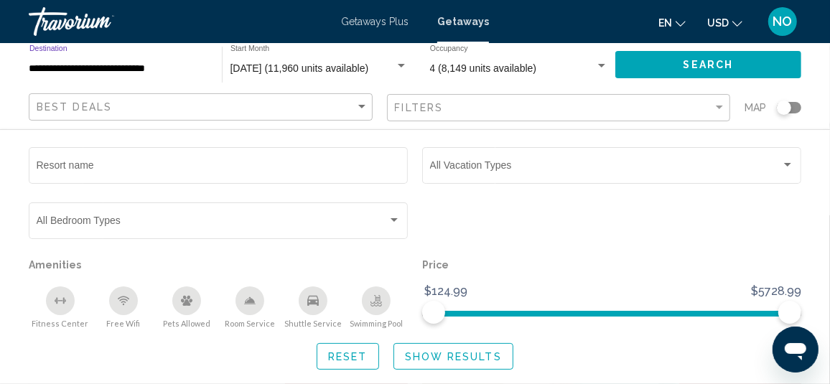
click at [505, 66] on span "4 (8,149 units available)" at bounding box center [483, 67] width 107 height 11
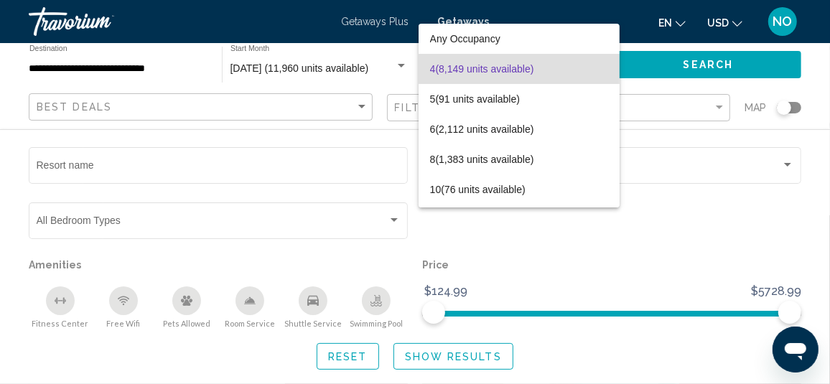
click at [452, 66] on span "4 (8,149 units available)" at bounding box center [519, 69] width 178 height 30
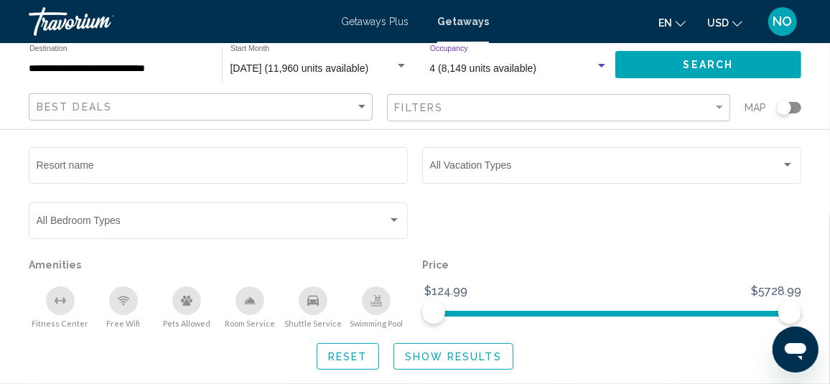
click at [649, 66] on button "Search" at bounding box center [708, 64] width 186 height 27
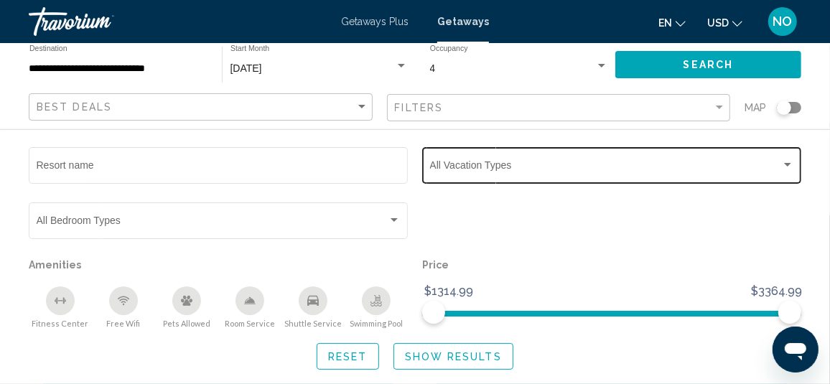
scroll to position [71, 0]
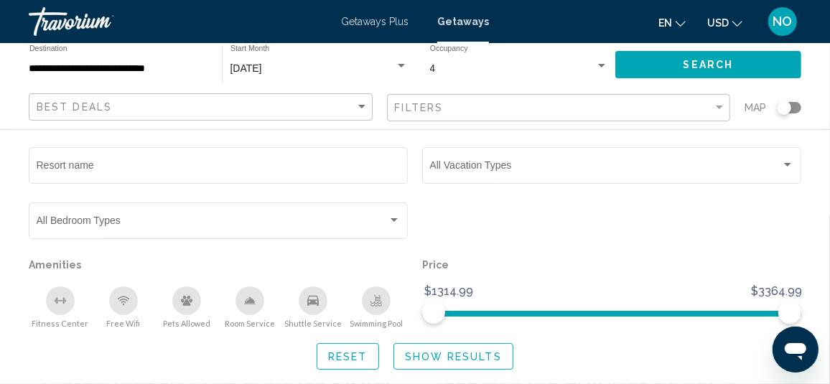
click at [793, 110] on div "Search widget" at bounding box center [789, 107] width 24 height 11
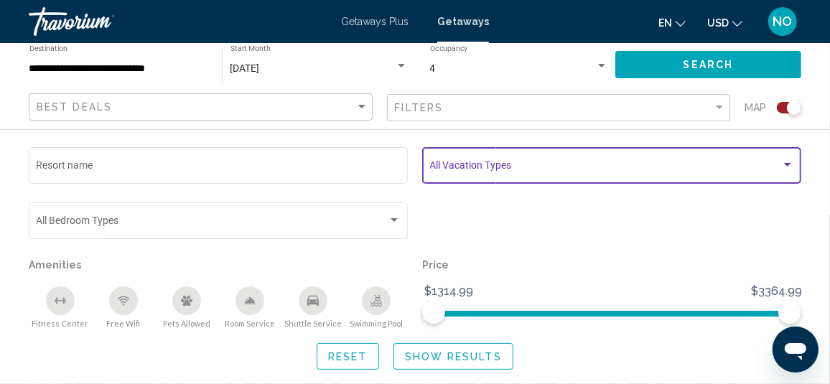
click at [497, 164] on span "Search widget" at bounding box center [605, 167] width 351 height 11
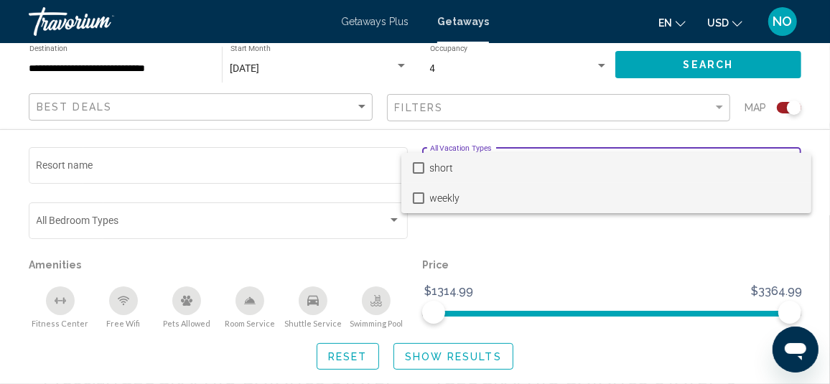
click at [415, 202] on mat-pseudo-checkbox at bounding box center [418, 197] width 11 height 11
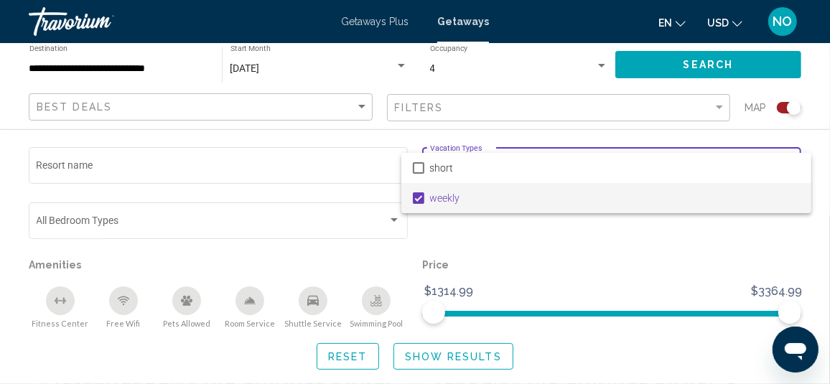
click at [546, 246] on div at bounding box center [415, 192] width 830 height 384
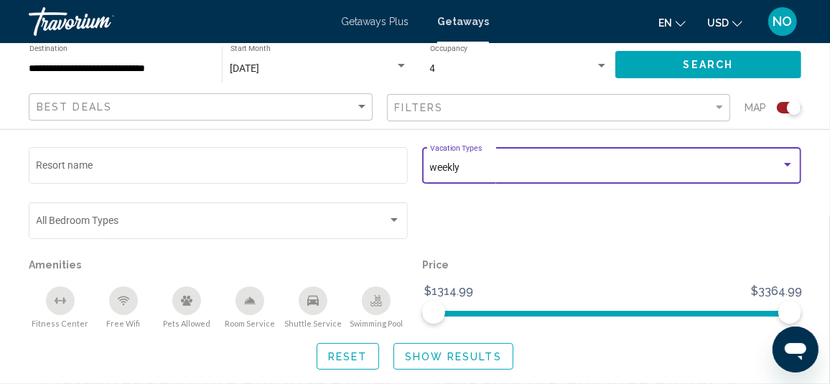
click at [480, 164] on div "weekly" at bounding box center [605, 167] width 351 height 11
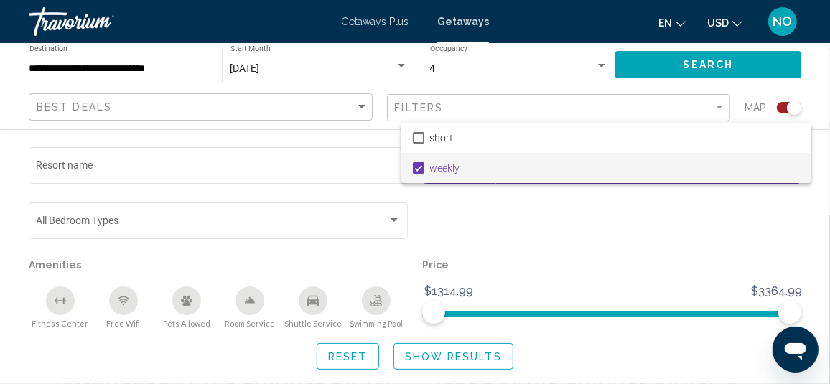
click at [471, 212] on div at bounding box center [415, 192] width 830 height 384
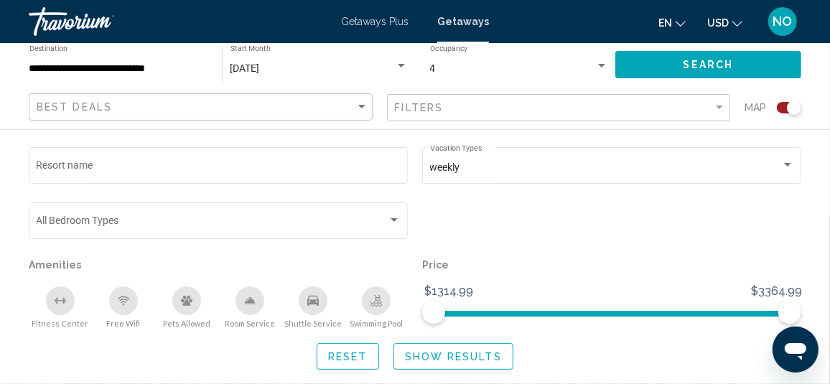
click at [430, 358] on span "Show Results" at bounding box center [453, 356] width 97 height 11
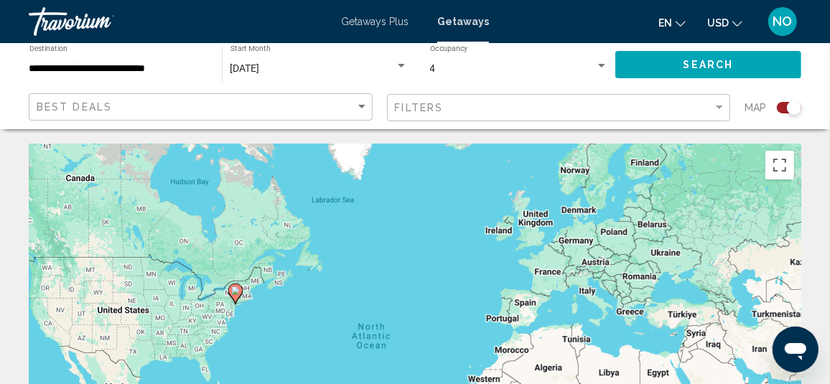
click at [73, 74] on div "**********" at bounding box center [118, 64] width 178 height 39
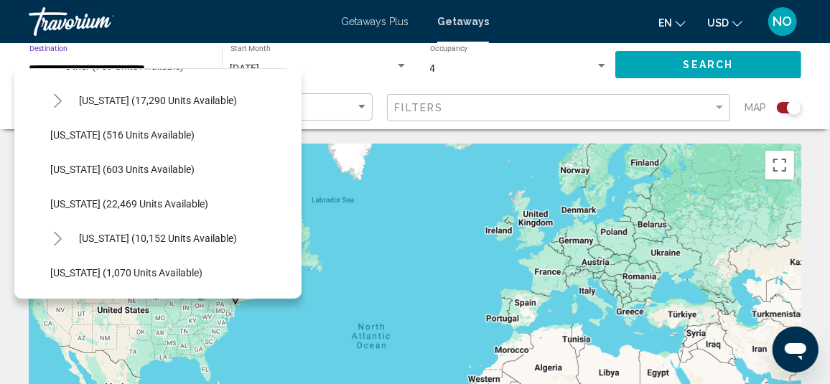
scroll to position [1274, 0]
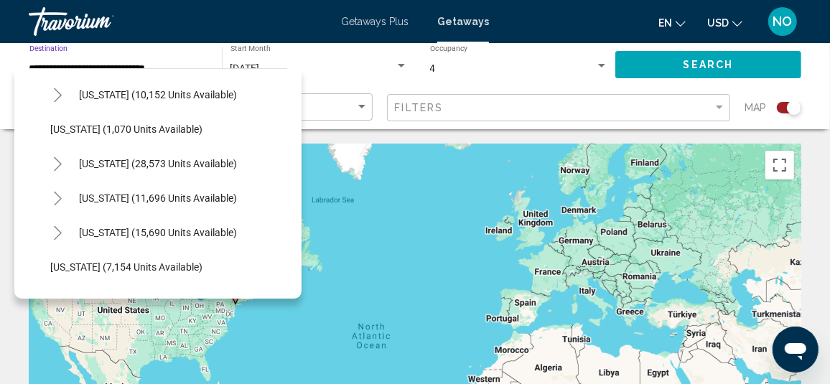
click at [60, 98] on icon "Toggle Pennsylvania (10,152 units available)" at bounding box center [57, 95] width 11 height 14
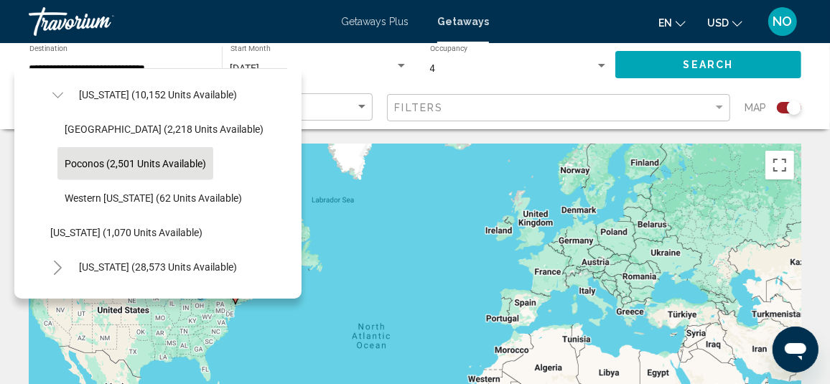
click at [103, 164] on span "Poconos (2,501 units available)" at bounding box center [135, 163] width 141 height 11
type input "**********"
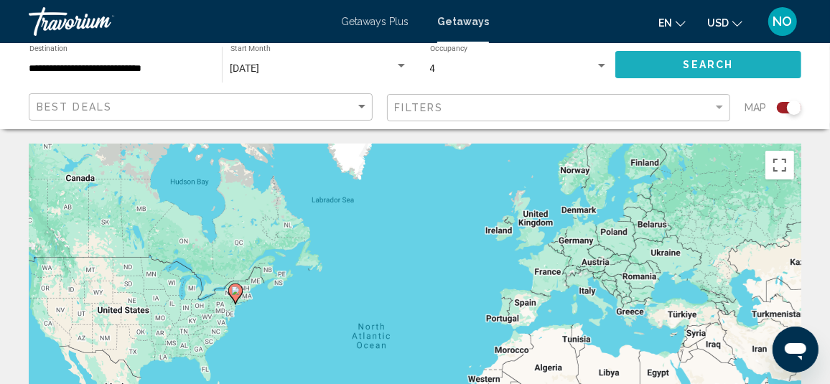
click at [669, 69] on button "Search" at bounding box center [708, 64] width 186 height 27
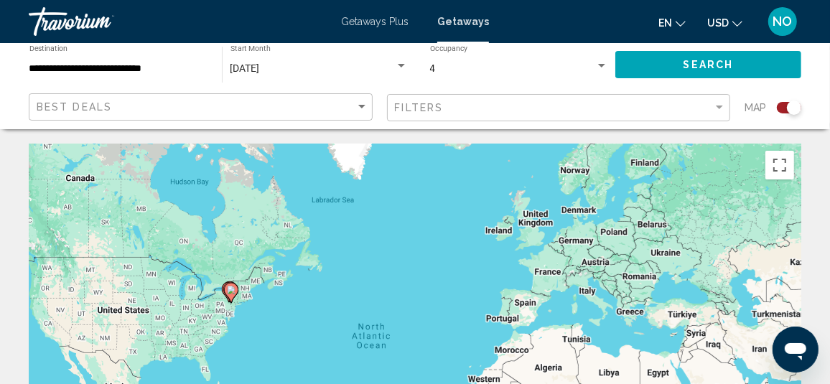
click at [17, 90] on app-map-search-filters "Best Deals Filters Map" at bounding box center [414, 107] width 801 height 43
click at [785, 108] on div "Search widget" at bounding box center [789, 107] width 24 height 11
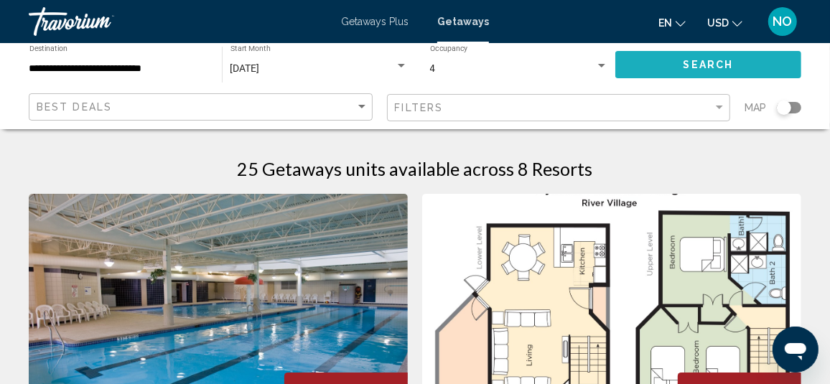
click at [640, 63] on button "Search" at bounding box center [708, 64] width 186 height 27
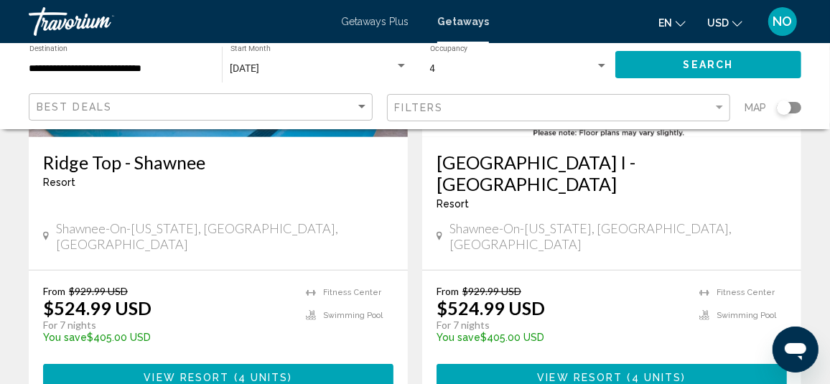
scroll to position [358, 0]
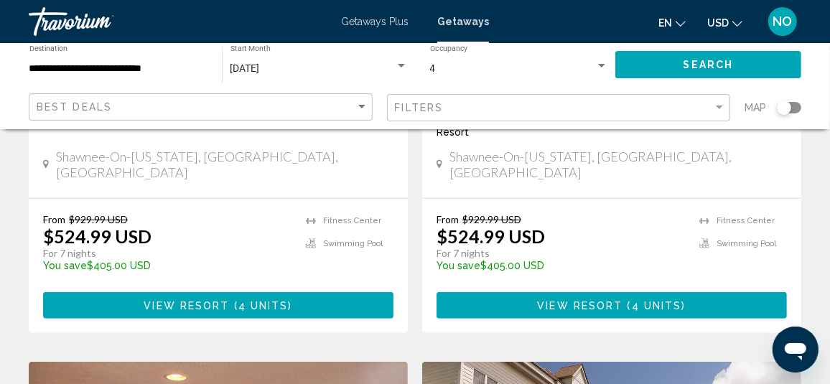
click at [416, 235] on app-weeks-search-item "Save up to 44% River Village I - Shawnee Resort - This is an adults only resort…" at bounding box center [611, 85] width 393 height 498
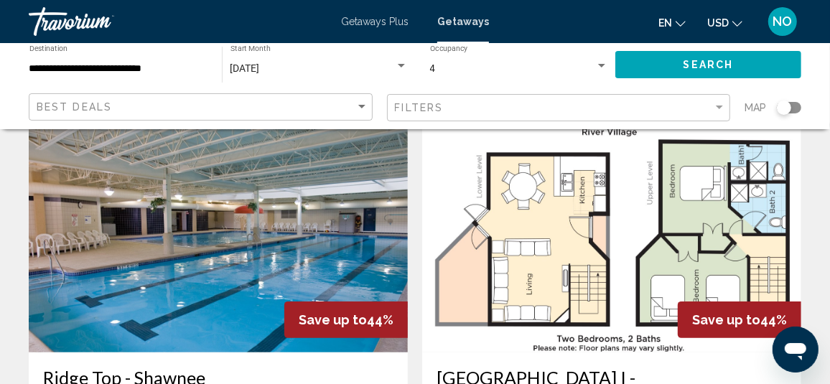
scroll to position [0, 0]
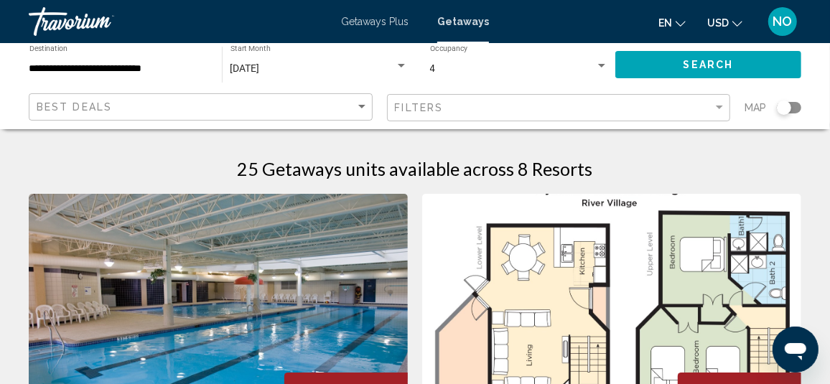
click at [364, 21] on span "Getaways Plus" at bounding box center [374, 21] width 67 height 11
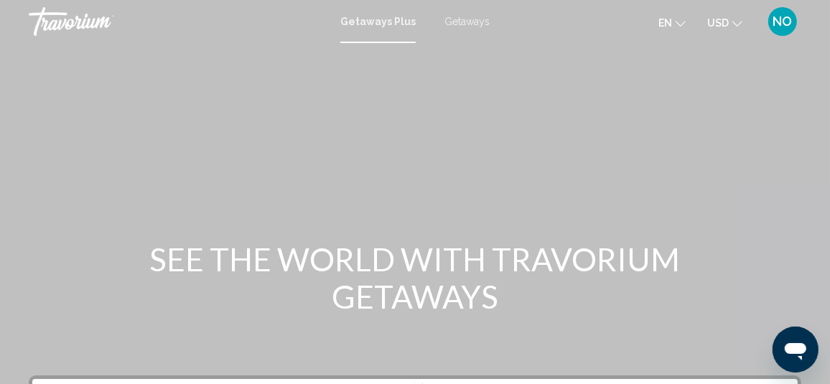
click at [456, 22] on span "Getaways" at bounding box center [466, 21] width 45 height 11
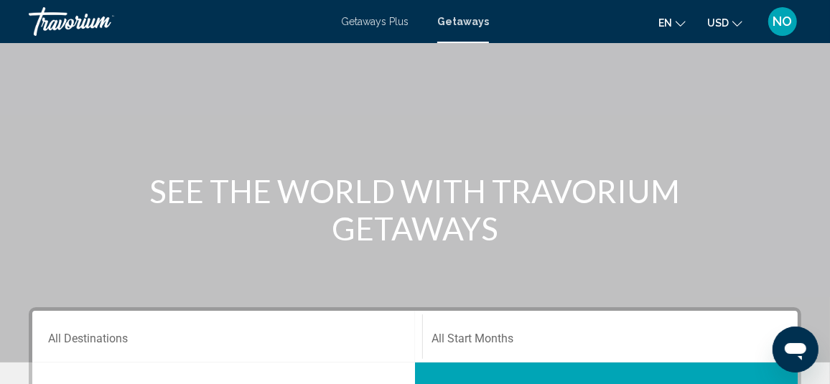
scroll to position [286, 0]
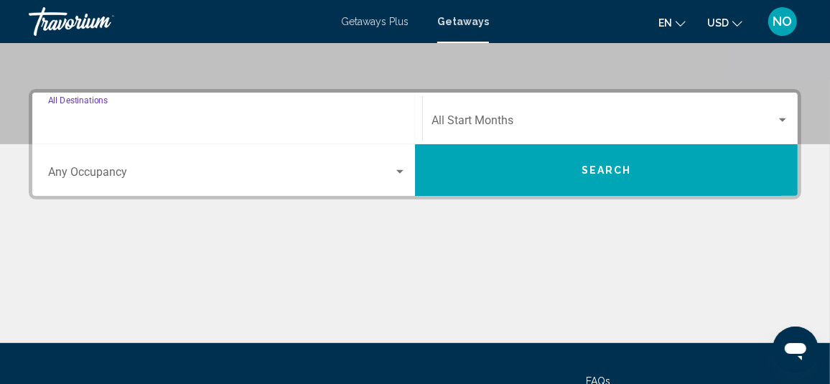
click at [214, 119] on input "Destination All Destinations" at bounding box center [227, 123] width 358 height 13
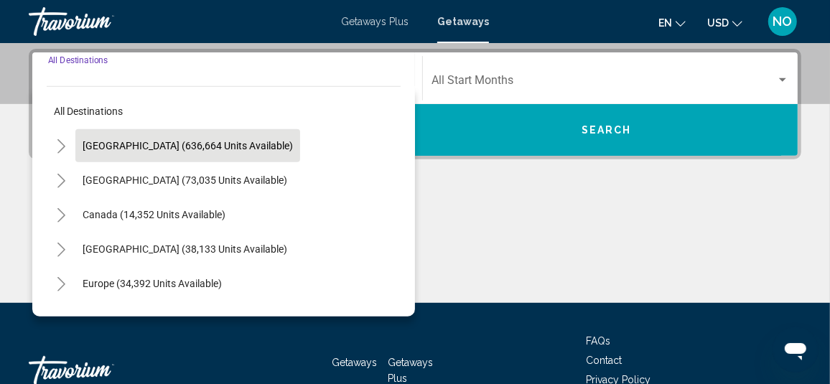
scroll to position [328, 0]
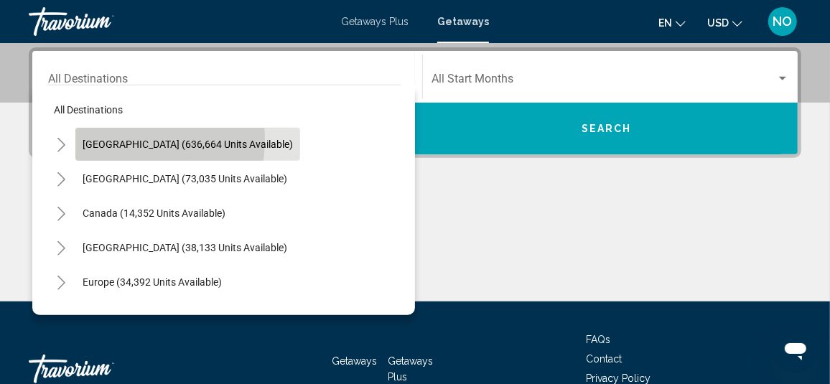
click at [108, 139] on span "United States (636,664 units available)" at bounding box center [188, 144] width 210 height 11
type input "**********"
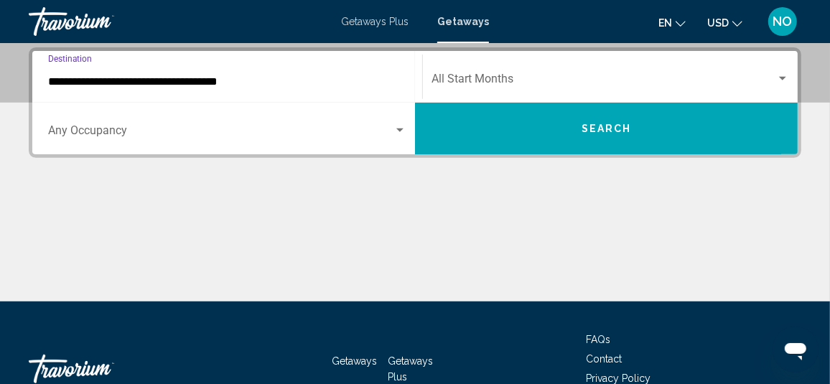
click at [179, 131] on span "Search widget" at bounding box center [220, 133] width 345 height 13
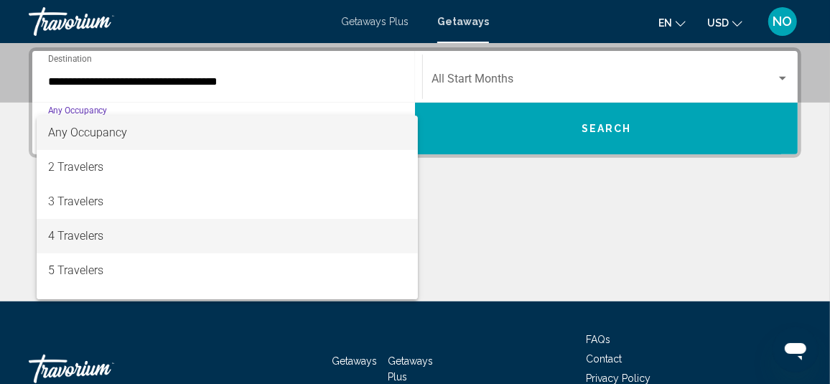
click at [113, 233] on span "4 Travelers" at bounding box center [227, 236] width 358 height 34
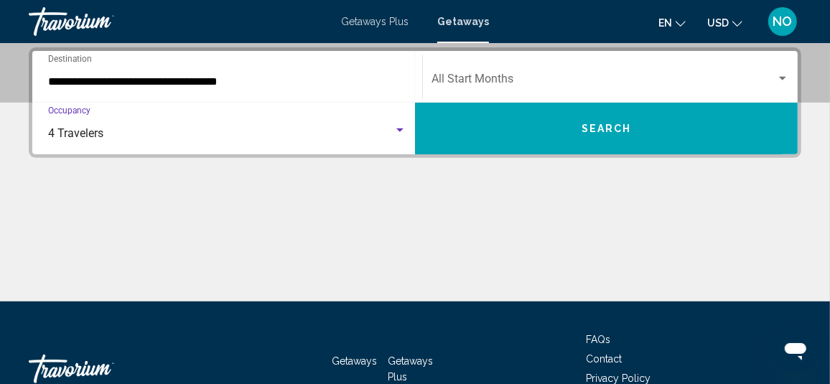
click at [459, 75] on span "Search widget" at bounding box center [603, 81] width 345 height 13
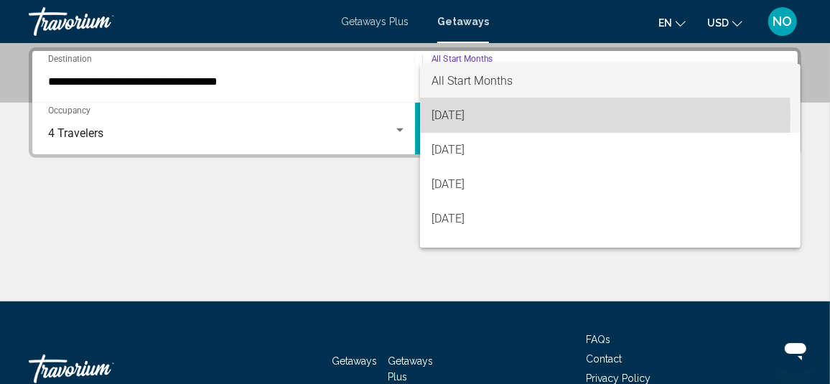
click at [459, 116] on span "[DATE]" at bounding box center [610, 115] width 358 height 34
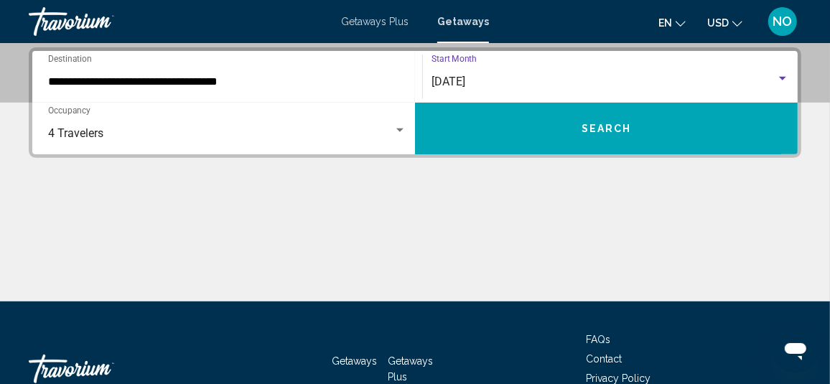
click at [468, 131] on button "Search" at bounding box center [606, 129] width 383 height 52
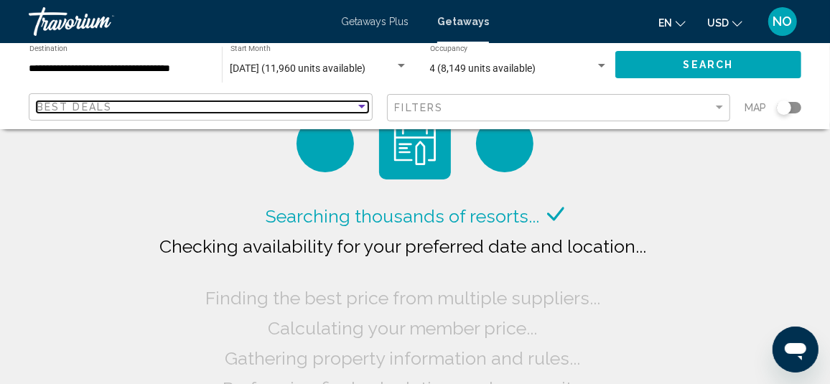
click at [220, 109] on div "Best Deals" at bounding box center [196, 106] width 319 height 11
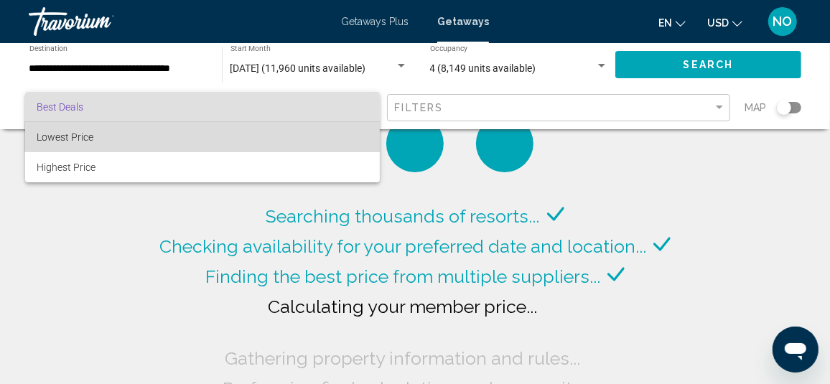
click at [207, 133] on span "Lowest Price" at bounding box center [203, 137] width 332 height 30
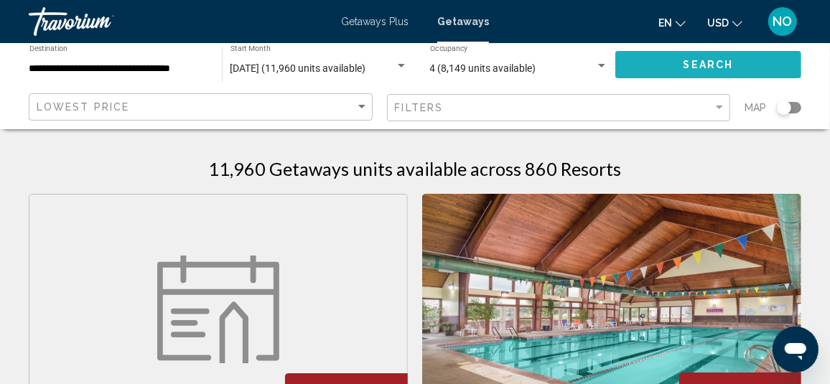
click at [651, 64] on button "Search" at bounding box center [708, 64] width 186 height 27
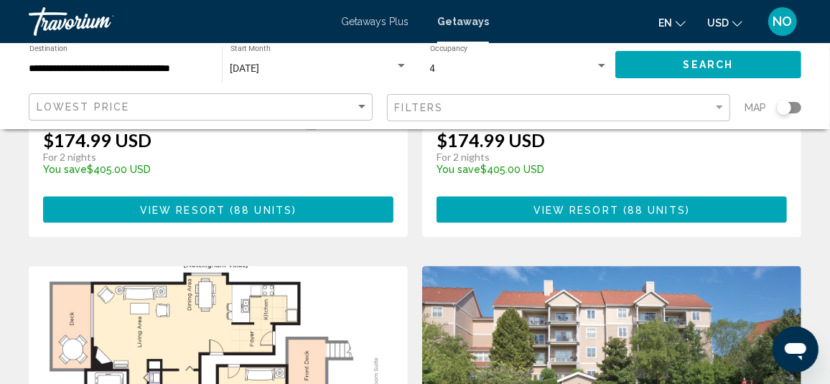
scroll to position [1077, 0]
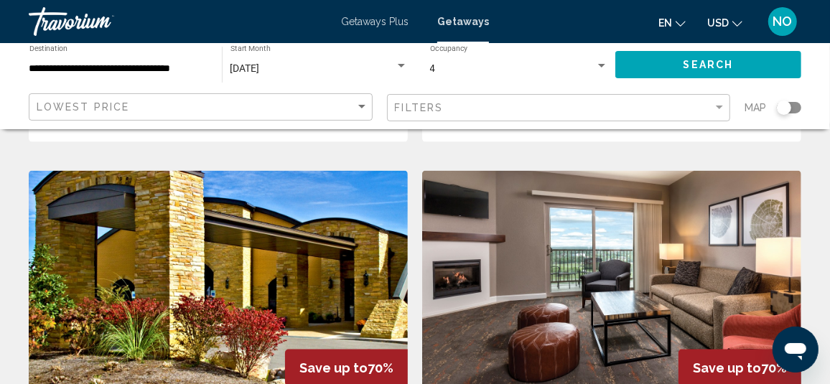
click at [149, 67] on input "**********" at bounding box center [118, 68] width 178 height 11
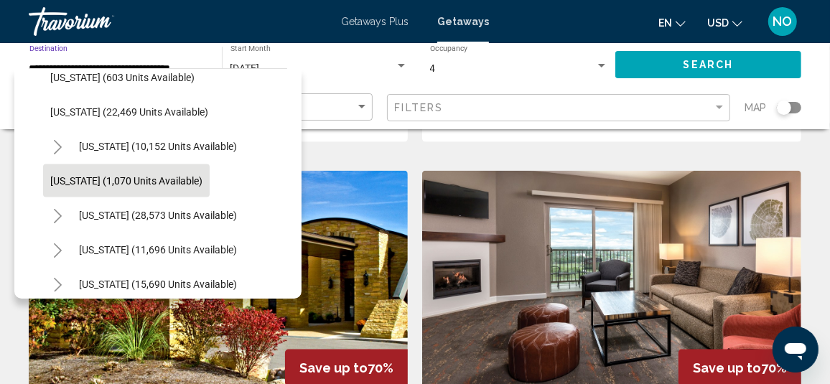
scroll to position [1110, 0]
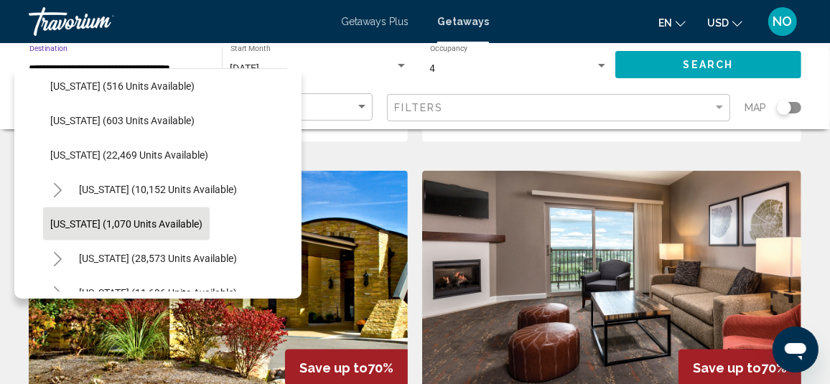
click at [75, 221] on span "Rhode Island (1,070 units available)" at bounding box center [126, 223] width 152 height 11
type input "**********"
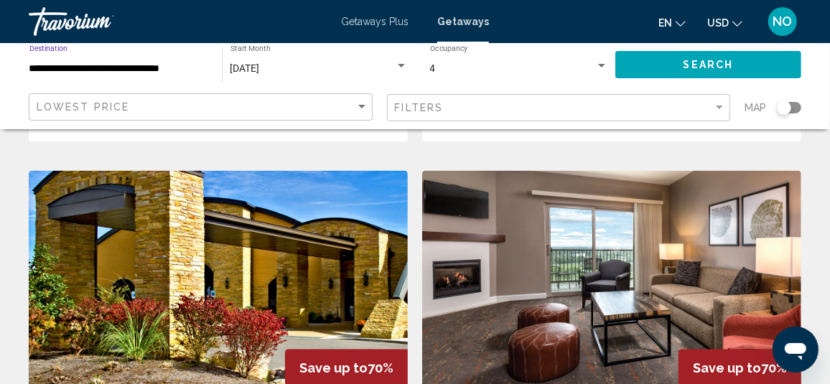
click at [662, 66] on button "Search" at bounding box center [708, 64] width 186 height 27
